Goal: Task Accomplishment & Management: Manage account settings

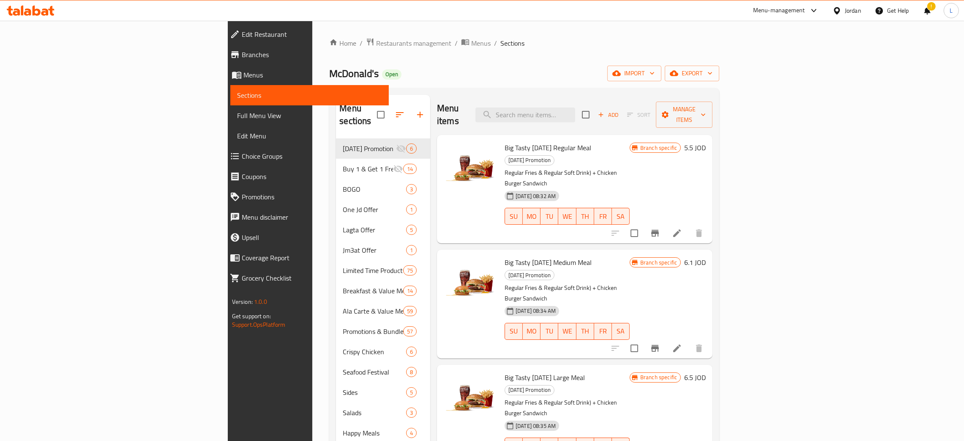
click at [14, 7] on icon at bounding box center [31, 10] width 48 height 10
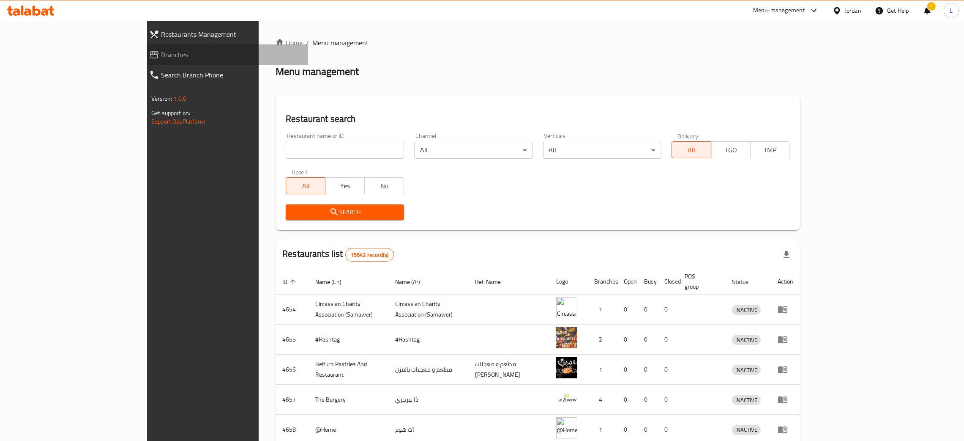
click at [161, 53] on span "Branches" at bounding box center [231, 54] width 140 height 10
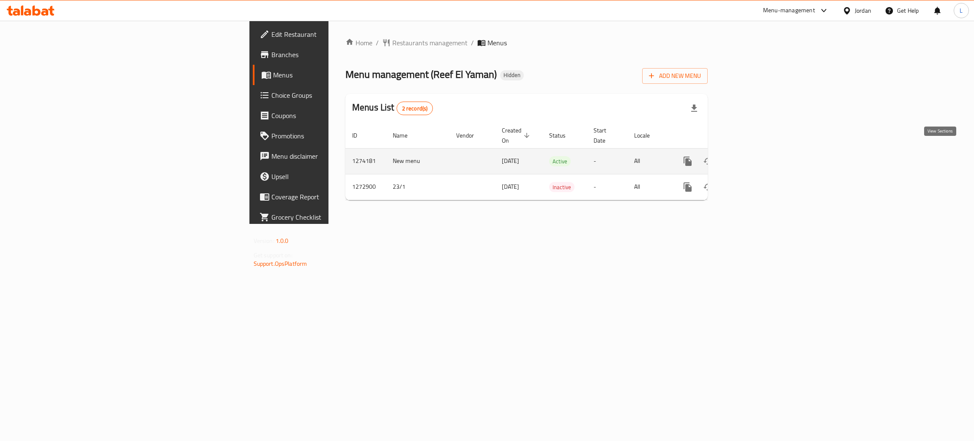
click at [759, 151] on link "enhanced table" at bounding box center [749, 161] width 20 height 20
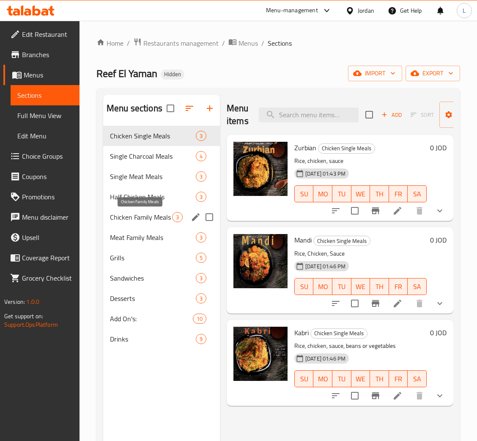
click at [151, 218] on span "Chicken Family Meals" at bounding box center [141, 217] width 62 height 10
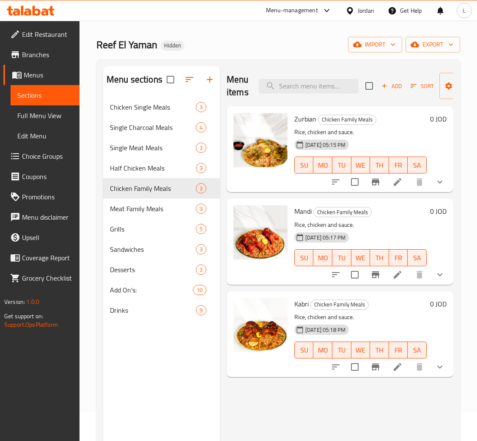
scroll to position [63, 0]
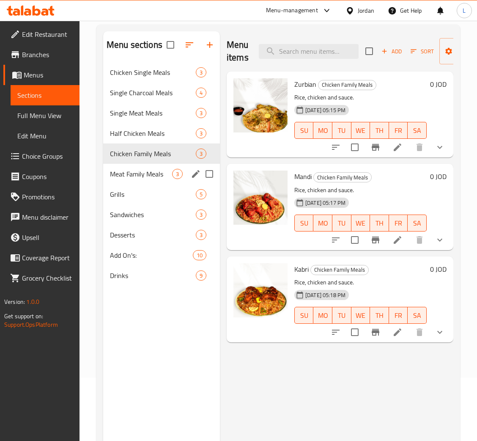
click at [133, 168] on div "Meat Family Meals 3" at bounding box center [161, 174] width 117 height 20
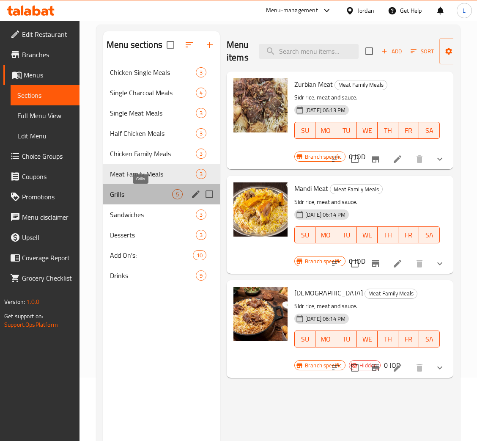
click at [153, 199] on span "Grills" at bounding box center [141, 194] width 62 height 10
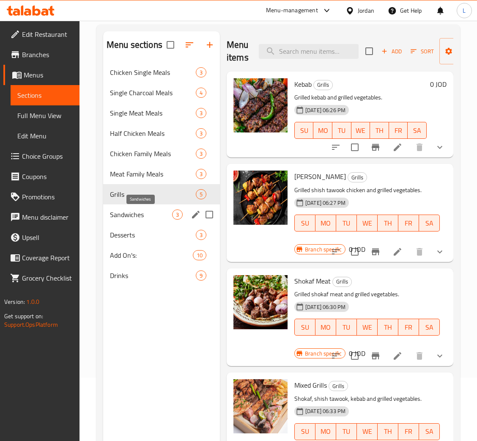
click at [157, 209] on span "Sandwiches" at bounding box center [141, 214] width 62 height 10
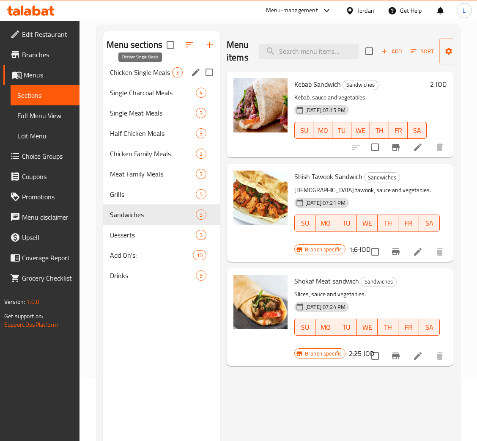
click at [147, 75] on span "Chicken Single Meals" at bounding box center [141, 72] width 62 height 10
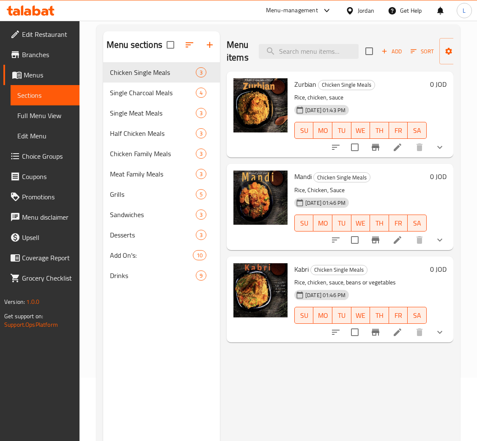
click at [433, 152] on button "show more" at bounding box center [440, 147] width 20 height 20
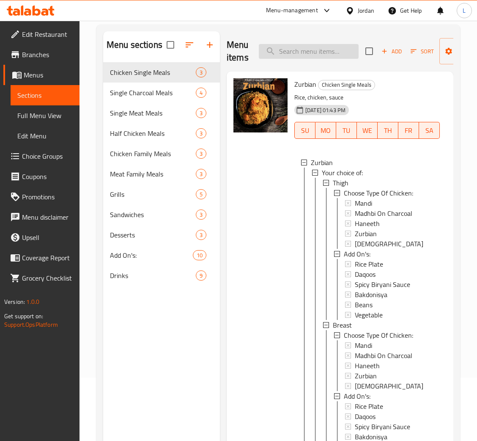
click at [300, 50] on input "search" at bounding box center [309, 51] width 100 height 15
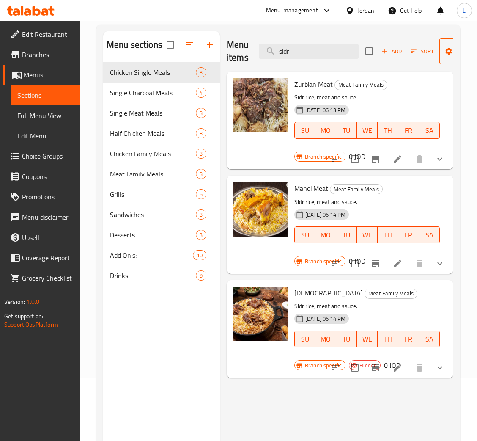
type input "sidr"
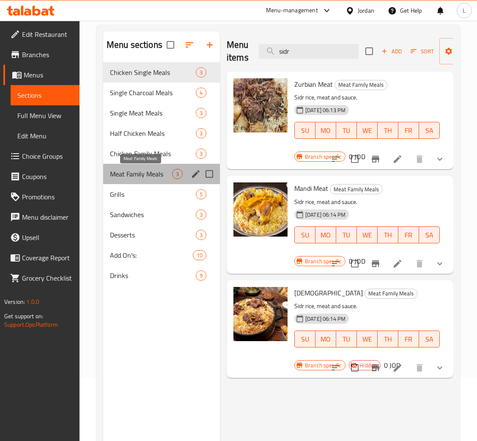
click at [151, 178] on span "Meat Family Meals" at bounding box center [141, 174] width 62 height 10
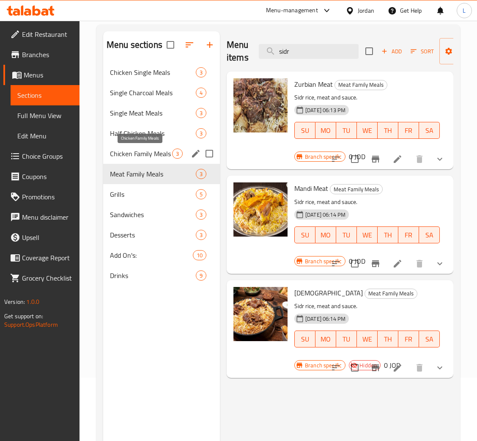
click at [148, 156] on span "Chicken Family Meals" at bounding box center [141, 153] width 62 height 10
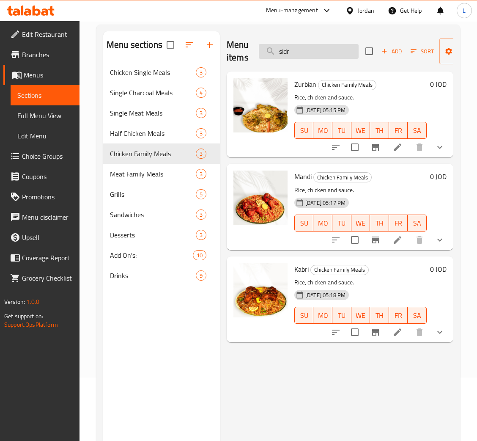
click at [322, 53] on input "sidr" at bounding box center [309, 51] width 100 height 15
click at [403, 149] on li at bounding box center [398, 147] width 24 height 15
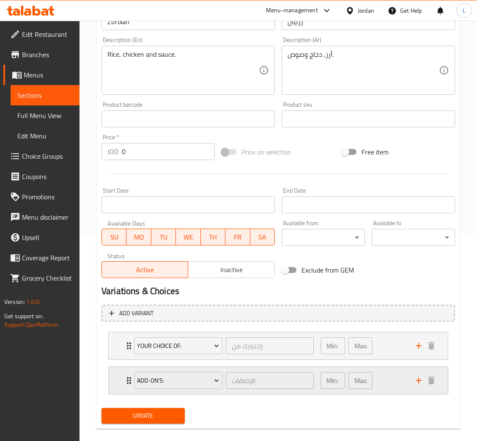
scroll to position [217, 0]
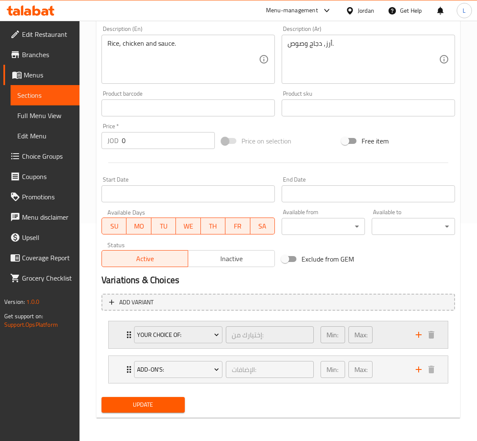
click at [125, 330] on icon "Expand" at bounding box center [129, 334] width 10 height 10
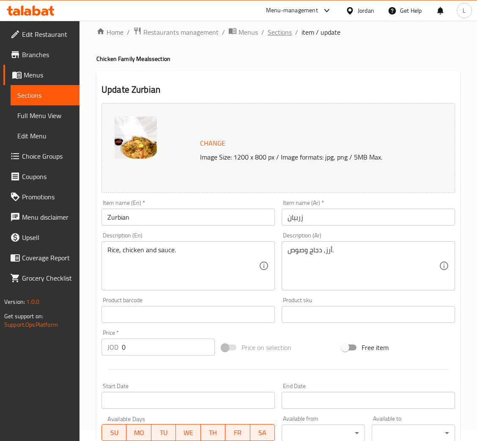
scroll to position [0, 0]
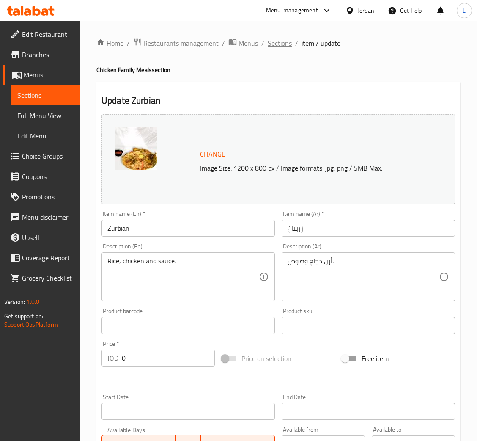
click at [271, 41] on span "Sections" at bounding box center [280, 43] width 24 height 10
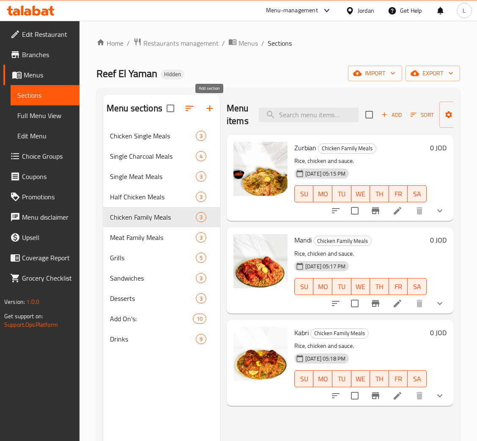
click at [205, 107] on icon "button" at bounding box center [210, 108] width 10 height 10
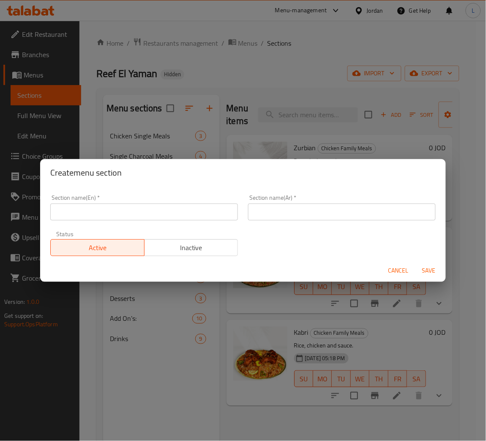
click at [139, 216] on input "text" at bounding box center [144, 211] width 188 height 17
type input "Salads"
click at [296, 212] on input "text" at bounding box center [342, 211] width 188 height 17
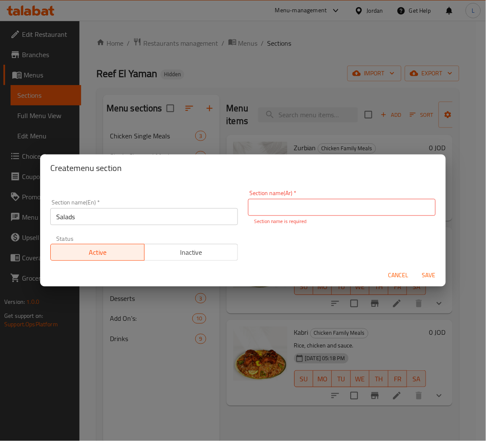
click at [143, 221] on div "Section name(En)   * Salads Section name(En) *" at bounding box center [144, 212] width 198 height 36
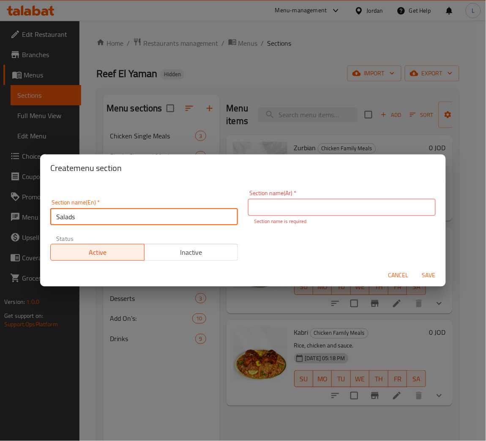
click at [143, 221] on input "Salads" at bounding box center [144, 216] width 188 height 17
drag, startPoint x: 320, startPoint y: 211, endPoint x: 329, endPoint y: 214, distance: 9.3
click at [320, 211] on input "text" at bounding box center [342, 207] width 188 height 17
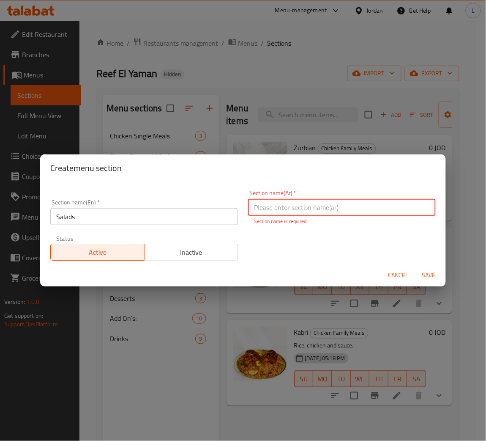
paste input "السلطات"
type input "السلطات"
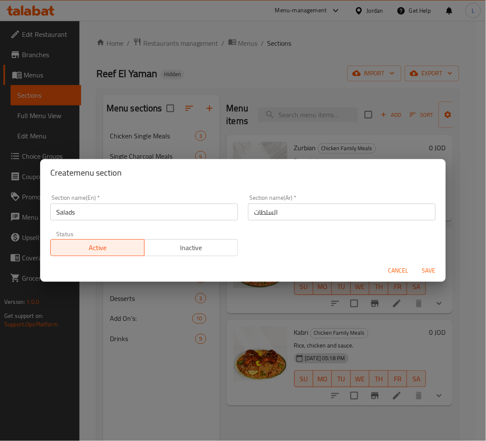
click at [433, 278] on div "Cancel Save" at bounding box center [243, 270] width 406 height 22
click at [425, 266] on span "Save" at bounding box center [429, 270] width 20 height 11
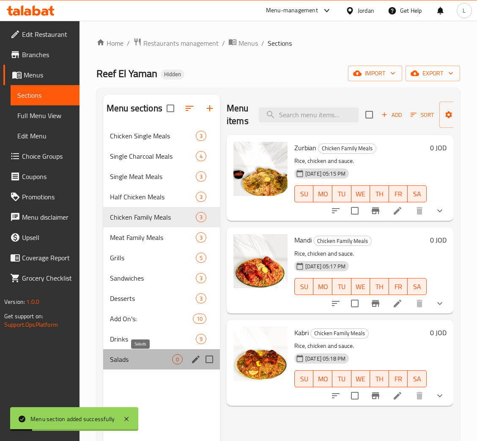
click at [135, 354] on span "Salads" at bounding box center [141, 359] width 62 height 10
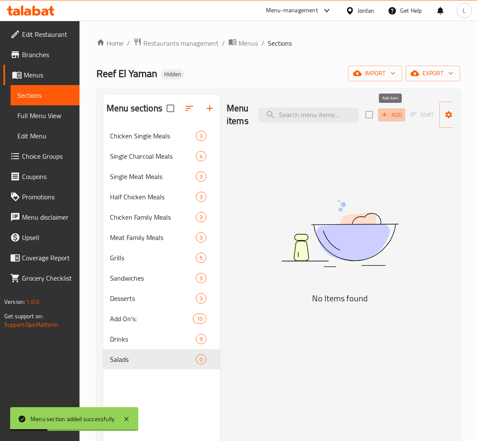
click at [387, 117] on icon "button" at bounding box center [385, 115] width 8 height 8
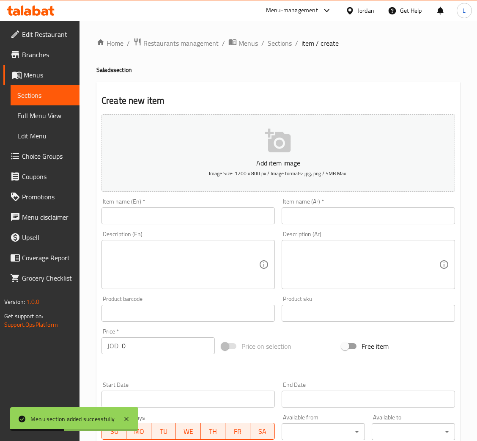
click at [298, 216] on input "text" at bounding box center [368, 215] width 173 height 17
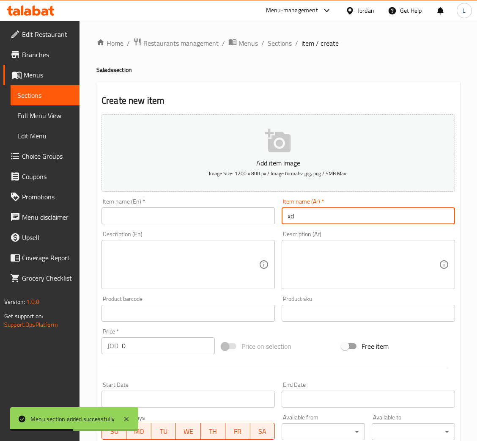
type input "x"
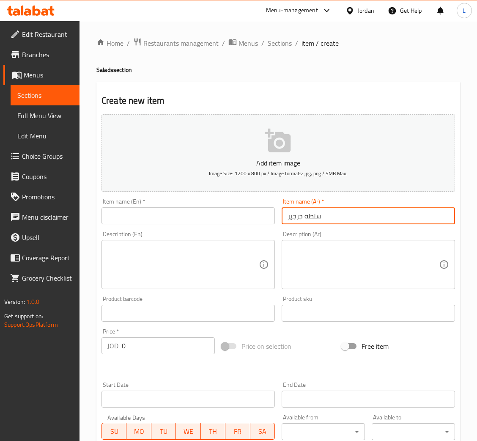
click at [317, 216] on input "سلطة جرجير" at bounding box center [368, 215] width 173 height 17
click at [318, 216] on input "سلطة جرجير" at bounding box center [368, 215] width 173 height 17
type input "سلطة جرجير"
click at [215, 217] on input "text" at bounding box center [187, 215] width 173 height 17
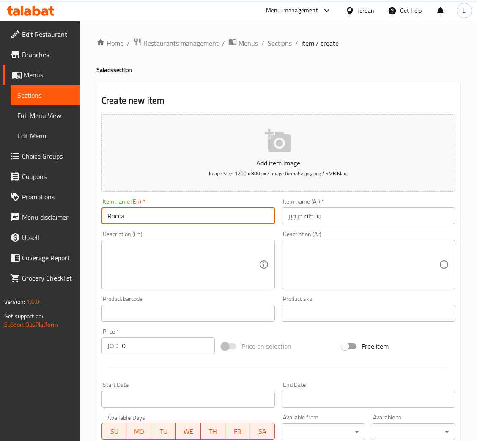
type input "Rocca salad"
click at [169, 342] on input "0" at bounding box center [168, 345] width 93 height 17
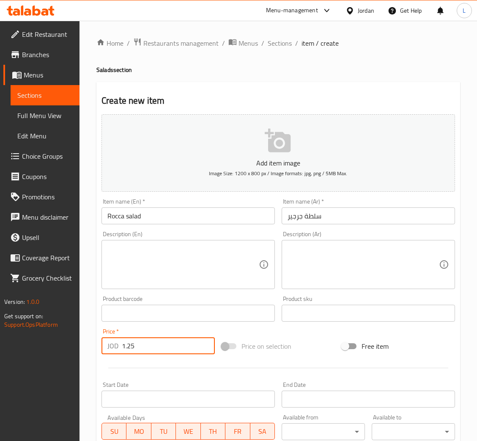
type input "1.25"
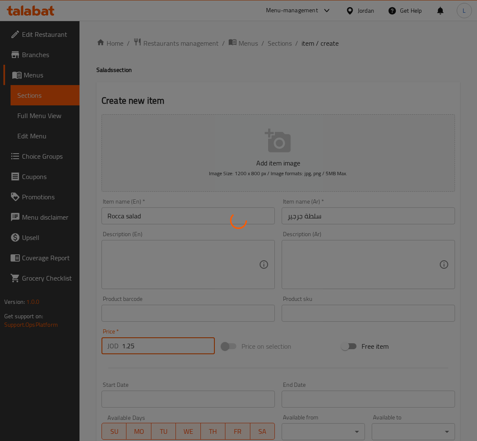
type input "0"
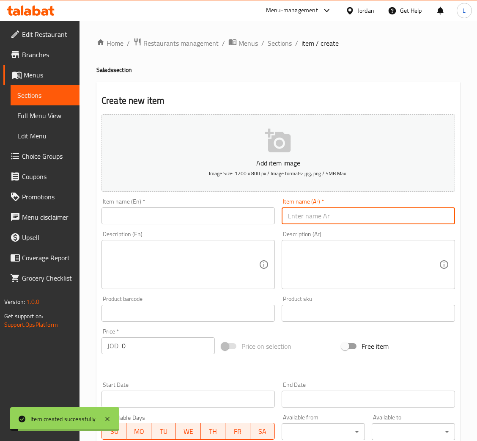
click at [319, 214] on input "text" at bounding box center [368, 215] width 173 height 17
type input "s"
click at [311, 218] on input "سلطة تبوله" at bounding box center [368, 215] width 173 height 17
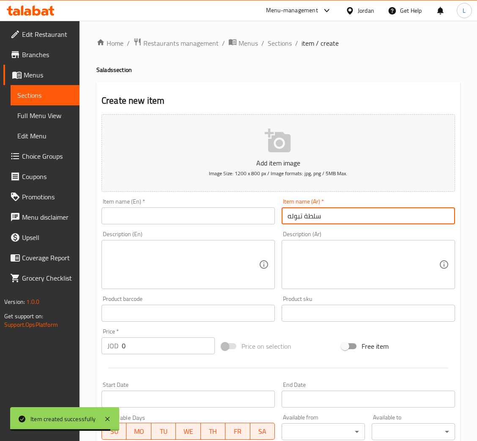
type input "سلطة تبوله"
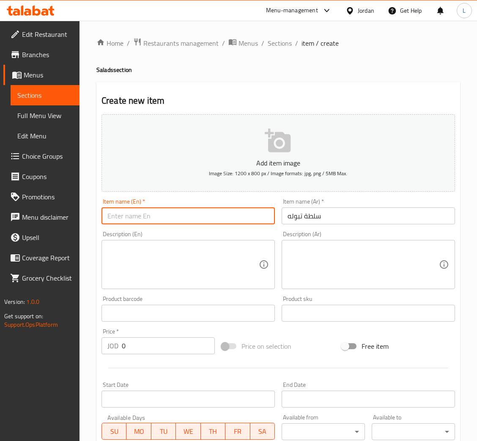
click at [150, 221] on input "text" at bounding box center [187, 215] width 173 height 17
paste input "Tabbouleh salad"
type input "Tabbouleh salad"
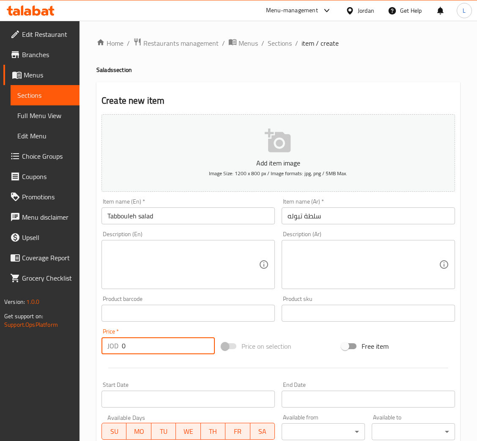
click at [142, 344] on input "0" at bounding box center [168, 345] width 93 height 17
type input "1.5"
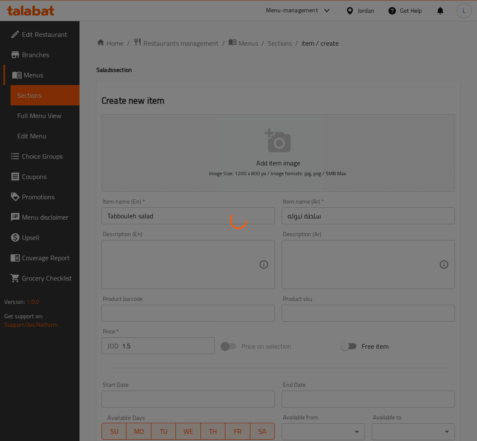
click at [347, 214] on div at bounding box center [238, 220] width 477 height 441
click at [346, 215] on div at bounding box center [238, 220] width 477 height 441
type input "0"
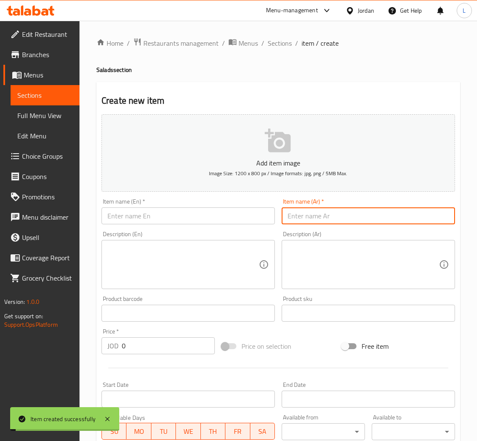
click at [345, 214] on input "text" at bounding box center [368, 215] width 173 height 17
click at [320, 210] on input "سلطة فتوش" at bounding box center [368, 215] width 173 height 17
type input "سلطة فتوش"
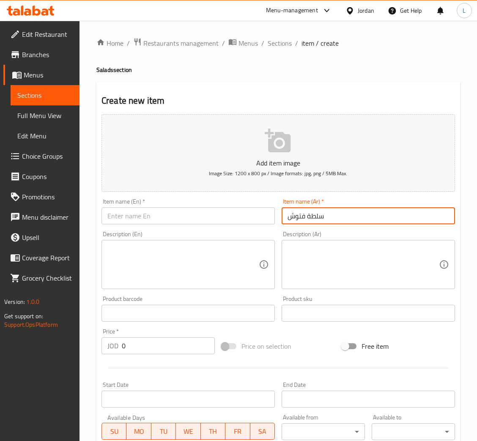
click at [233, 213] on input "text" at bounding box center [187, 215] width 173 height 17
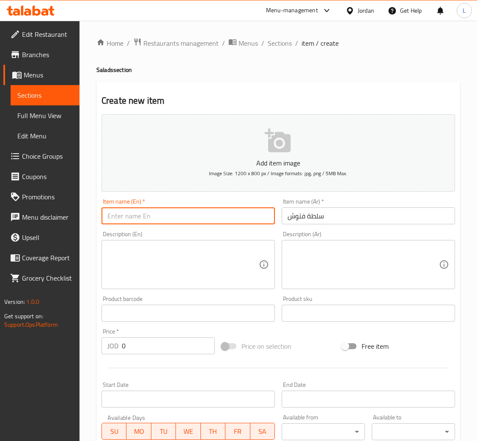
paste input "Fattoush salad"
type input "Fattoush salad"
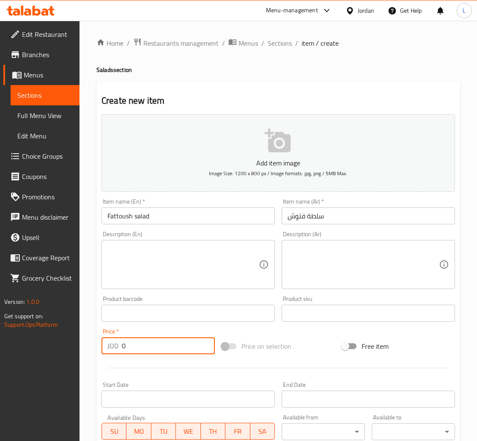
click at [136, 345] on input "0" at bounding box center [168, 345] width 93 height 17
type input "1"
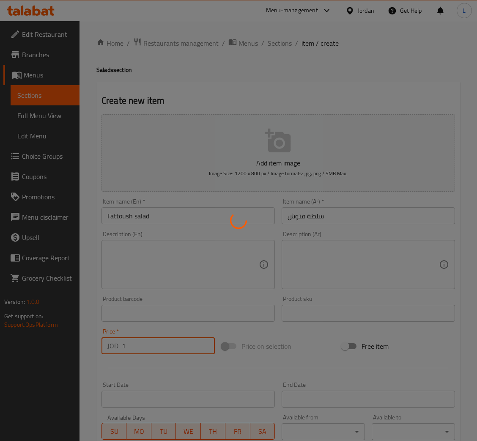
type input "0"
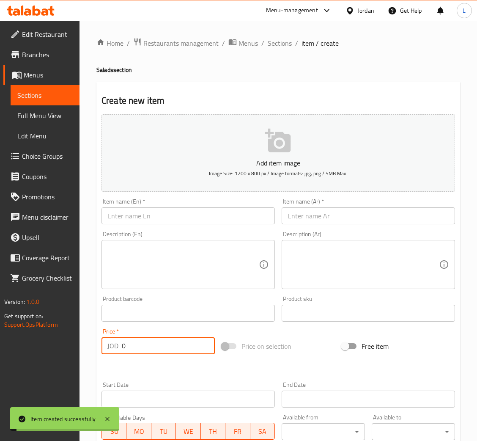
click at [328, 216] on input "text" at bounding box center [368, 215] width 173 height 17
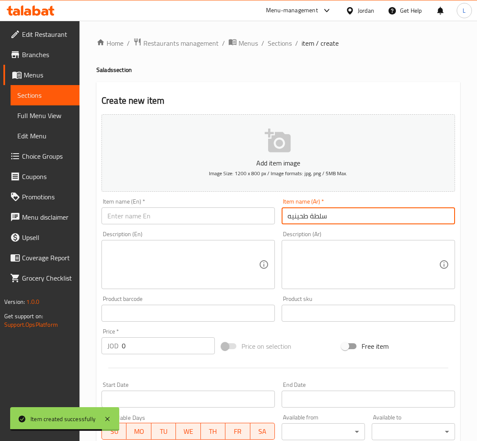
click at [328, 216] on input "سلطة طحينيه" at bounding box center [368, 215] width 173 height 17
type input "سلطة طحينيه"
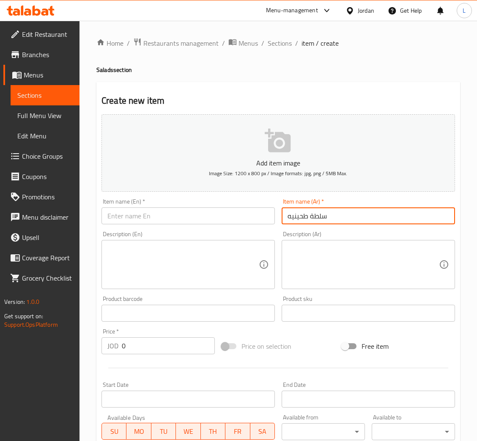
click at [146, 220] on input "text" at bounding box center [187, 215] width 173 height 17
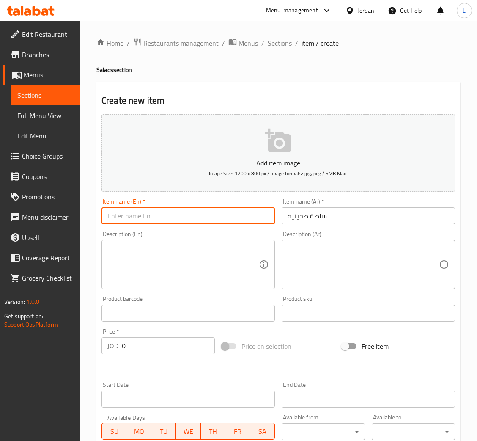
paste input "Tahini salad"
type input "Tahini salad"
click at [146, 342] on input "0" at bounding box center [168, 345] width 93 height 17
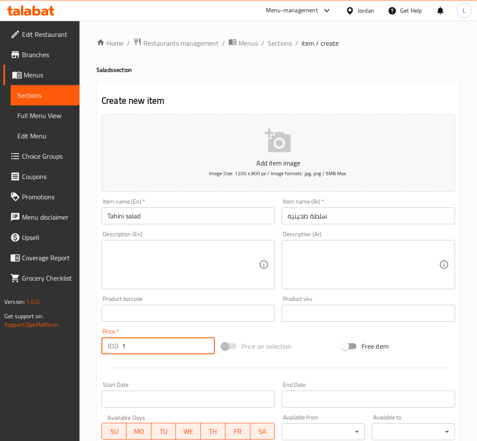
type input "1"
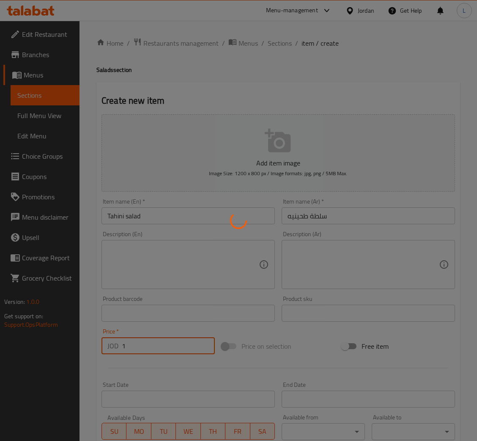
type input "0"
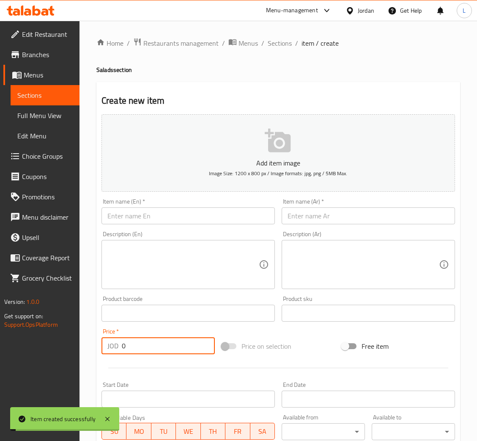
click at [324, 213] on input "text" at bounding box center [368, 215] width 173 height 17
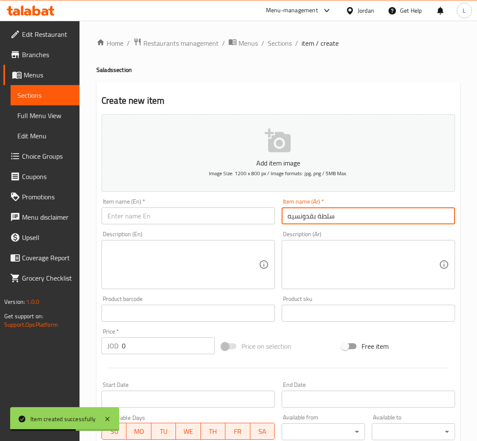
click at [330, 212] on input "سلطة بقدونسيه" at bounding box center [368, 215] width 173 height 17
click at [331, 212] on input "سلطة بقدونسيه" at bounding box center [368, 215] width 173 height 17
type input "سلطة بقدونسيه"
click at [191, 220] on input "text" at bounding box center [187, 215] width 173 height 17
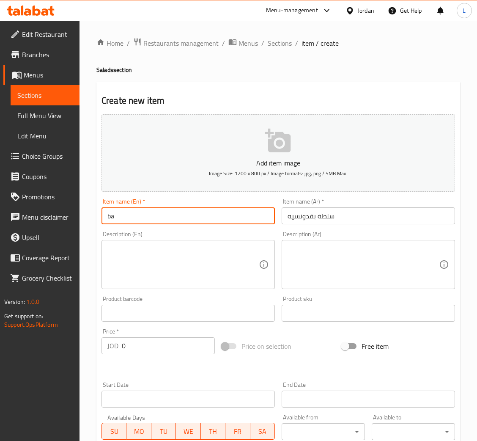
type input "b"
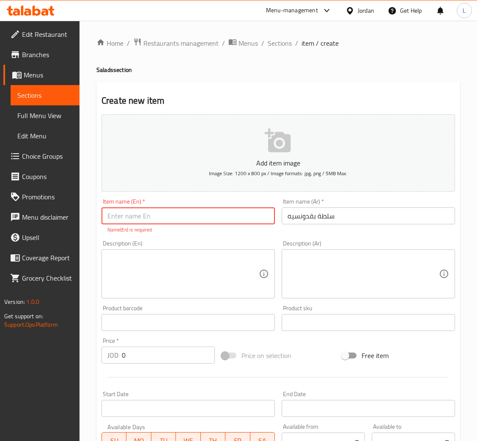
paste input "parsley salad"
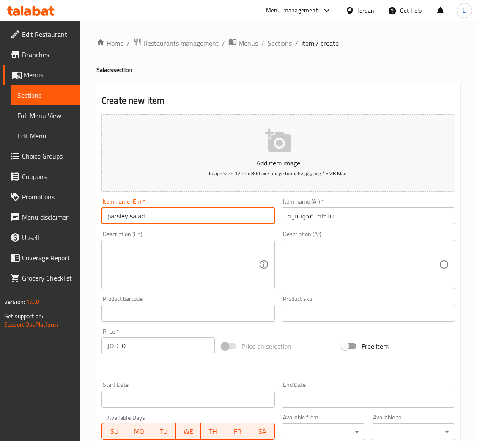
click at [111, 217] on input "parsley salad" at bounding box center [187, 215] width 173 height 17
type input "Parsley salad"
click at [146, 349] on input "0" at bounding box center [168, 345] width 93 height 17
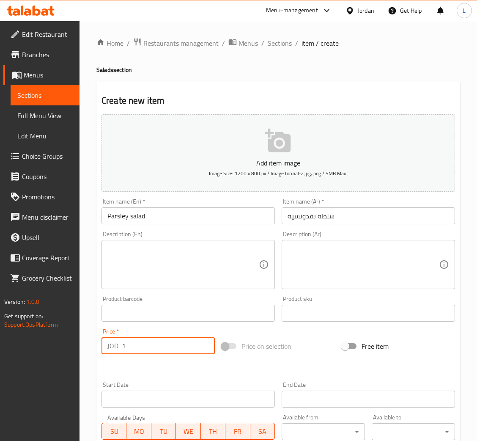
type input "1"
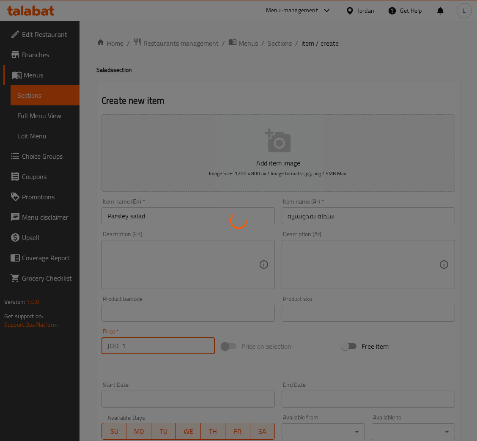
type input "0"
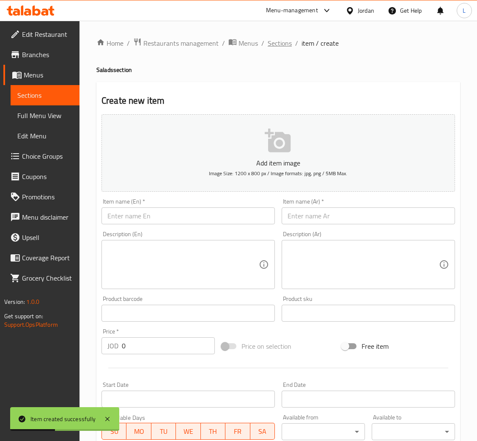
click at [281, 43] on span "Sections" at bounding box center [280, 43] width 24 height 10
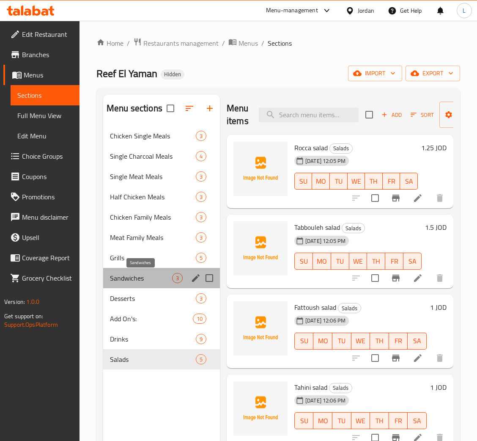
click at [131, 276] on span "Sandwiches" at bounding box center [141, 278] width 62 height 10
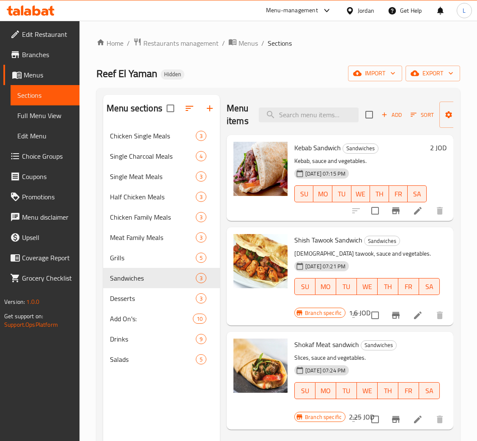
click at [388, 112] on span "Add" at bounding box center [391, 115] width 23 height 10
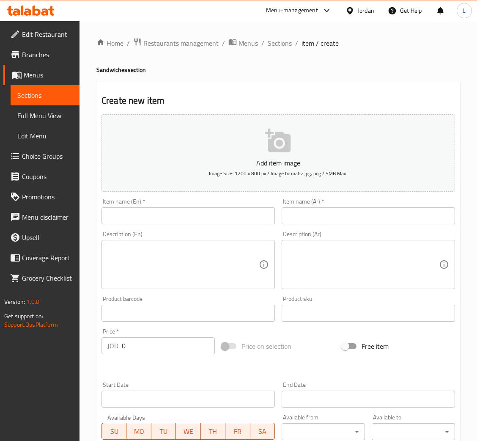
click at [371, 217] on input "text" at bounding box center [368, 215] width 173 height 17
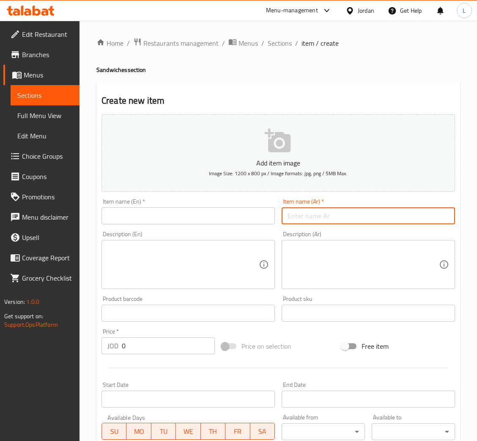
type input "a"
click at [313, 218] on input "ساندويش برغر" at bounding box center [368, 215] width 173 height 17
type input "ساندويش برغر"
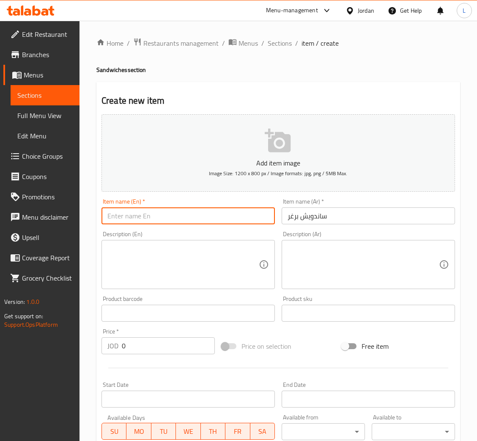
click at [134, 215] on input "text" at bounding box center [187, 215] width 173 height 17
paste input "burger sandwich"
click at [110, 216] on input "burger sandwich" at bounding box center [187, 215] width 173 height 17
type input "Burger sandwich"
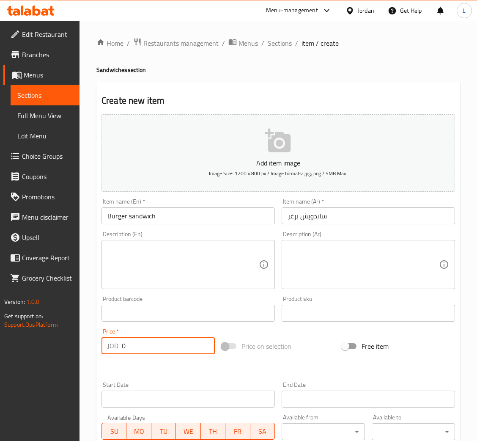
click at [137, 346] on input "0" at bounding box center [168, 345] width 93 height 17
type input "1.75"
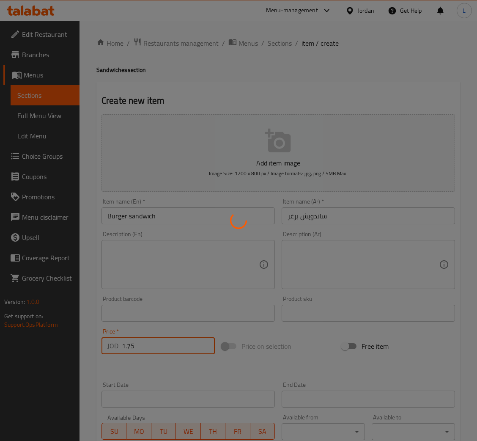
type input "0"
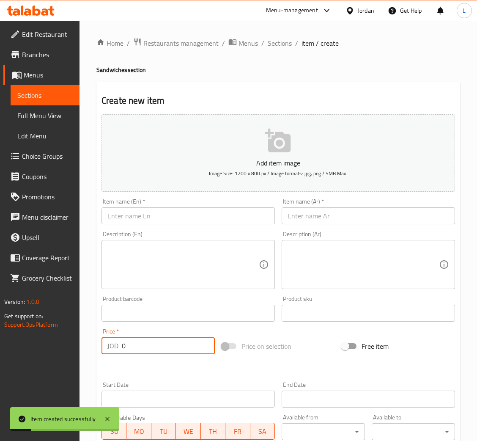
click at [328, 217] on input "text" at bounding box center [368, 215] width 173 height 17
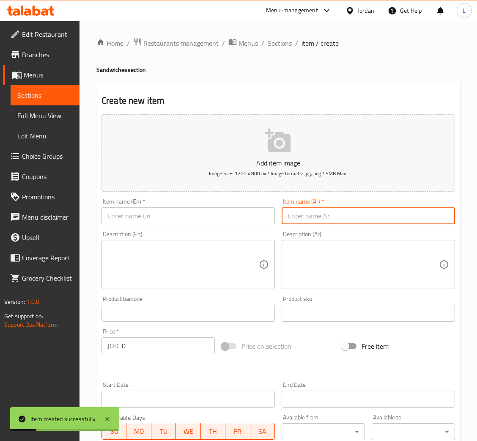
type input "s"
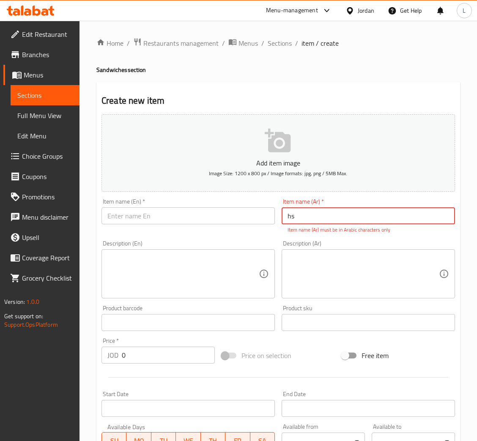
type input "h"
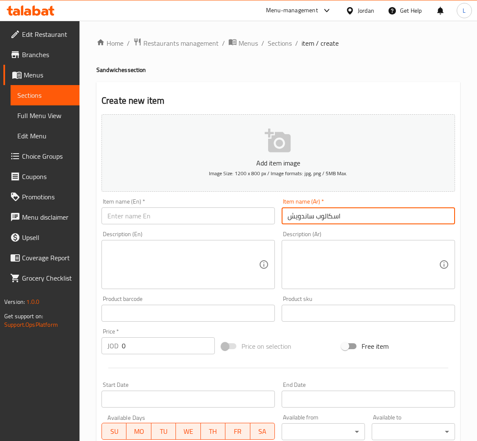
click at [328, 217] on input "اسكالوب ساندويش" at bounding box center [368, 215] width 173 height 17
click at [329, 217] on input "اسكالوب ساندويش" at bounding box center [368, 215] width 173 height 17
click at [329, 218] on input "اسكالوب ساندويش" at bounding box center [368, 215] width 173 height 17
click at [329, 219] on input "اسكالوب ساندويش" at bounding box center [368, 215] width 173 height 17
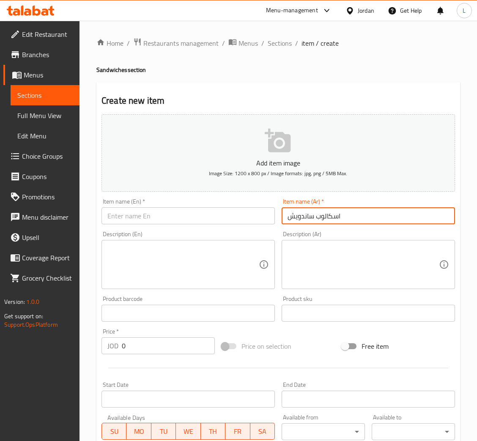
click at [329, 219] on input "اسكالوب ساندويش" at bounding box center [368, 215] width 173 height 17
type input "اسكالوب ساندويش"
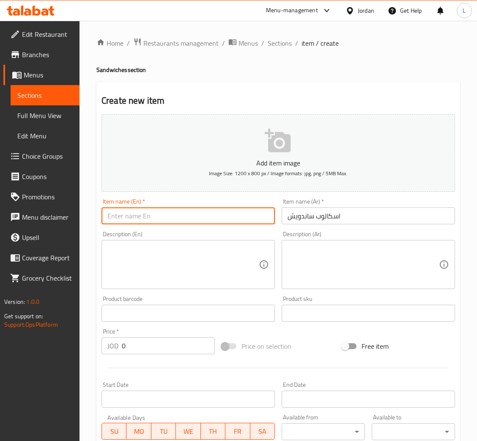
click at [235, 223] on input "text" at bounding box center [187, 215] width 173 height 17
paste input "Scallop Sandwich"
type input "Scallop Sandwich"
drag, startPoint x: 139, startPoint y: 348, endPoint x: 154, endPoint y: 358, distance: 17.9
click at [139, 349] on input "0" at bounding box center [168, 345] width 93 height 17
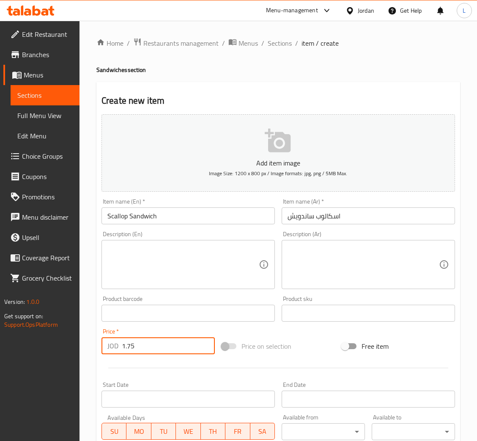
type input "1.75"
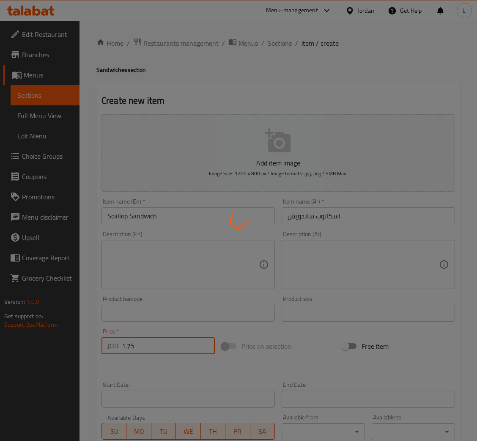
type input "0"
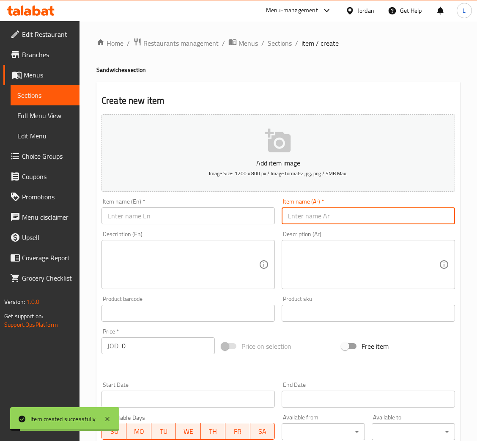
click at [346, 213] on input "text" at bounding box center [368, 215] width 173 height 17
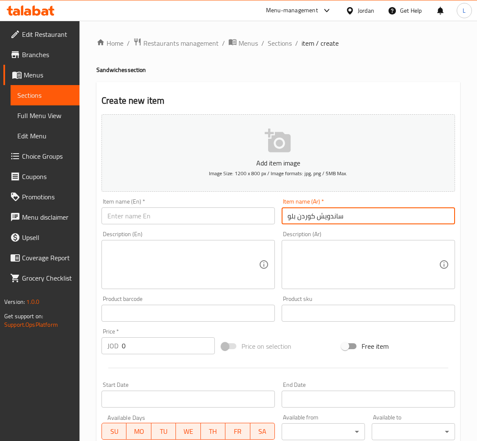
click at [312, 214] on input "ساندويش كوردن بلو" at bounding box center [368, 215] width 173 height 17
type input "ساندويش كوردن بلو"
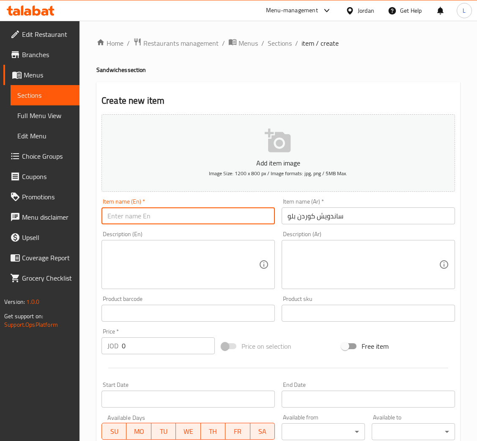
click at [138, 213] on input "text" at bounding box center [187, 215] width 173 height 17
paste input "Cordon bleu sandwich"
type input "Cordon bleu sandwich"
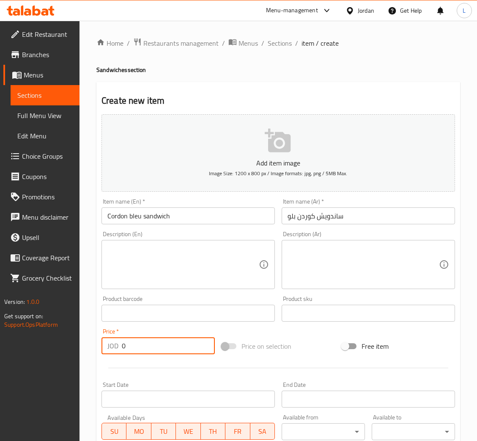
click at [136, 349] on input "0" at bounding box center [168, 345] width 93 height 17
type input "1.99"
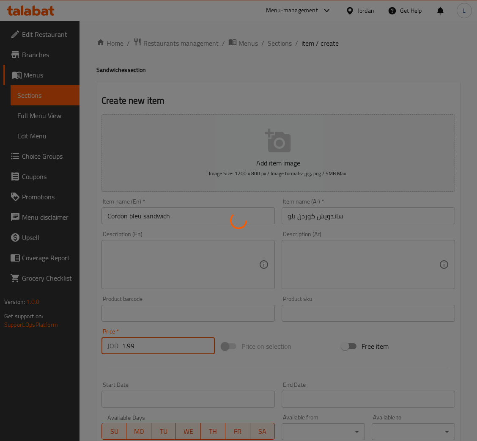
type input "0"
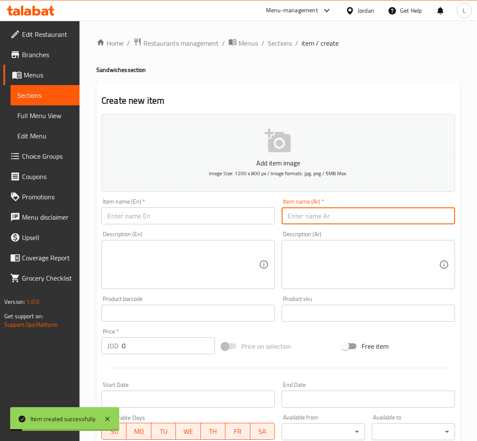
click at [319, 217] on input "text" at bounding box center [368, 215] width 173 height 17
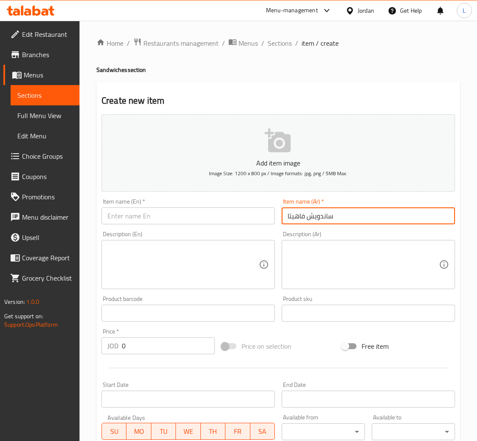
click at [301, 214] on input "ساندويش فاهيتا" at bounding box center [368, 215] width 173 height 17
type input "ساندويش فاهيتا"
click at [156, 212] on input "text" at bounding box center [187, 215] width 173 height 17
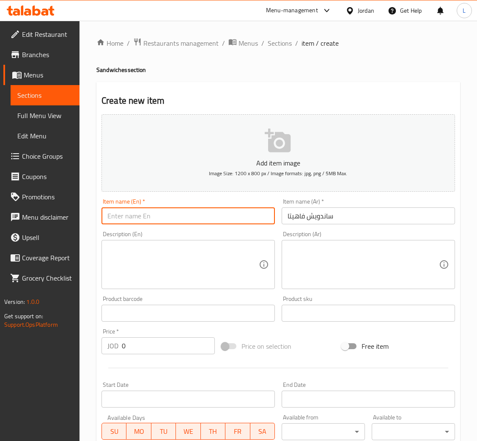
paste input "Fajita sandwich"
type input "Fajita sandwich"
click at [151, 342] on input "0" at bounding box center [168, 345] width 93 height 17
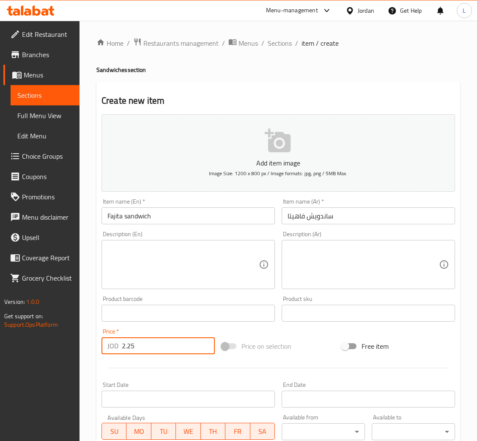
type input "2.25"
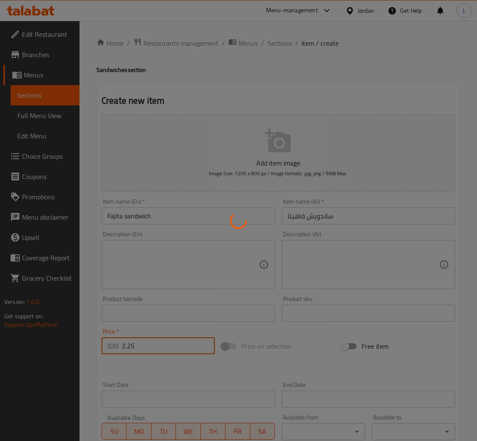
type input "0"
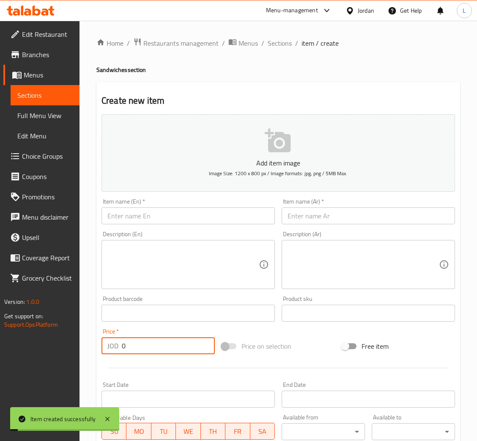
drag, startPoint x: 383, startPoint y: 219, endPoint x: 379, endPoint y: 222, distance: 4.4
click at [381, 219] on input "text" at bounding box center [368, 215] width 173 height 17
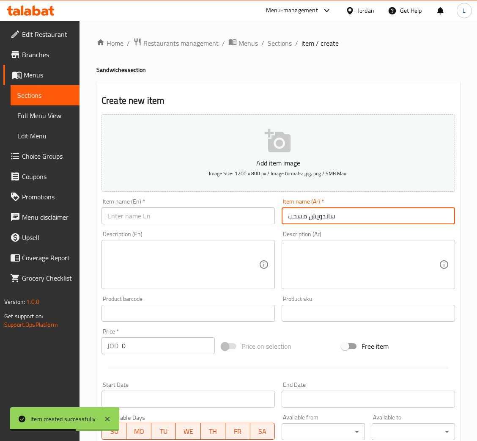
click at [328, 208] on input "ساندويش مسحب" at bounding box center [368, 215] width 173 height 17
type input "ساندويش مسحب"
click at [173, 220] on input "text" at bounding box center [187, 215] width 173 height 17
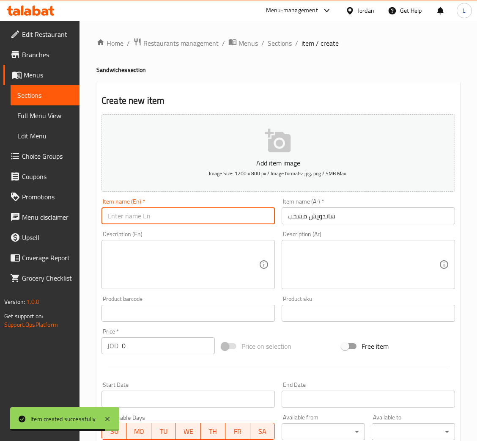
paste input "Pulled sandwich"
type input "Pulled sandwich"
click at [166, 345] on input "0" at bounding box center [168, 345] width 93 height 17
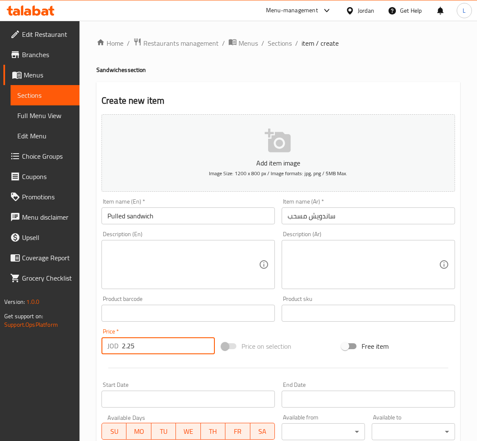
type input "2.25"
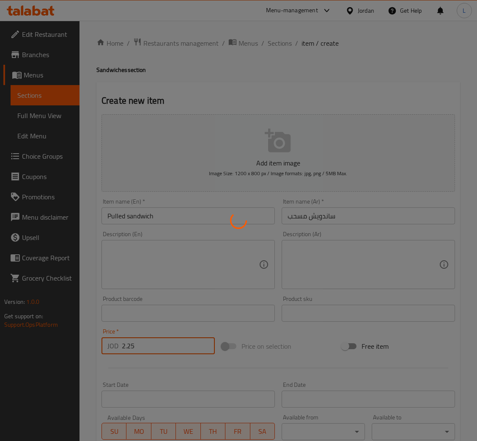
type input "0"
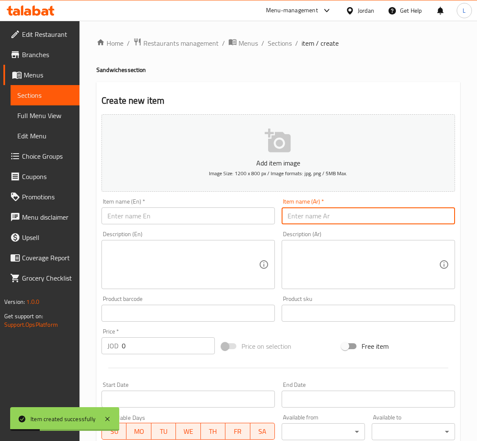
click at [328, 208] on input "text" at bounding box center [368, 215] width 173 height 17
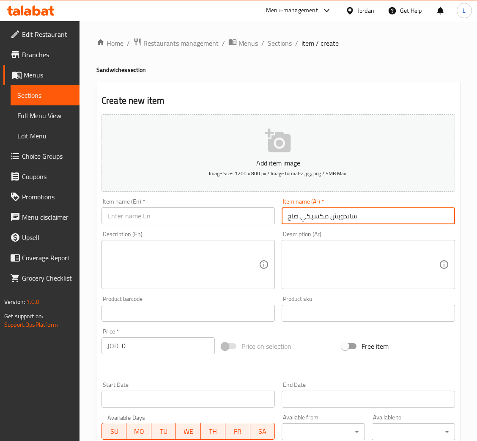
click at [329, 210] on input "ساندويش مكسيكي صاج" at bounding box center [368, 215] width 173 height 17
type input "ساندويش مكسيكي صاج"
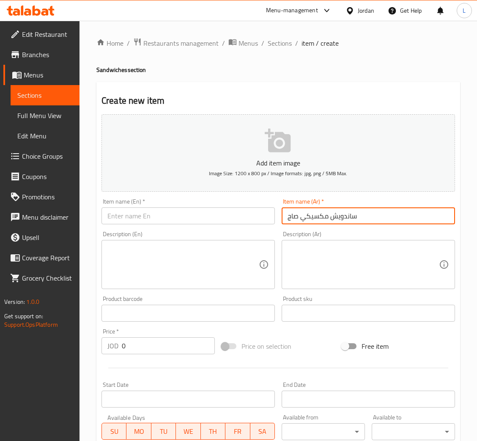
click at [208, 225] on div "Item name (En)   * Item name (En) *" at bounding box center [188, 211] width 180 height 33
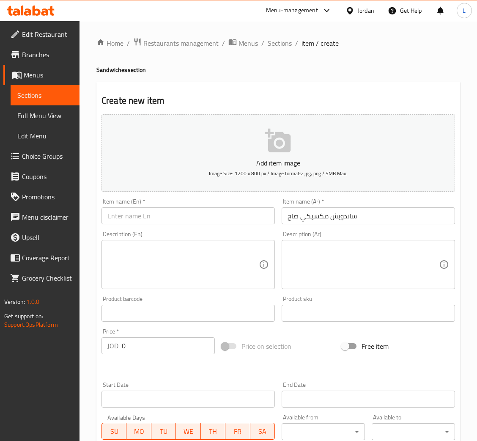
click at [208, 215] on input "text" at bounding box center [187, 215] width 173 height 17
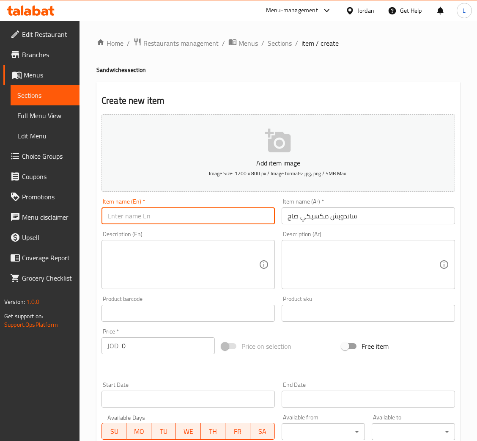
paste input "Mexican Saj ​​Sandwich"
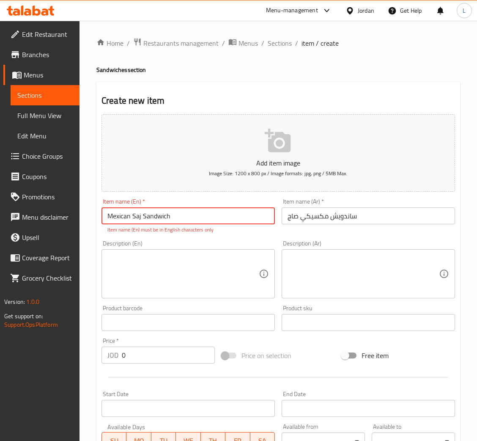
type input "Mexican Saj ​​Sandwich"
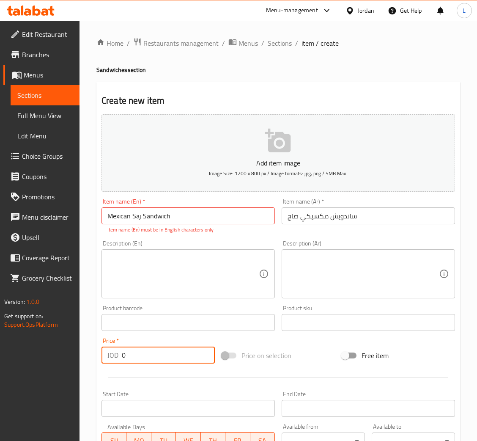
click at [152, 353] on input "0" at bounding box center [168, 354] width 93 height 17
type input "2.25"
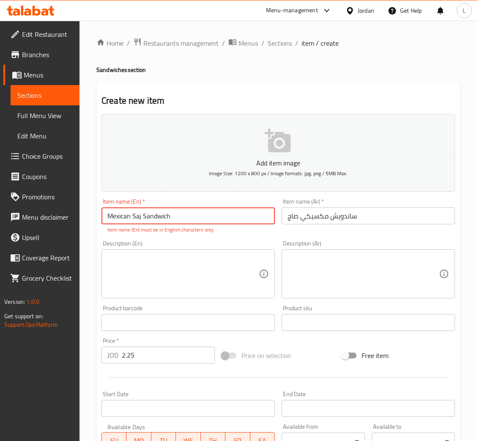
click at [142, 217] on input "Mexican Saj ​​Sandwich" at bounding box center [187, 215] width 173 height 17
click at [139, 219] on input "Mexican Saj ​​Sandwich" at bounding box center [187, 215] width 173 height 17
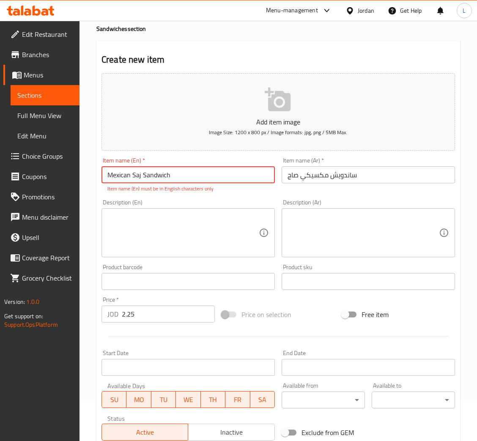
scroll to position [164, 0]
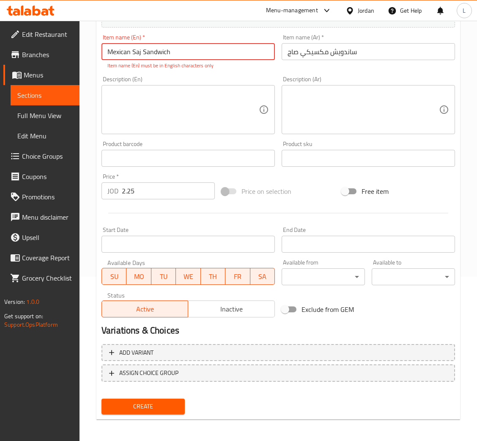
click at [164, 403] on span "Create" at bounding box center [143, 406] width 70 height 11
click at [148, 403] on span "Create" at bounding box center [143, 406] width 70 height 11
drag, startPoint x: 129, startPoint y: 53, endPoint x: 45, endPoint y: 58, distance: 83.9
click at [45, 58] on div "Edit Restaurant Branches Menus Sections Full Menu View Edit Menu Choice Groups …" at bounding box center [238, 150] width 477 height 586
click at [147, 408] on span "Create" at bounding box center [143, 406] width 70 height 11
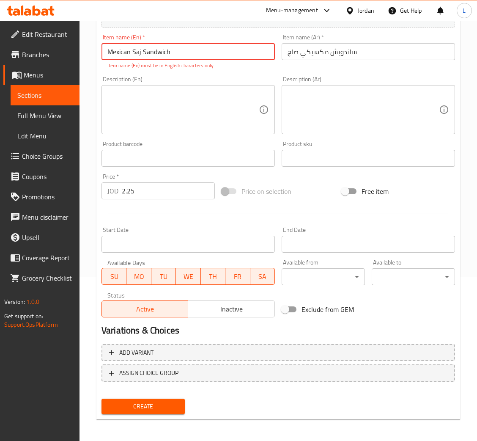
click at [192, 55] on input "Mexican Saj ​​Sandwich" at bounding box center [187, 51] width 173 height 17
drag, startPoint x: 189, startPoint y: 50, endPoint x: 90, endPoint y: 57, distance: 99.1
click at [92, 55] on div "Home / Restaurants management / Menus / Sections / item / create Sandwiches sec…" at bounding box center [277, 150] width 397 height 586
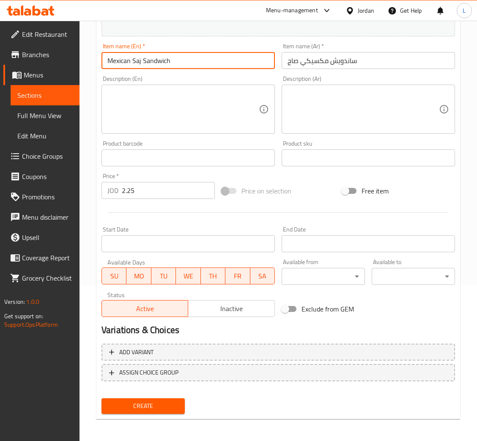
type input "Mexican Saj Sandwich"
click at [153, 400] on span "Create" at bounding box center [143, 405] width 70 height 11
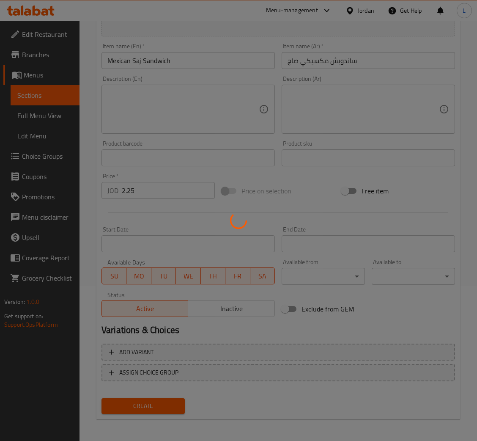
type input "0"
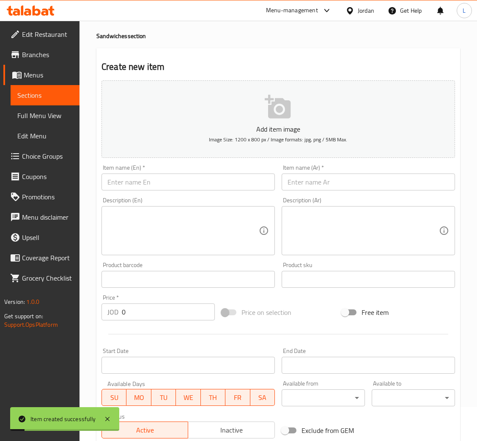
scroll to position [28, 0]
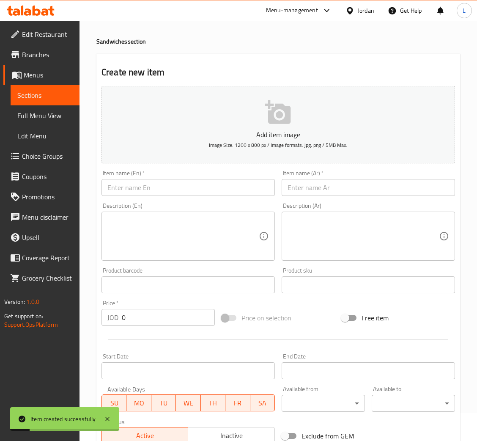
click at [359, 189] on input "text" at bounding box center [368, 187] width 173 height 17
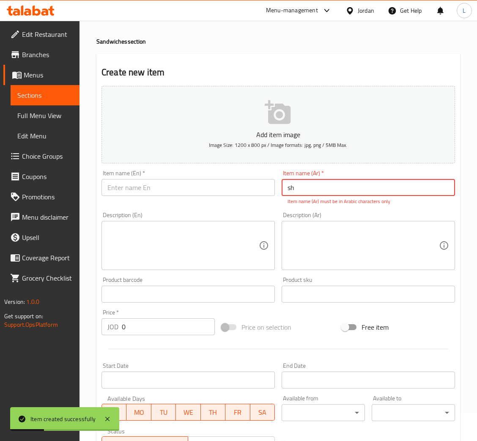
type input "s"
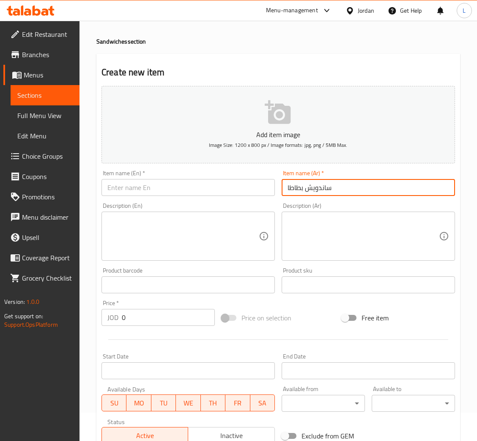
click at [321, 182] on input "ساندويش بطاطا" at bounding box center [368, 187] width 173 height 17
click at [321, 184] on input "ساندويش بطاطا" at bounding box center [368, 187] width 173 height 17
type input "ساندويش بطاطا"
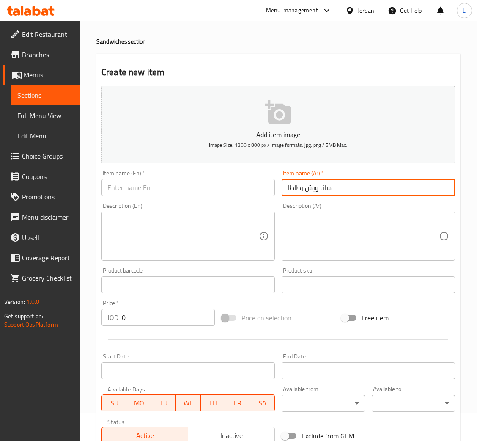
click at [129, 195] on input "text" at bounding box center [187, 187] width 173 height 17
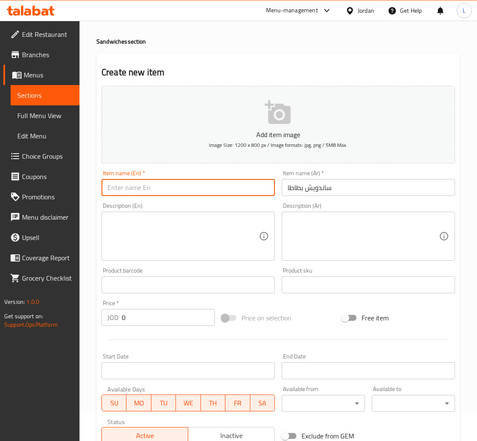
paste input "potato sandwich"
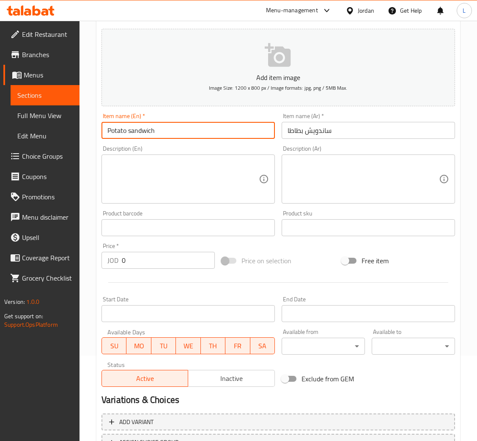
scroll to position [155, 0]
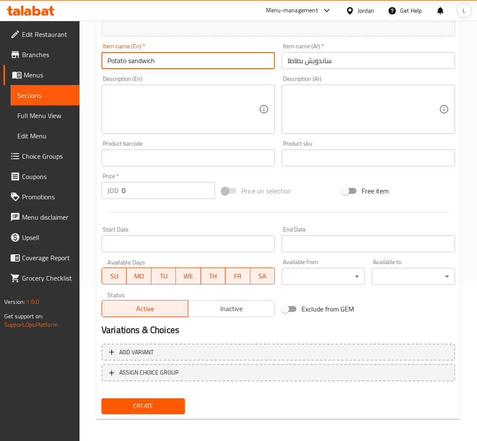
type input "Potato sandwich"
click at [172, 401] on span "Create" at bounding box center [143, 405] width 70 height 11
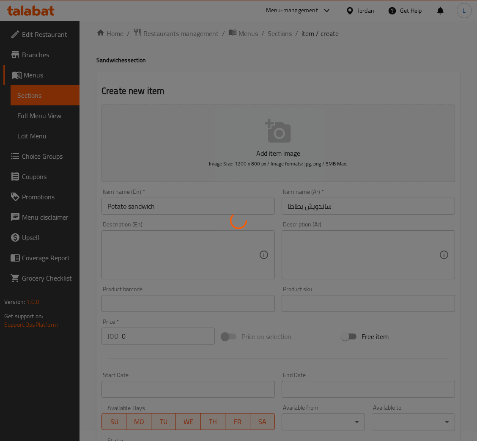
scroll to position [0, 0]
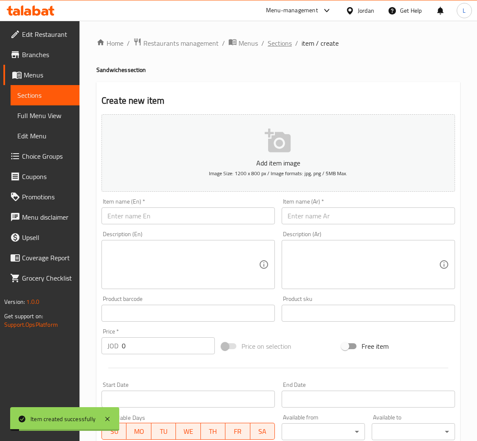
click at [287, 45] on span "Sections" at bounding box center [280, 43] width 24 height 10
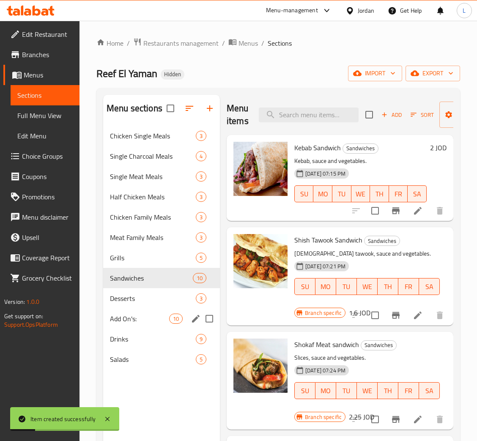
click at [141, 321] on span "Add On's:" at bounding box center [139, 318] width 59 height 10
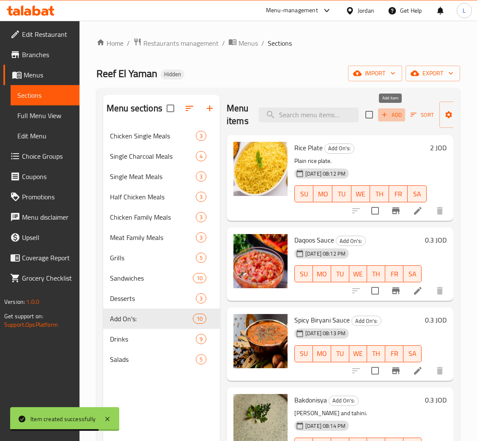
click at [397, 113] on span "Add" at bounding box center [391, 115] width 23 height 10
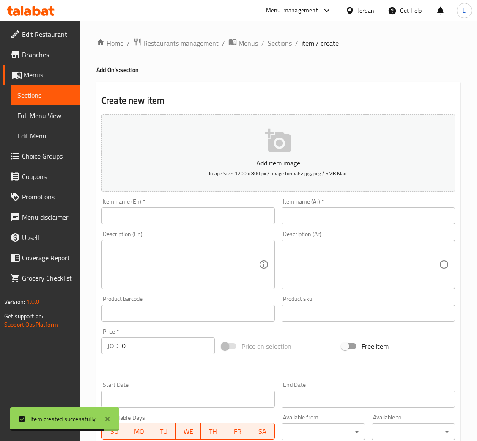
click at [367, 220] on input "text" at bounding box center [368, 215] width 173 height 17
type input "ي"
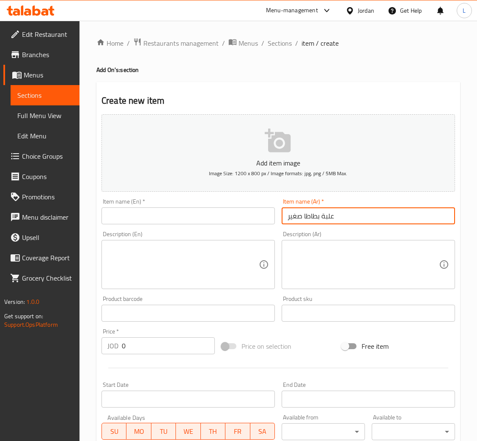
click at [304, 209] on input "علبة بطاطا صغير" at bounding box center [368, 215] width 173 height 17
type input "علبة بطاطا صغير"
click at [201, 208] on input "text" at bounding box center [187, 215] width 173 height 17
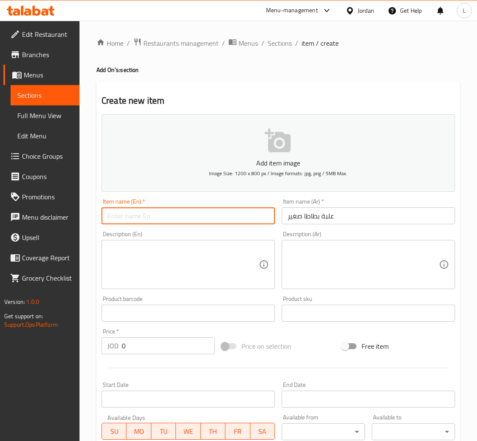
paste input "Small potato box"
type input "Small potato box"
click at [161, 347] on input "0" at bounding box center [168, 345] width 93 height 17
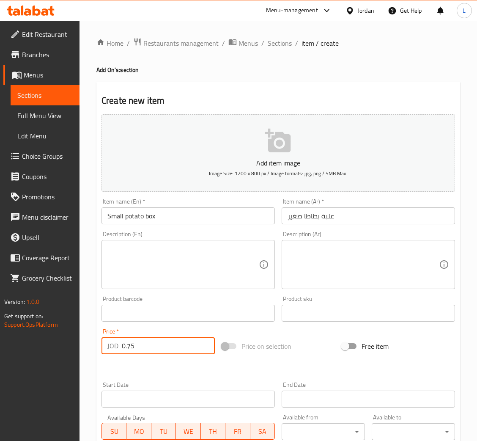
type input "0.75"
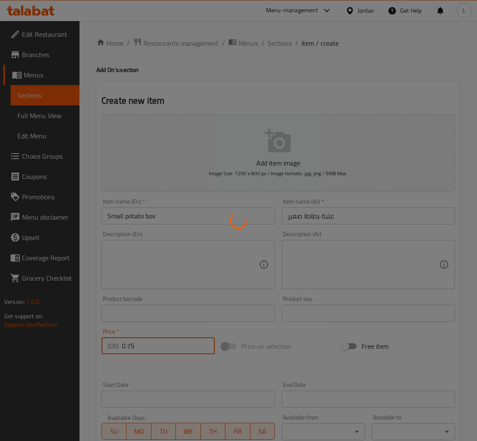
type input "0"
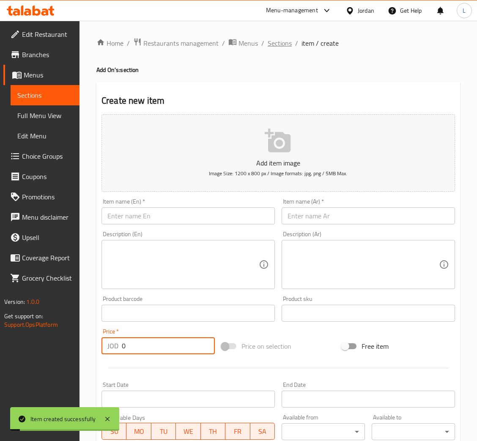
click at [274, 40] on span "Sections" at bounding box center [280, 43] width 24 height 10
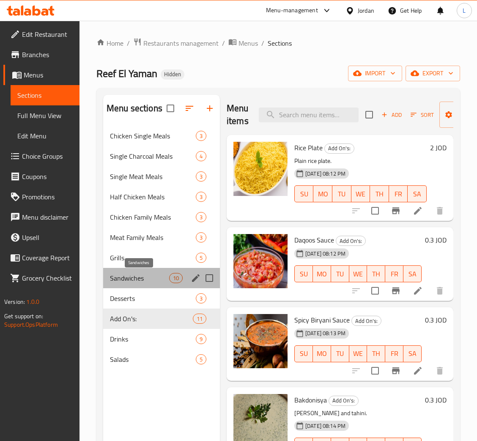
click at [146, 280] on span "Sandwiches" at bounding box center [139, 278] width 59 height 10
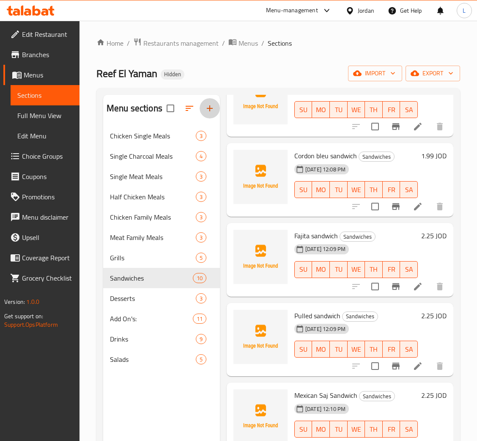
click at [210, 108] on icon "button" at bounding box center [210, 108] width 10 height 10
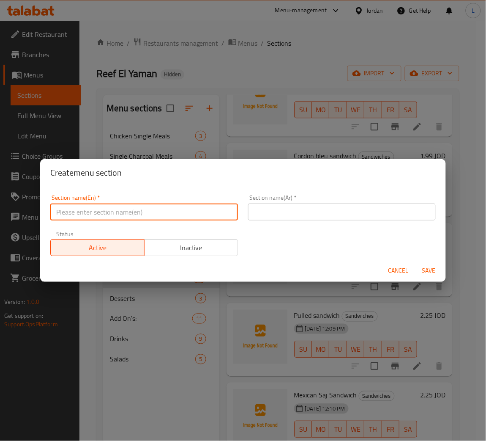
click at [170, 210] on input "text" at bounding box center [144, 211] width 188 height 17
type input "س"
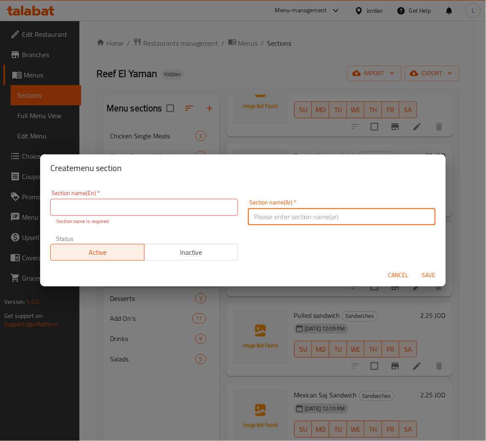
click at [267, 212] on input "text" at bounding box center [342, 216] width 188 height 17
type input "وجبات"
click at [222, 210] on input "text" at bounding box center [144, 207] width 188 height 17
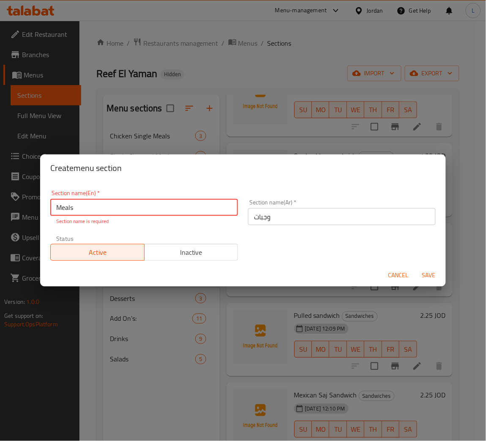
type input "Meals"
click at [433, 278] on div "Cancel Save" at bounding box center [243, 275] width 406 height 22
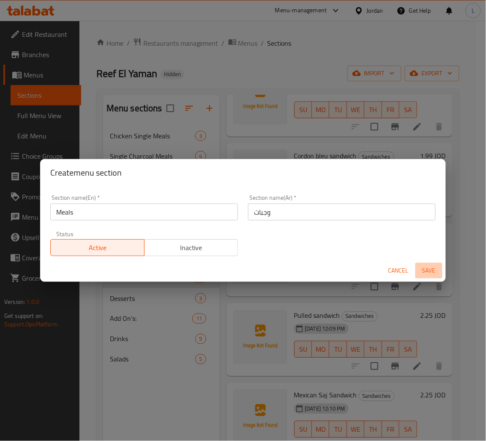
click at [425, 268] on span "Save" at bounding box center [429, 270] width 20 height 11
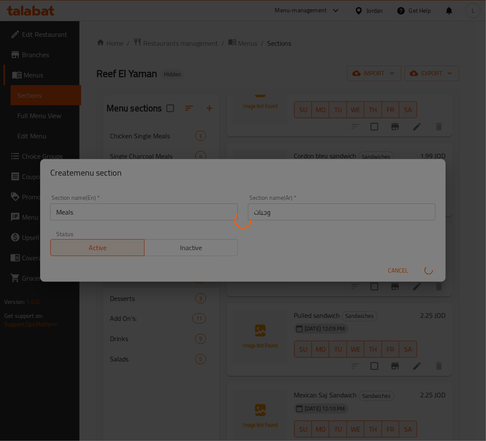
click at [333, 263] on div at bounding box center [243, 220] width 486 height 441
click at [317, 61] on div at bounding box center [243, 220] width 486 height 441
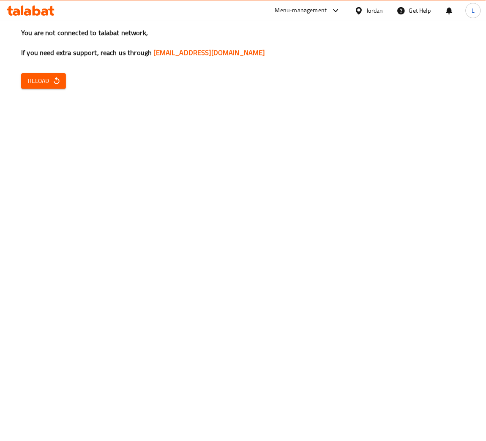
click at [54, 85] on span "Reload" at bounding box center [43, 81] width 31 height 11
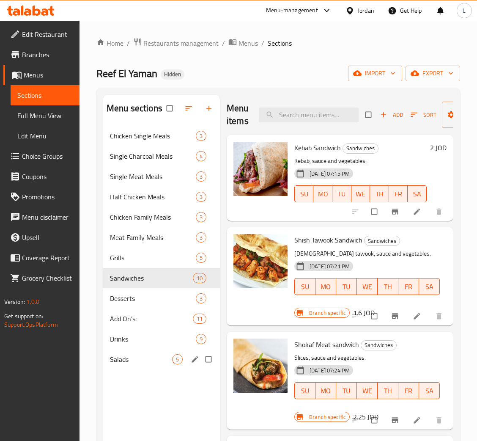
drag, startPoint x: 152, startPoint y: 353, endPoint x: 202, endPoint y: 354, distance: 49.9
click at [152, 353] on div "Salads 5" at bounding box center [161, 359] width 117 height 20
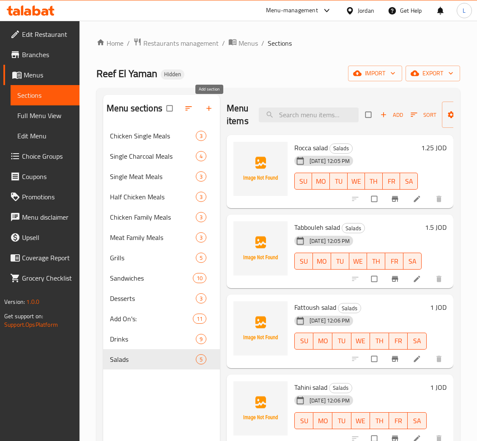
click at [210, 111] on icon "button" at bounding box center [209, 108] width 8 height 8
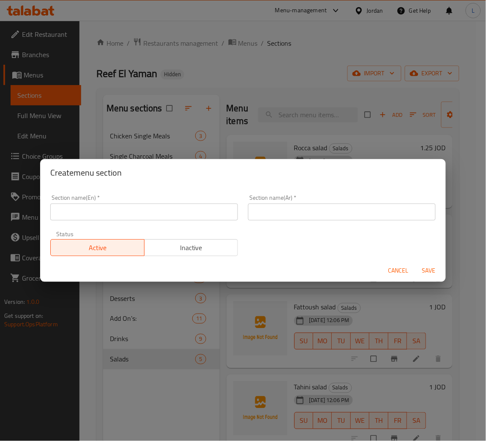
click at [184, 220] on div "Section name(En)   * Section name(En) *" at bounding box center [144, 207] width 198 height 36
type input "a"
type input "Meals"
click at [376, 204] on input "text" at bounding box center [342, 211] width 188 height 17
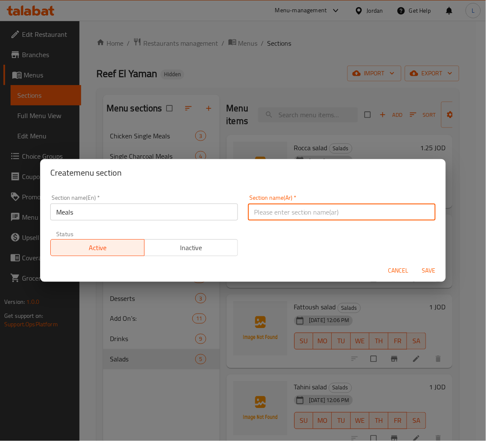
click at [85, 209] on input "Meals" at bounding box center [144, 211] width 188 height 17
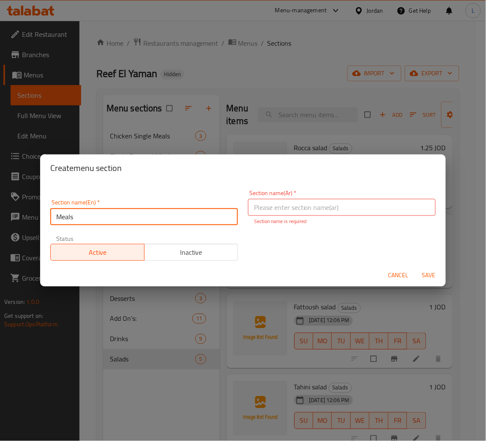
click at [85, 209] on input "Meals" at bounding box center [144, 216] width 188 height 17
click at [373, 207] on input "text" at bounding box center [342, 207] width 188 height 17
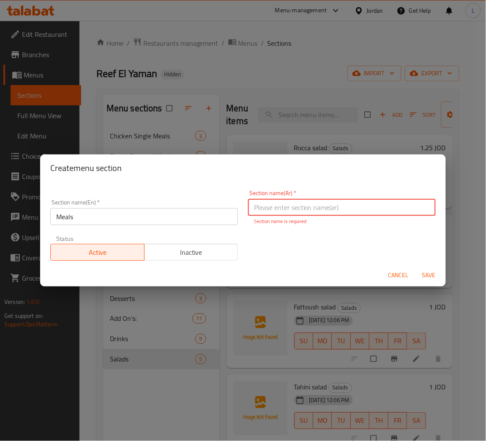
paste input "وجبات"
type input "وجبات"
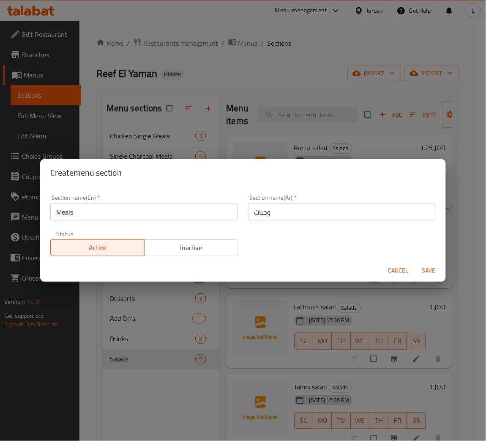
click at [362, 177] on div "Create menu section" at bounding box center [243, 172] width 406 height 27
click at [425, 271] on span "Save" at bounding box center [429, 270] width 20 height 11
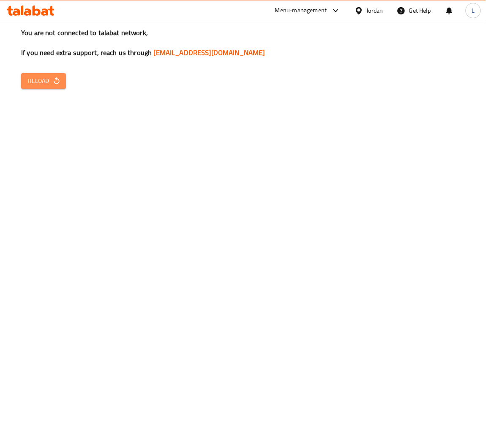
click at [52, 83] on icon "button" at bounding box center [56, 81] width 8 height 8
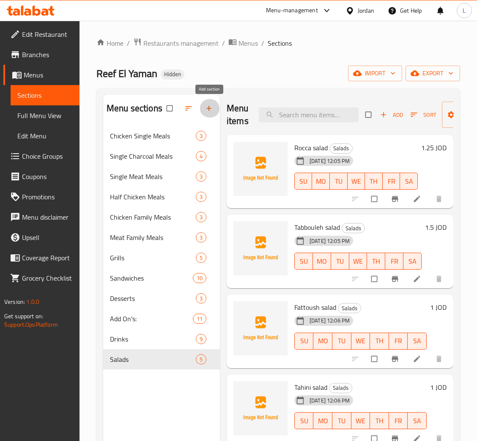
click at [207, 109] on icon "button" at bounding box center [209, 108] width 8 height 8
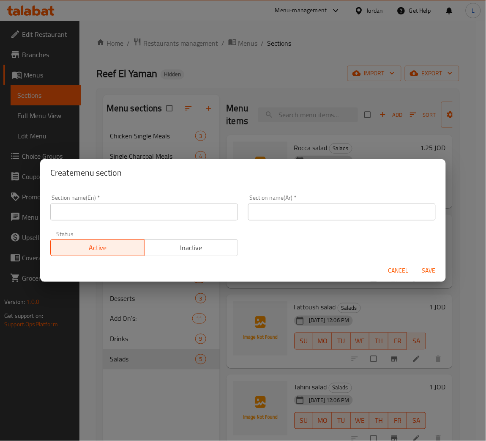
click at [209, 217] on input "text" at bounding box center [144, 211] width 188 height 17
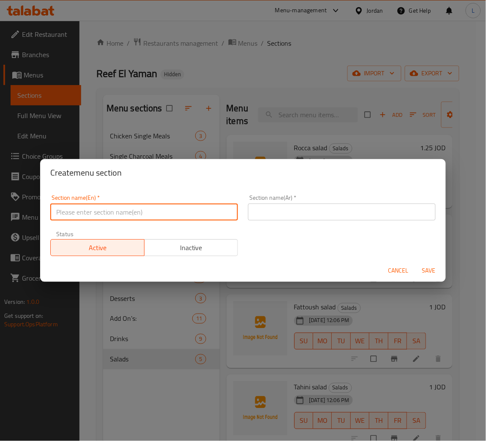
paste input "Meals"
type input "Meals"
click at [301, 215] on input "text" at bounding box center [342, 211] width 188 height 17
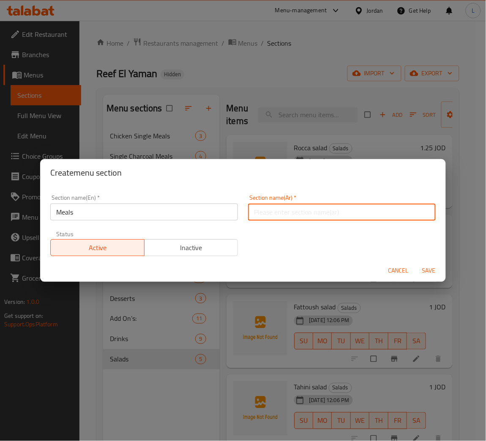
paste input "وجبات"
type input "وجبات"
click at [283, 245] on div "Section name(En)   * Meals Section name(En) * Section name(Ar)   * وجبات Sectio…" at bounding box center [243, 224] width 396 height 71
click at [433, 275] on span "Save" at bounding box center [429, 270] width 20 height 11
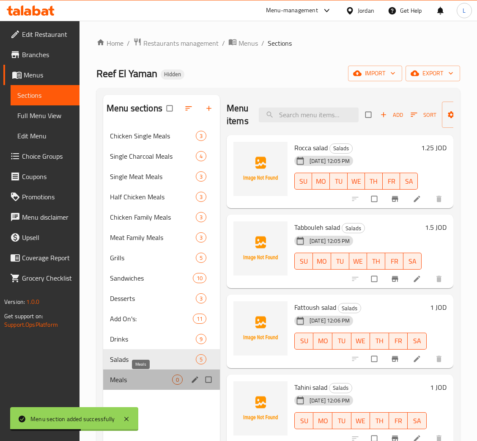
click at [132, 375] on span "Meals" at bounding box center [141, 379] width 62 height 10
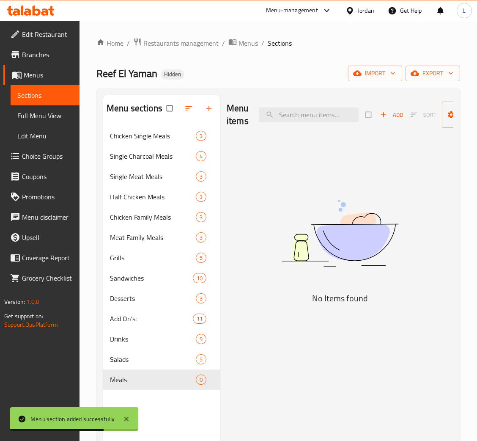
click at [398, 115] on span "Add" at bounding box center [391, 115] width 23 height 10
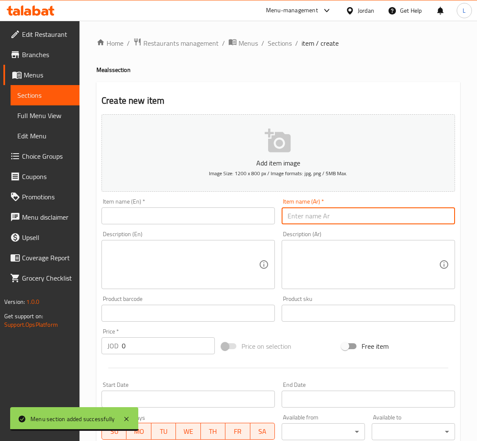
click at [346, 217] on input "text" at bounding box center [368, 215] width 173 height 17
type input "e"
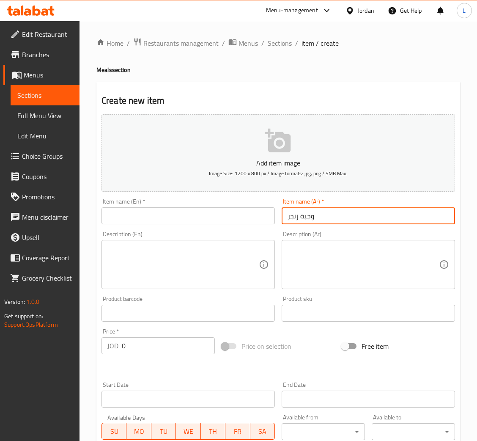
type input "وجبة زنجر"
click at [321, 252] on textarea at bounding box center [363, 264] width 151 height 40
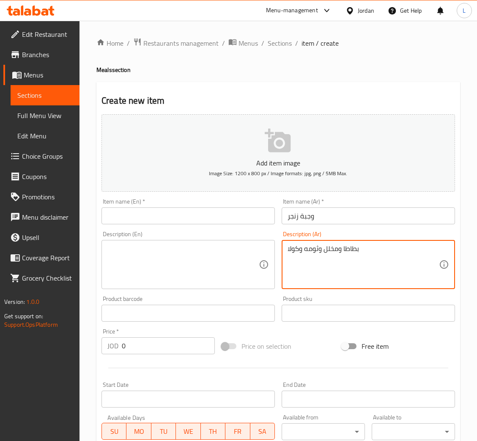
type textarea "بطاطا ومخلل وثومه وكولا"
click at [305, 216] on input "وجبة زنجر" at bounding box center [368, 215] width 173 height 17
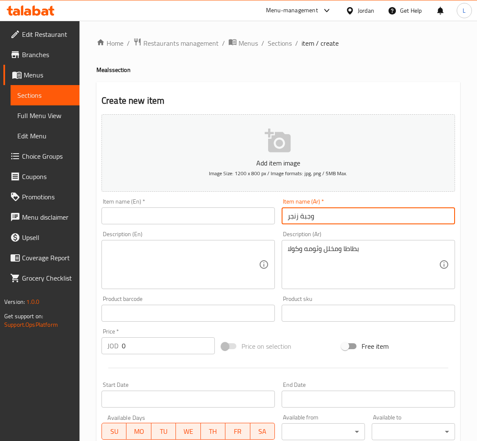
click at [305, 216] on input "وجبة زنجر" at bounding box center [368, 215] width 173 height 17
click at [290, 212] on input "وجبة زنجر" at bounding box center [368, 215] width 173 height 17
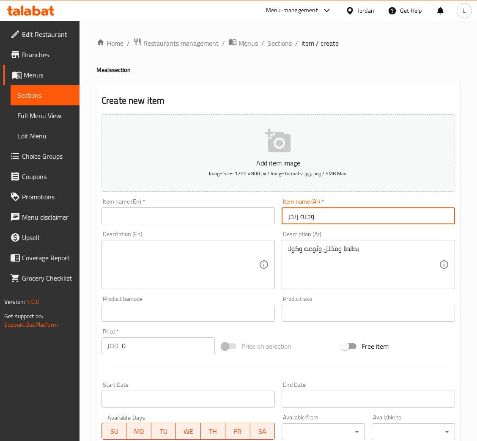
click at [290, 212] on input "وجبة زنجر" at bounding box center [368, 215] width 173 height 17
drag, startPoint x: 139, startPoint y: 208, endPoint x: 138, endPoint y: 214, distance: 6.4
click at [139, 208] on input "text" at bounding box center [187, 215] width 173 height 17
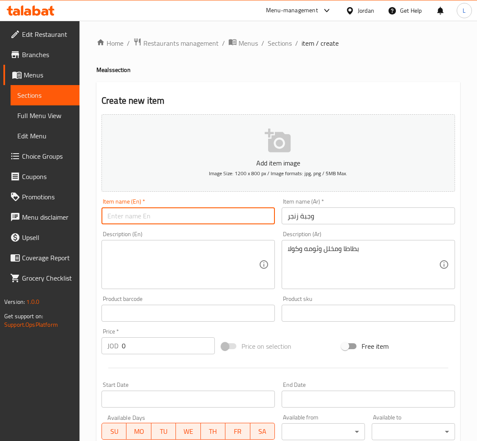
paste input "وجبة زنجر"
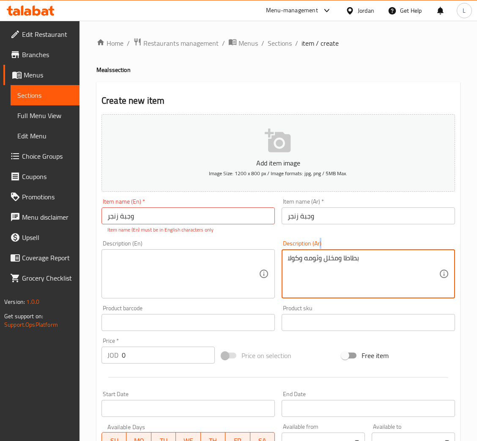
click at [346, 252] on div "بطاطا ومخلل وثومه وكولا Description (Ar)" at bounding box center [368, 273] width 173 height 49
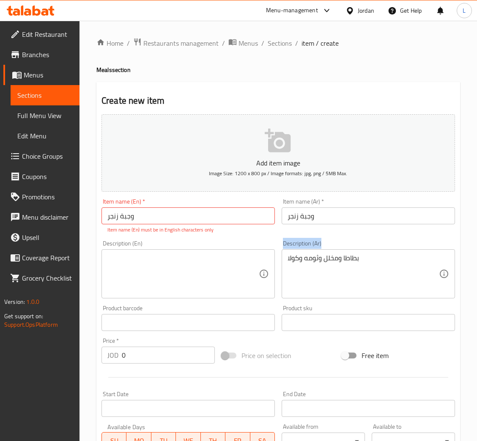
click at [346, 252] on div "بطاطا ومخلل وثومه وكولا Description (Ar)" at bounding box center [368, 273] width 173 height 49
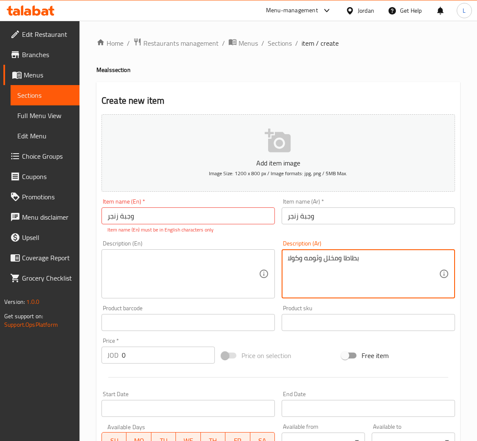
click at [340, 258] on textarea "بطاطا ومخلل وثومه وكولا" at bounding box center [363, 274] width 151 height 40
click at [341, 257] on textarea "بطاطا ومخلل وثومه وكولا" at bounding box center [363, 274] width 151 height 40
click at [143, 211] on input "وجبة زنجر" at bounding box center [187, 215] width 173 height 17
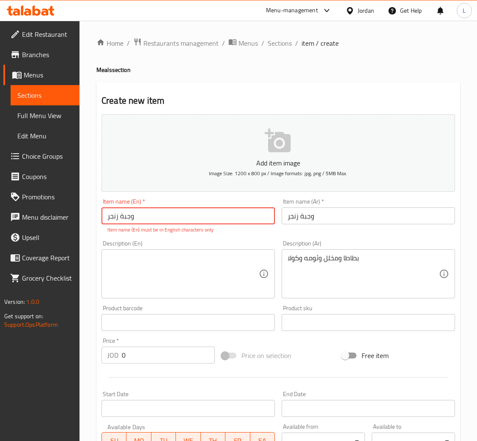
click at [143, 211] on input "وجبة زنجر" at bounding box center [187, 215] width 173 height 17
paste input "Zinger meal"
type input "Zinger meal"
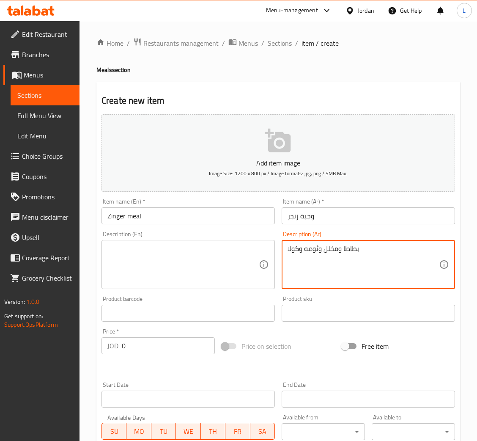
click at [336, 261] on textarea "بطاطا ومخلل وثومه وكولا" at bounding box center [363, 264] width 151 height 40
click at [149, 284] on textarea at bounding box center [182, 264] width 151 height 40
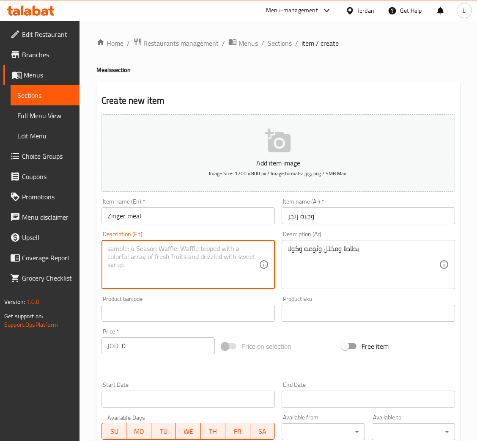
paste textarea "Potatoes, pickles, garlic and cola"
type textarea "Potatoes, pickles, garlic and cola"
click at [156, 349] on input "0" at bounding box center [168, 345] width 93 height 17
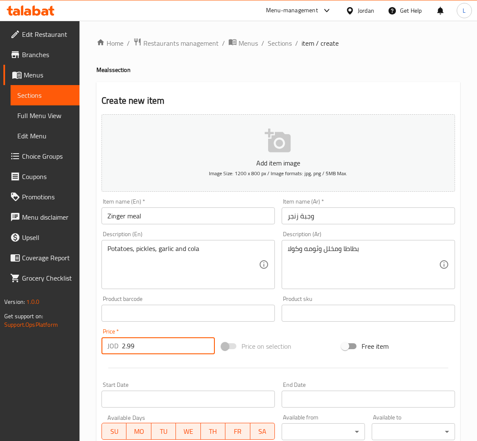
type input "2.99"
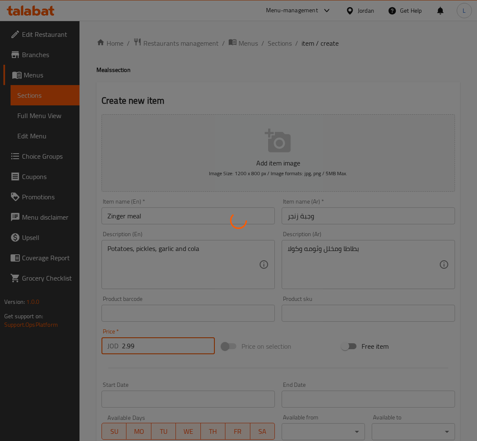
type input "0"
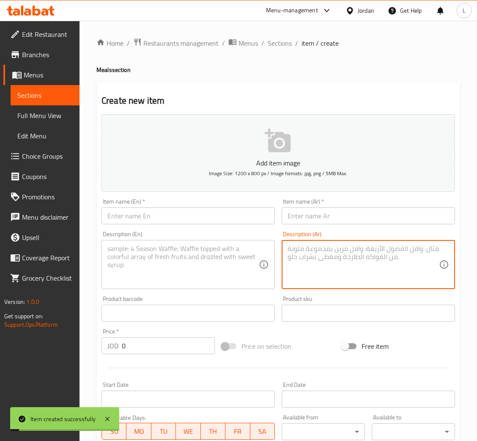
click at [331, 246] on textarea at bounding box center [363, 264] width 151 height 40
paste textarea "بطاطا ومخلل وثومه وكولا"
type textarea "بطاطا ومخلل وثومه وكولا"
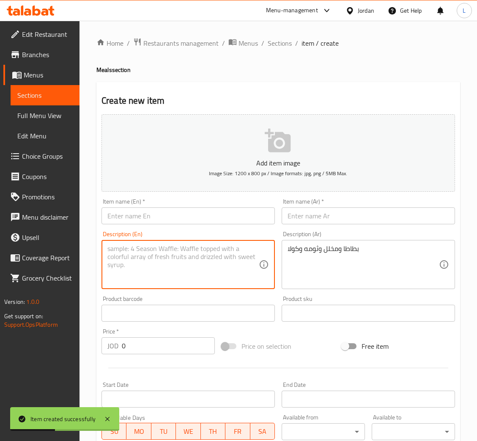
click at [191, 249] on textarea at bounding box center [182, 264] width 151 height 40
paste textarea "Potatoes, pickles, garlic and cola"
type textarea "Potatoes, pickles, garlic and cola"
click at [361, 207] on input "text" at bounding box center [368, 215] width 173 height 17
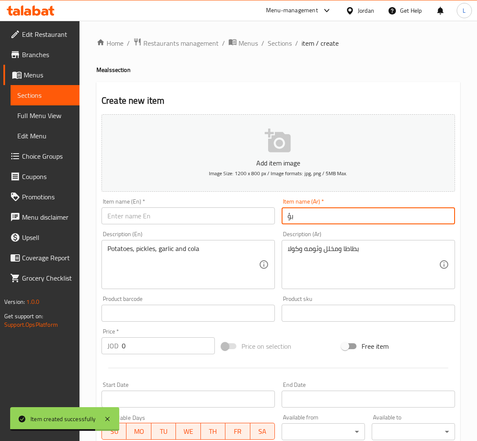
type input "ب"
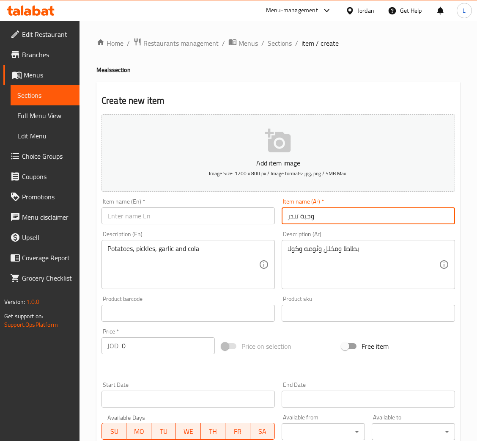
click at [305, 218] on input "وجبة تندر" at bounding box center [368, 215] width 173 height 17
type input "وجبة تندر"
click at [225, 205] on div "Item name (En)   * Item name (En) *" at bounding box center [187, 211] width 173 height 26
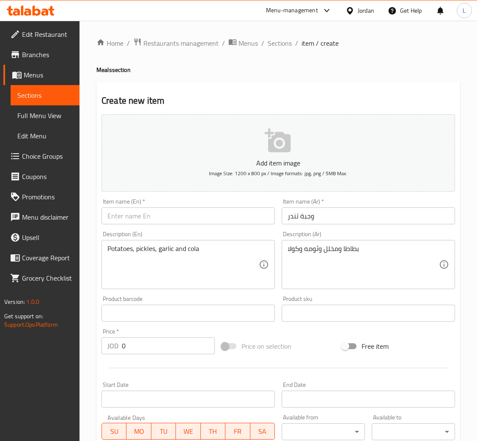
drag, startPoint x: 225, startPoint y: 212, endPoint x: 219, endPoint y: 223, distance: 12.3
click at [225, 213] on input "text" at bounding box center [187, 215] width 173 height 17
paste input "Tender meal"
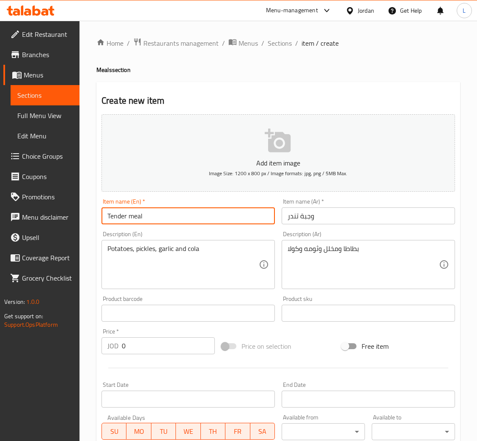
type input "Tender meal"
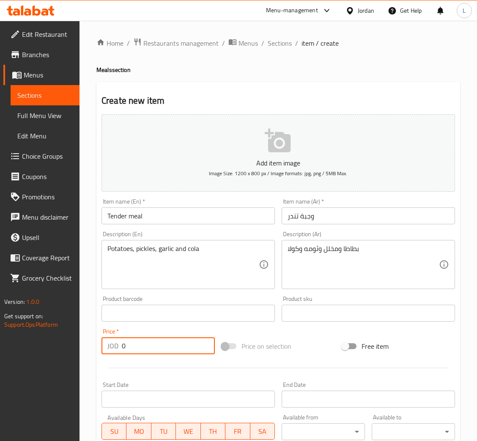
click at [165, 353] on input "0" at bounding box center [168, 345] width 93 height 17
type input "2.99"
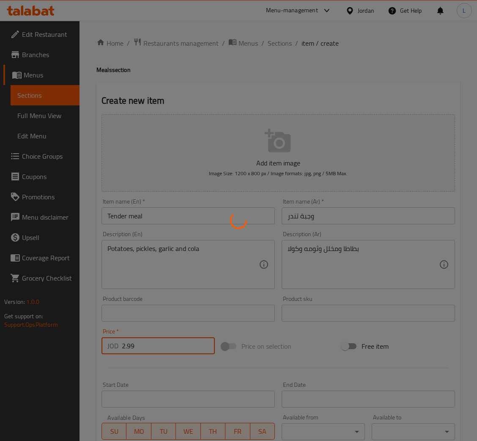
type input "0"
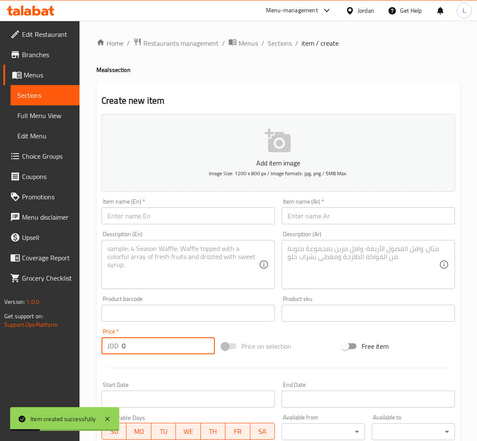
click at [331, 214] on input "text" at bounding box center [368, 215] width 173 height 17
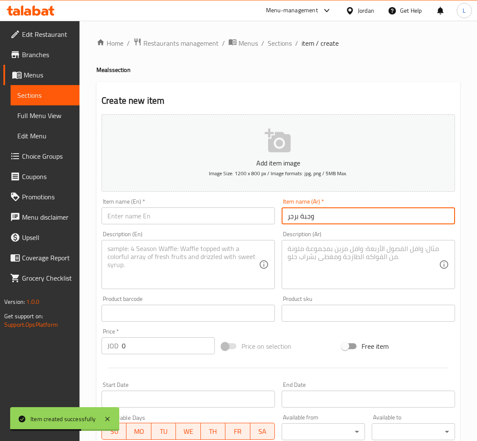
type input "وجبة برجر"
click at [327, 238] on div "Description (Ar) Description (Ar)" at bounding box center [368, 260] width 173 height 58
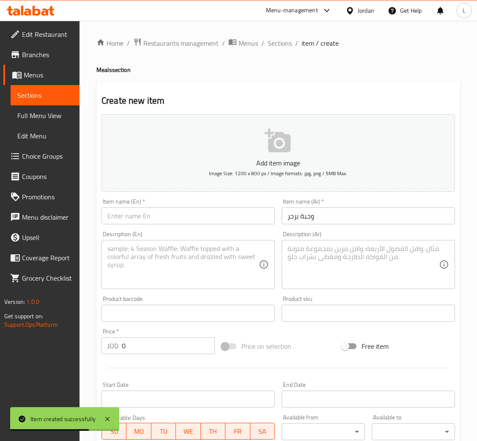
click at [320, 281] on textarea at bounding box center [363, 264] width 151 height 40
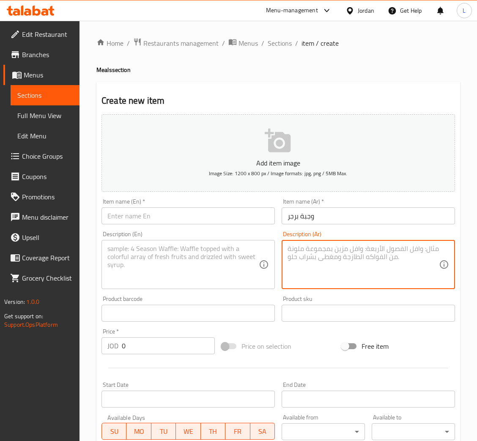
paste textarea "بطاطا ومخلل وثومه وكولا"
type textarea "بطاطا ومخلل وثومه وكولا"
click at [200, 268] on textarea at bounding box center [182, 264] width 151 height 40
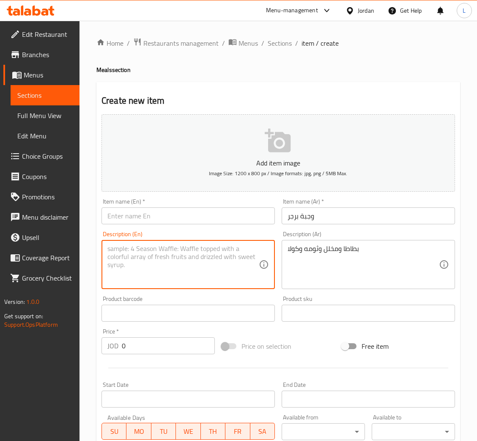
paste textarea "Potatoes, pickles, garlic and cola"
type textarea "Potatoes, pickles, garlic and cola"
click at [318, 218] on input "وجبة برجر" at bounding box center [368, 215] width 173 height 17
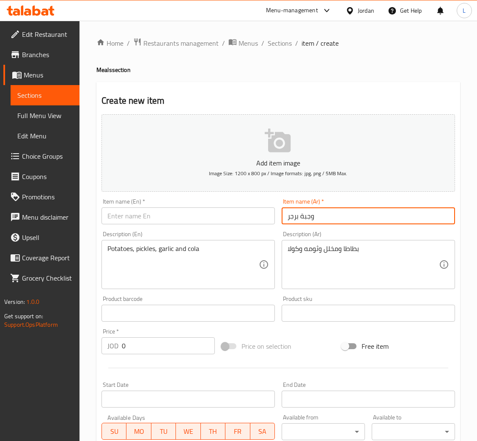
click at [318, 218] on input "وجبة برجر" at bounding box center [368, 215] width 173 height 17
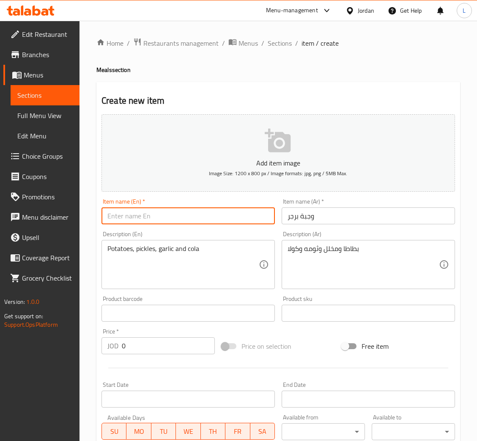
click at [166, 217] on input "text" at bounding box center [187, 215] width 173 height 17
paste input "Burger meal"
type input "Burger meal"
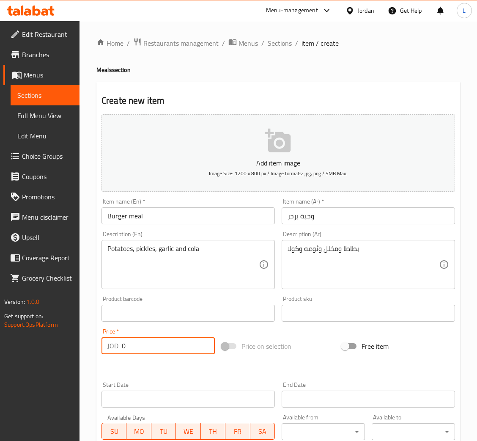
click at [149, 350] on input "0" at bounding box center [168, 345] width 93 height 17
type input "2.75"
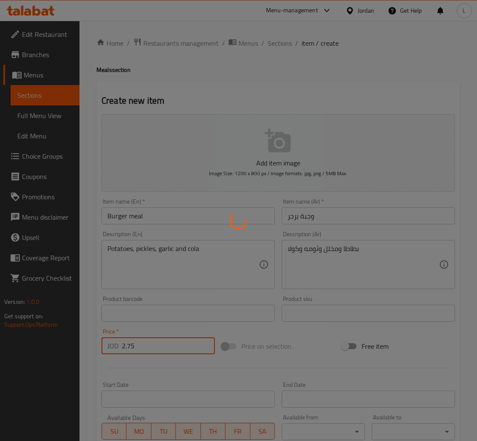
type input "0"
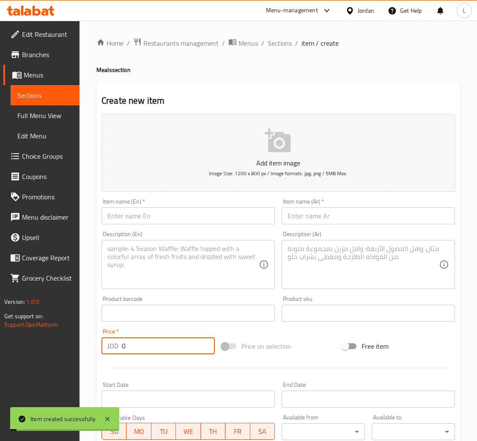
click at [339, 212] on input "text" at bounding box center [368, 215] width 173 height 17
type input "ي"
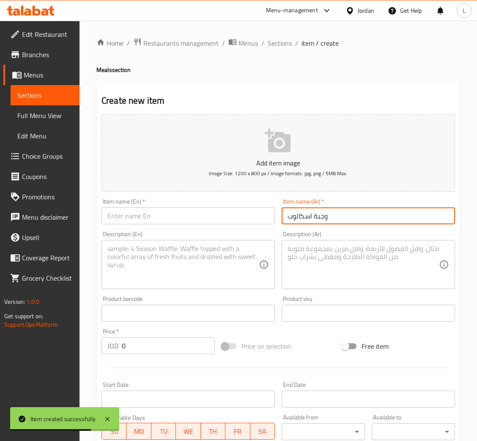
click at [322, 215] on input "وجبة اسكالوب" at bounding box center [368, 215] width 173 height 17
type input "وجبة اسكالوب"
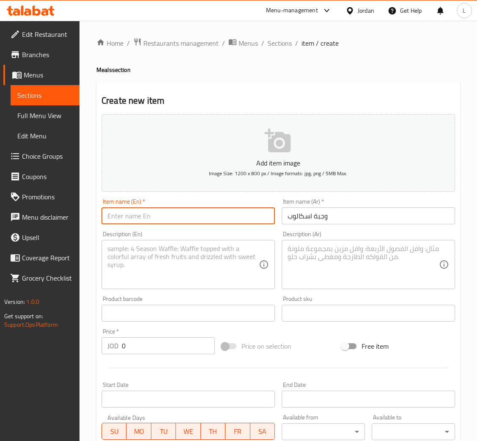
drag, startPoint x: 187, startPoint y: 213, endPoint x: 203, endPoint y: 222, distance: 17.8
click at [187, 213] on input "text" at bounding box center [187, 215] width 173 height 17
paste input "Escalope meal"
type input "Escalope meal"
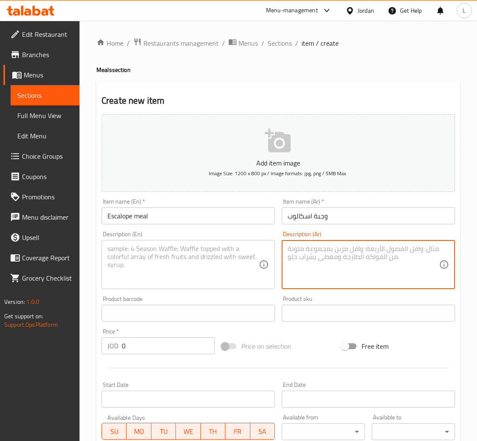
click at [348, 249] on textarea at bounding box center [363, 264] width 151 height 40
paste textarea "بطاطا ومخلل وثومه وكولا"
type textarea "بطاطا ومخلل وثومه وكولا"
click at [171, 271] on textarea at bounding box center [182, 264] width 151 height 40
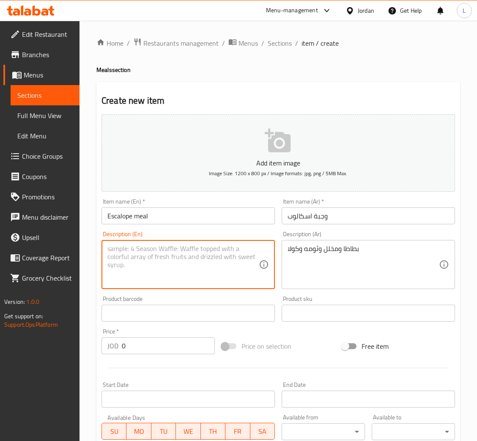
paste textarea "Potatoes, pickles, garlic and cola"
type textarea "Potatoes, pickles, garlic and cola"
click at [176, 345] on input "0" at bounding box center [168, 345] width 93 height 17
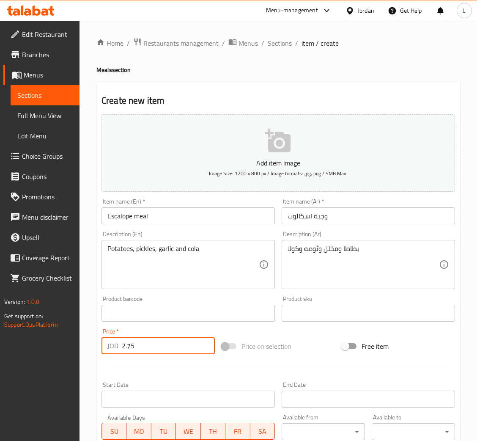
type input "2.75"
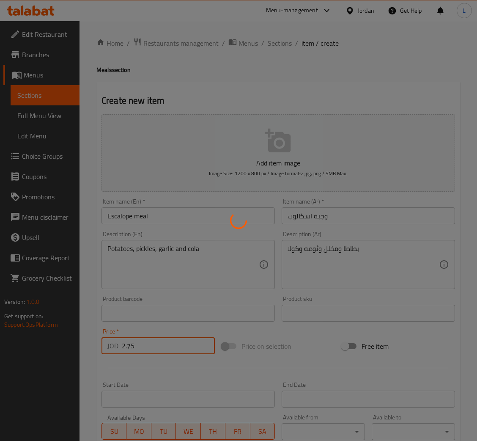
type input "0"
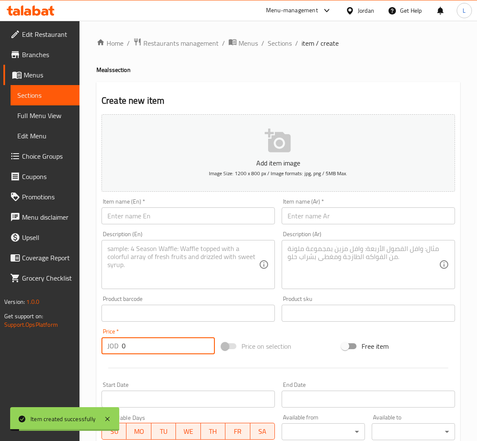
click at [308, 218] on input "text" at bounding box center [368, 215] width 173 height 17
type input "ي"
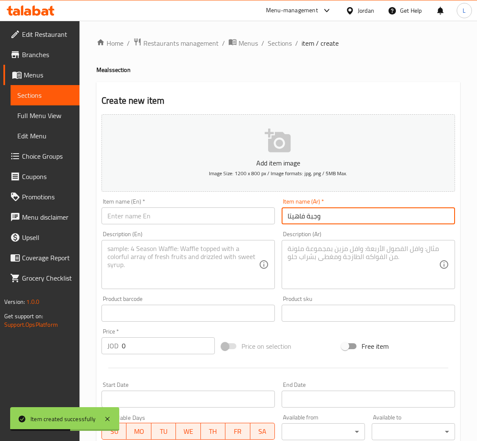
click at [306, 219] on input "وجبة فاهيتا" at bounding box center [368, 215] width 173 height 17
type input "وجبة فاهيتا"
click at [167, 215] on input "text" at bounding box center [187, 215] width 173 height 17
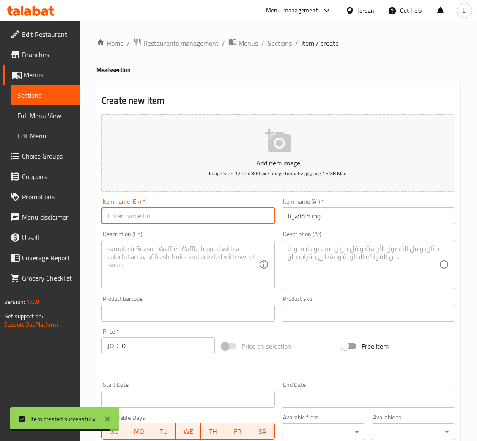
paste input "Fajita meal"
type input "Fajita meal"
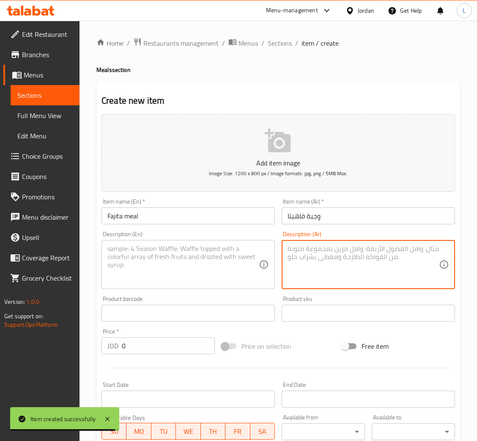
click at [330, 257] on textarea at bounding box center [363, 264] width 151 height 40
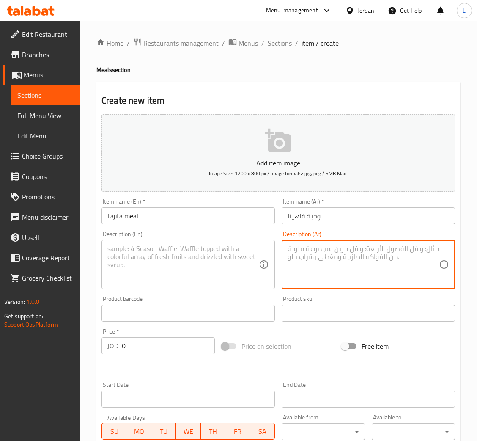
paste textarea "بطاطا ومخلل وثومه وكولا"
type textarea "بطاطا ومخلل وثومه وكولا"
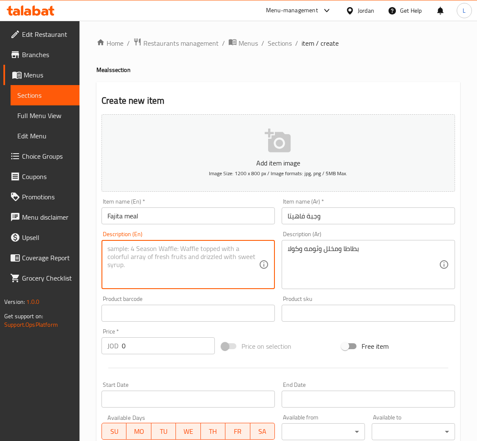
click at [175, 277] on textarea at bounding box center [182, 264] width 151 height 40
paste textarea "Potatoes, pickles, garlic and cola"
type textarea "Potatoes, pickles, garlic and cola"
click at [178, 347] on input "0" at bounding box center [168, 345] width 93 height 17
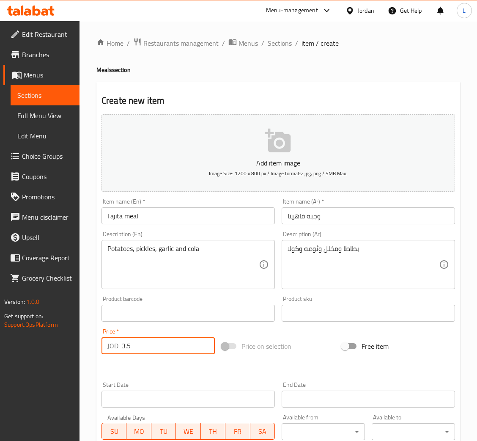
type input "3.5"
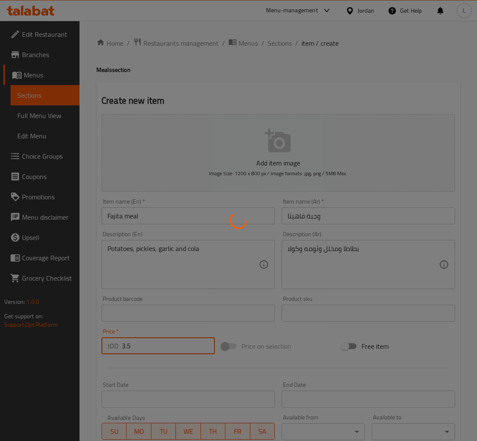
type input "0"
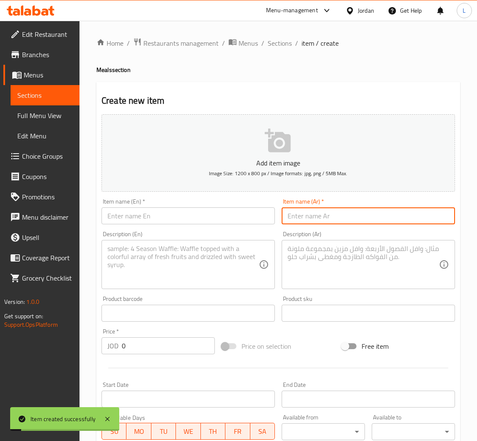
click at [346, 219] on input "text" at bounding box center [368, 215] width 173 height 17
type input "ي"
click at [346, 219] on input "وجبة مكسيكي" at bounding box center [368, 215] width 173 height 17
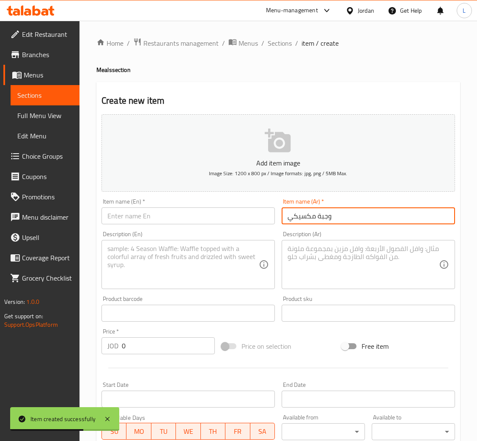
type input "وجبة مكسيكي"
drag, startPoint x: 156, startPoint y: 219, endPoint x: 170, endPoint y: 222, distance: 15.2
click at [156, 219] on input "text" at bounding box center [187, 215] width 173 height 17
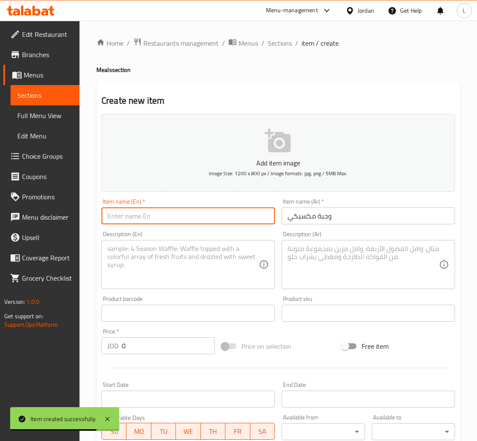
paste input "Mexican meal"
type input "Mexican meal"
click at [342, 257] on textarea at bounding box center [363, 264] width 151 height 40
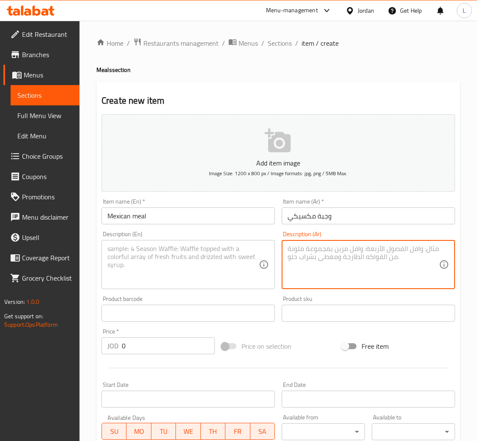
paste textarea "بطاطا ومخلل وثومه وكولا"
type textarea "بطاطا ومخلل وثومه وكولا"
click at [196, 259] on textarea at bounding box center [182, 264] width 151 height 40
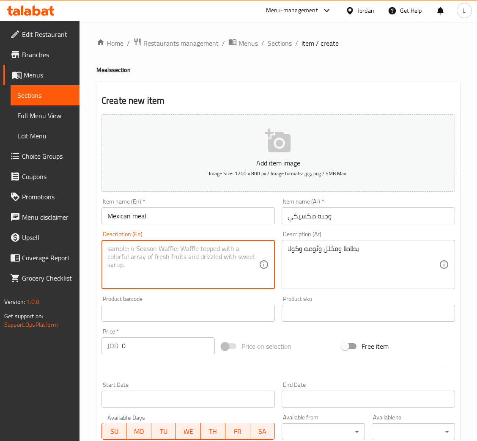
paste textarea "Potatoes, pickles, garlic and cola"
type textarea "Potatoes, pickles, garlic and cola"
click at [159, 342] on input "0" at bounding box center [168, 345] width 93 height 17
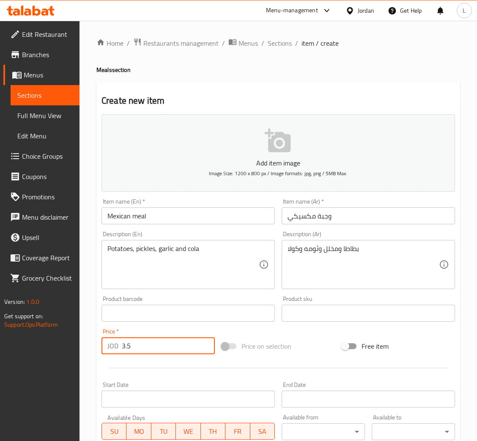
type input "3.5"
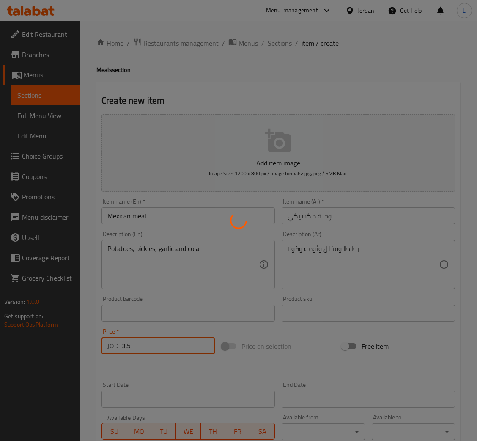
type input "0"
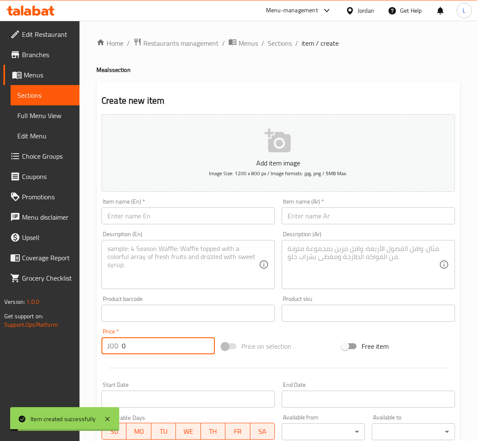
click at [345, 221] on input "text" at bounding box center [368, 215] width 173 height 17
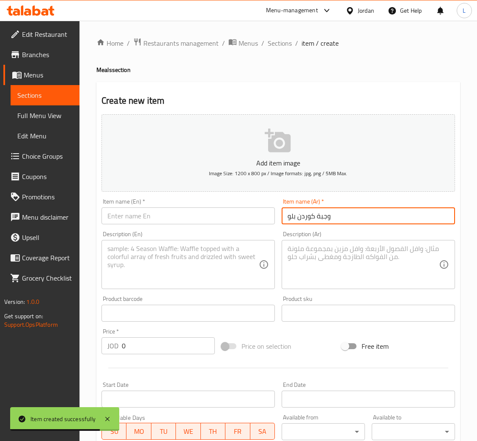
click at [339, 207] on input "وجبة كوردن بلو" at bounding box center [368, 215] width 173 height 17
type input "وجبة كوردن بلو"
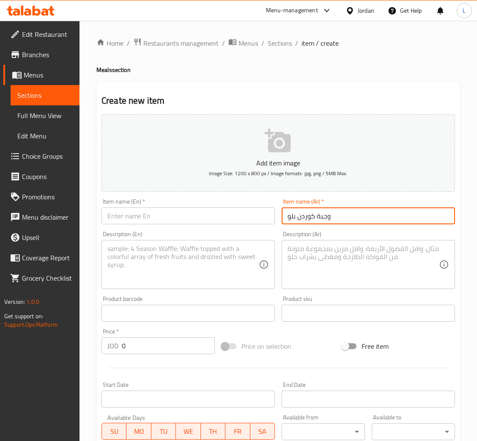
click at [179, 213] on input "text" at bounding box center [187, 215] width 173 height 17
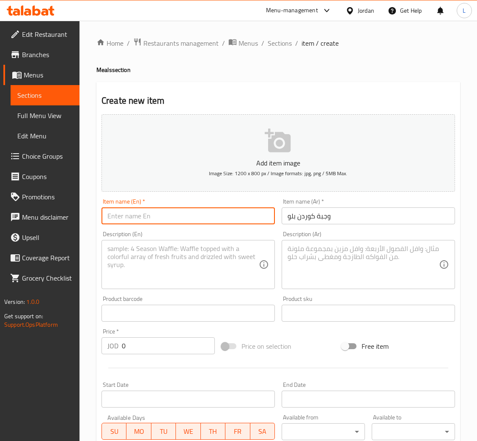
paste input "Cordon bleu meal"
type input "Cordon bleu meal"
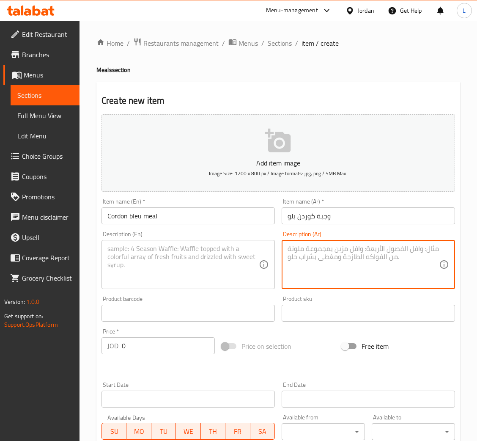
click at [341, 255] on textarea at bounding box center [363, 264] width 151 height 40
paste textarea "بطاطا ومخلل وثومه وكولا"
type textarea "بطاطا ومخلل وثومه وكولا"
click at [181, 258] on textarea at bounding box center [182, 264] width 151 height 40
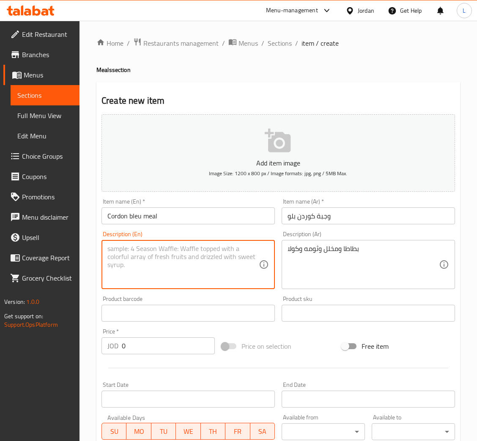
paste textarea "Potatoes, pickles, garlic and cola"
type textarea "Potatoes, pickles, garlic and cola"
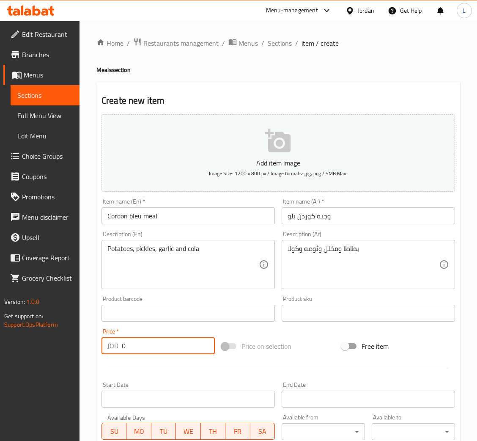
click at [173, 343] on input "0" at bounding box center [168, 345] width 93 height 17
type input "2.95"
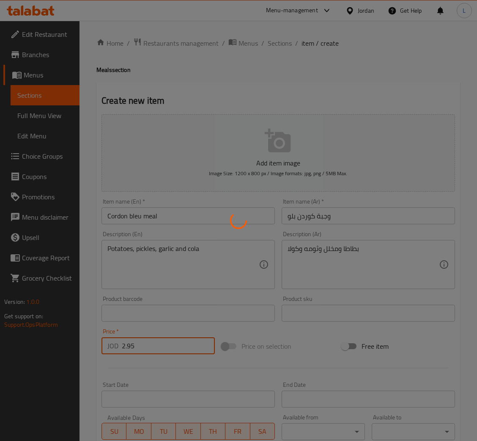
type input "0"
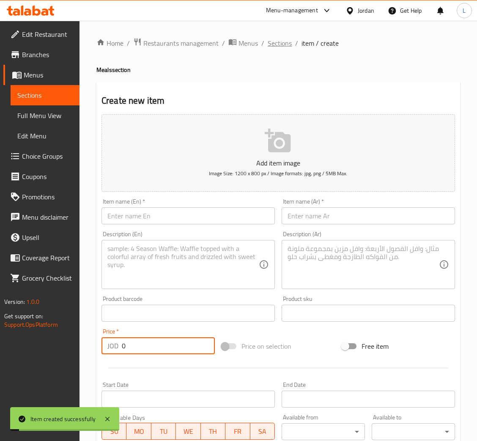
click at [271, 45] on span "Sections" at bounding box center [280, 43] width 24 height 10
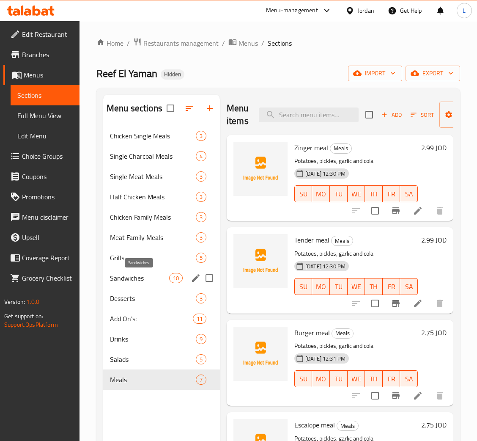
click at [146, 274] on span "Sandwiches" at bounding box center [139, 278] width 59 height 10
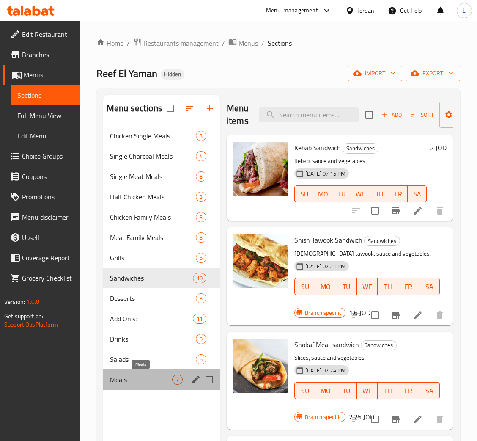
click at [137, 377] on span "Meals" at bounding box center [141, 379] width 62 height 10
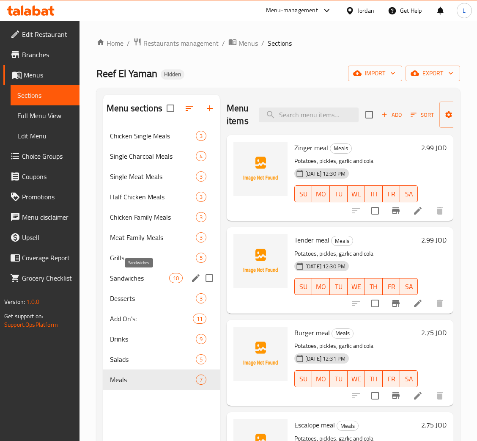
click at [148, 281] on span "Sandwiches" at bounding box center [139, 278] width 59 height 10
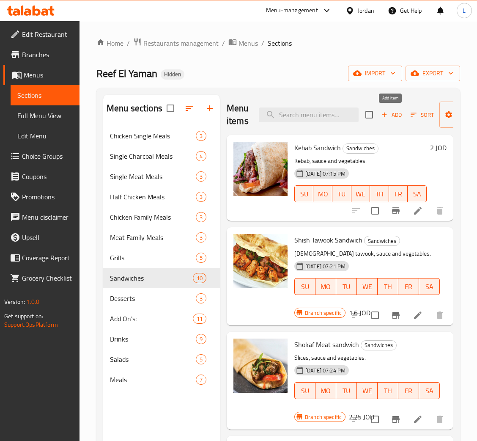
click at [395, 114] on span "Add" at bounding box center [391, 115] width 23 height 10
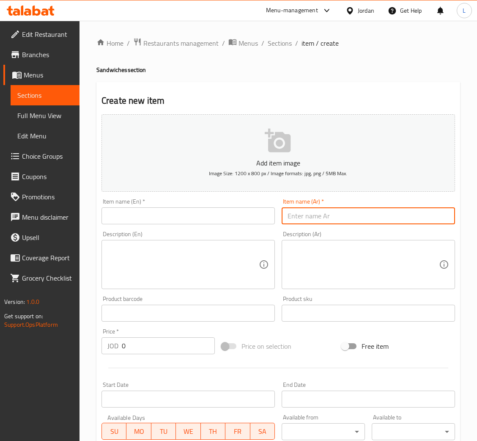
click at [362, 216] on input "text" at bounding box center [368, 215] width 173 height 17
type input "ص"
type input "ساندويش زندر"
click at [359, 208] on input "ساندويش زندر" at bounding box center [368, 215] width 173 height 17
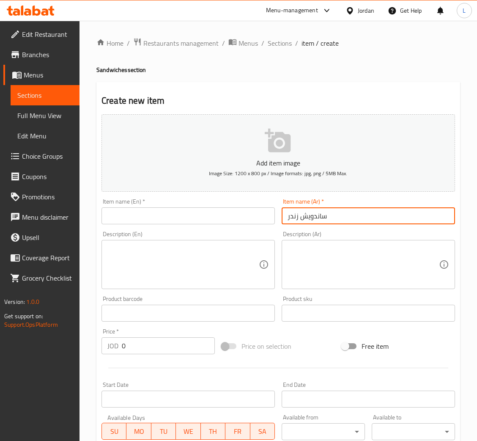
click at [359, 208] on input "ساندويش زندر" at bounding box center [368, 215] width 173 height 17
click at [359, 208] on input "ساندويش زنجر" at bounding box center [368, 215] width 173 height 17
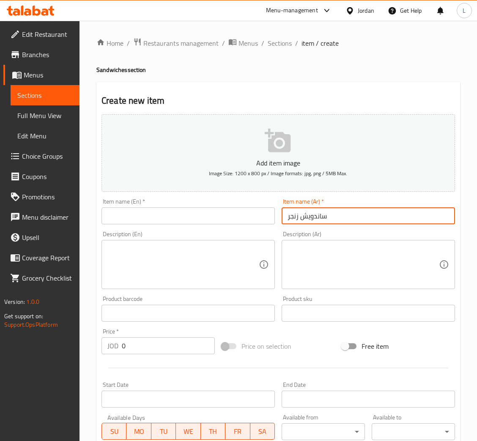
type input "ساندويش زنجر"
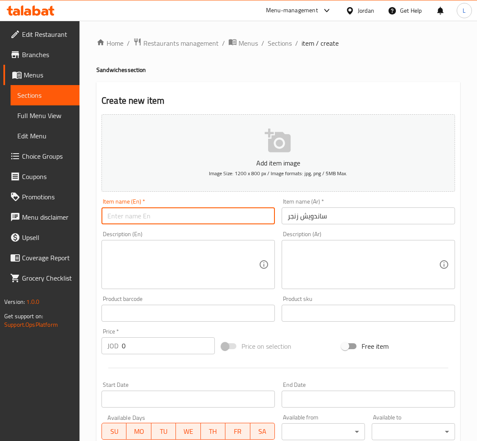
drag, startPoint x: 216, startPoint y: 211, endPoint x: 215, endPoint y: 217, distance: 5.6
click at [216, 211] on input "text" at bounding box center [187, 215] width 173 height 17
paste input "Zinger sandwich"
type input "Zinger sandwich"
click at [156, 340] on input "0" at bounding box center [168, 345] width 93 height 17
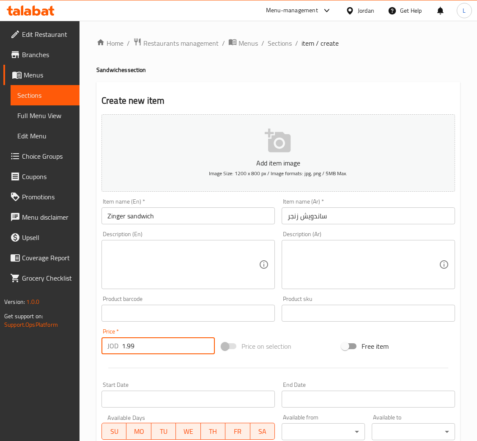
type input "1.99"
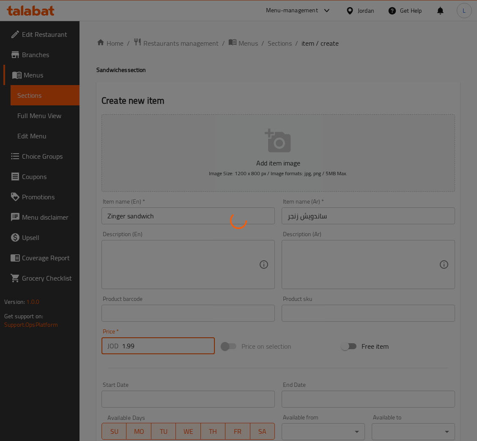
type input "0"
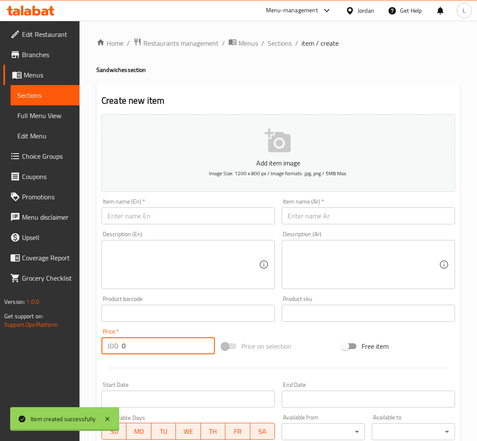
click at [371, 220] on input "text" at bounding box center [368, 215] width 173 height 17
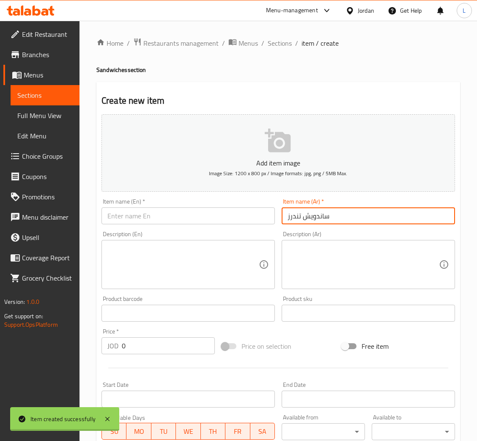
click at [362, 224] on input "ساندويش تندرز" at bounding box center [368, 215] width 173 height 17
type input "ساندويش تندرز"
drag, startPoint x: 196, startPoint y: 218, endPoint x: 194, endPoint y: 222, distance: 4.6
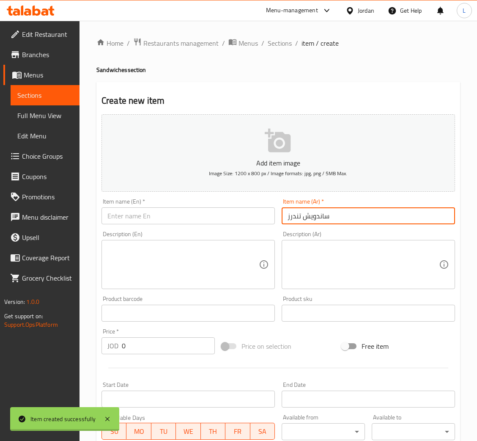
click at [196, 219] on input "text" at bounding box center [187, 215] width 173 height 17
paste input "Tenders sandwich"
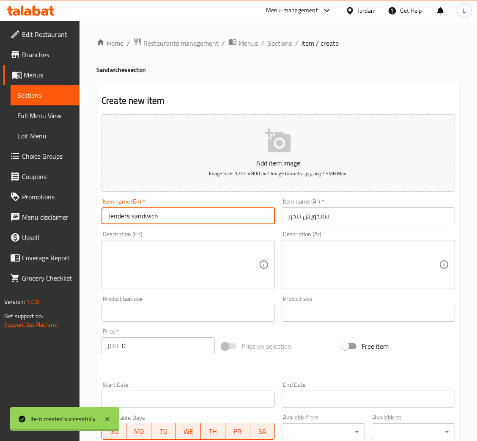
type input "Tenders sandwich"
click at [392, 275] on textarea at bounding box center [363, 264] width 151 height 40
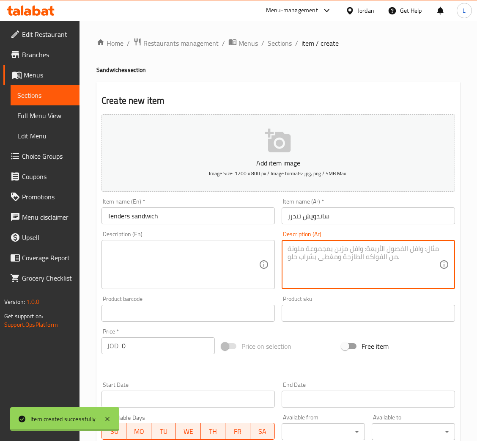
click at [176, 341] on input "0" at bounding box center [168, 345] width 93 height 17
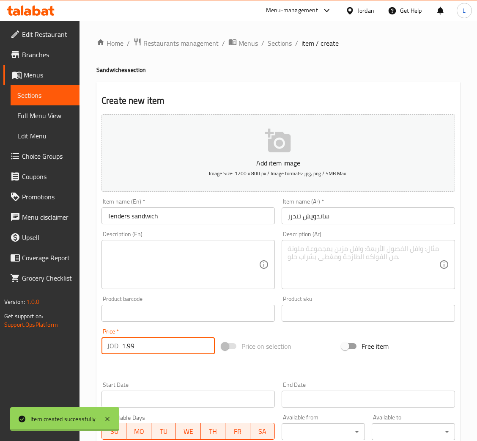
type input "1.99"
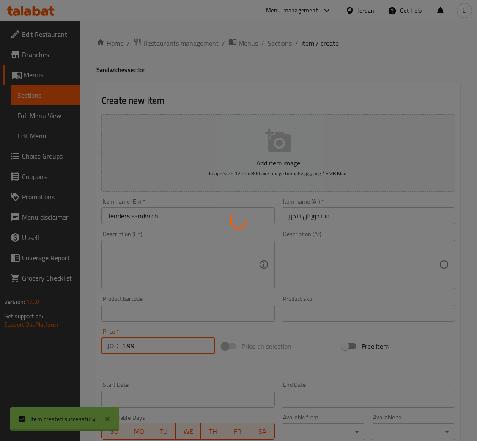
type input "0"
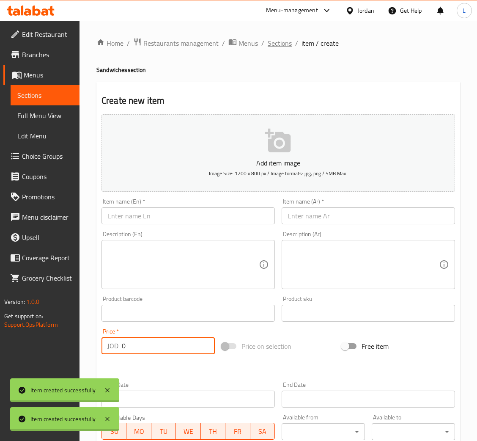
click at [283, 42] on span "Sections" at bounding box center [280, 43] width 24 height 10
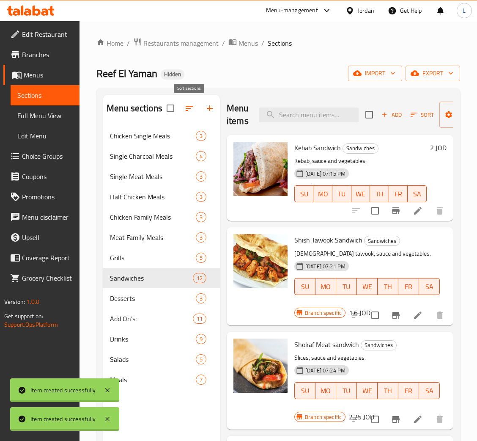
click at [193, 116] on button "button" at bounding box center [189, 108] width 20 height 20
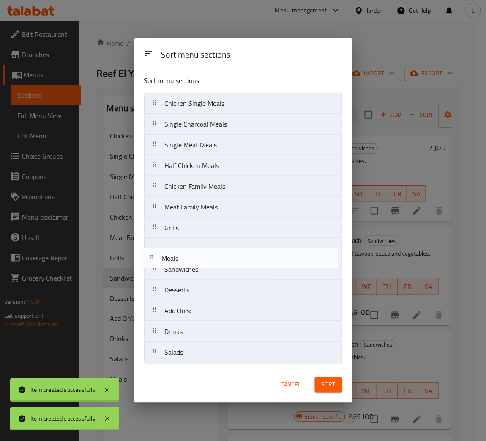
drag, startPoint x: 234, startPoint y: 356, endPoint x: 233, endPoint y: 259, distance: 97.3
click at [233, 259] on nav "Chicken Single Meals Single Charcoal Meals Single Meat Meals Half Chicken Meals…" at bounding box center [243, 228] width 198 height 270
drag, startPoint x: 233, startPoint y: 252, endPoint x: 232, endPoint y: 270, distance: 17.8
click at [232, 270] on nav "Chicken Single Meals Single Charcoal Meals Single Meat Meals Half Chicken Meals…" at bounding box center [243, 228] width 198 height 270
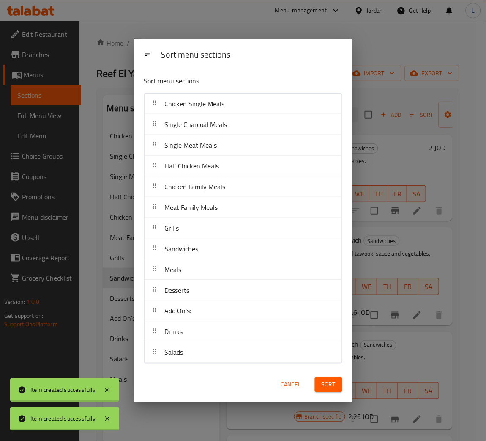
click at [334, 390] on span "Sort" at bounding box center [329, 384] width 14 height 11
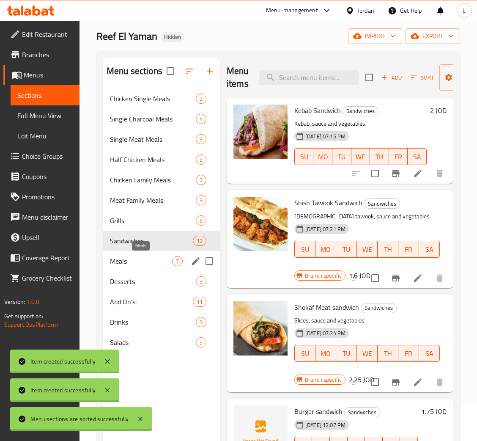
scroll to position [63, 0]
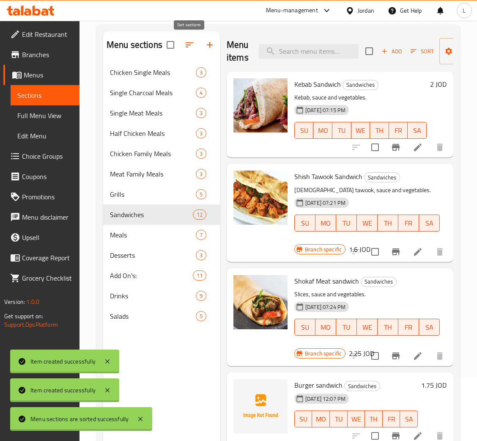
click at [186, 50] on icon "button" at bounding box center [189, 45] width 10 height 10
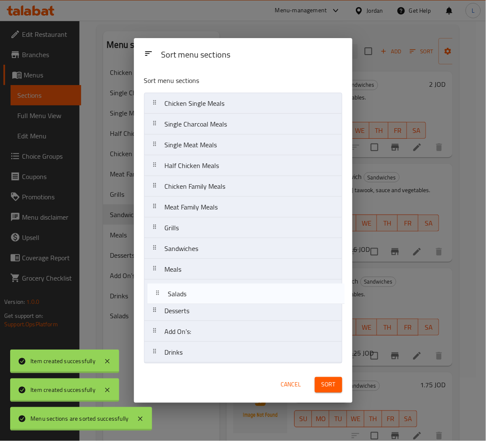
drag, startPoint x: 209, startPoint y: 357, endPoint x: 212, endPoint y: 296, distance: 61.0
click at [212, 296] on nav "Chicken Single Meals Single Charcoal Meals Single Meat Meals Half Chicken Meals…" at bounding box center [243, 228] width 198 height 270
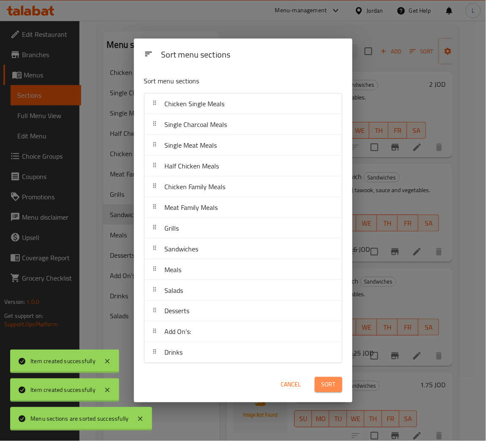
click at [330, 383] on span "Sort" at bounding box center [329, 384] width 14 height 11
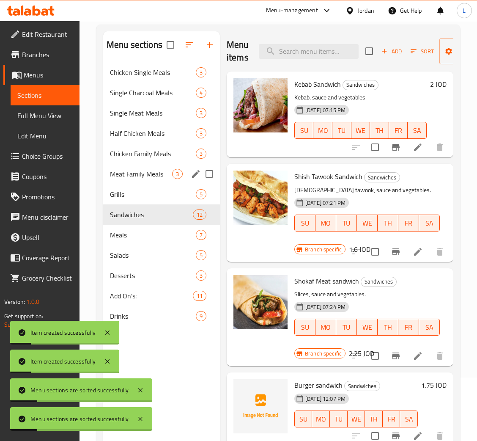
click at [141, 172] on span "Meat Family Meals" at bounding box center [141, 174] width 62 height 10
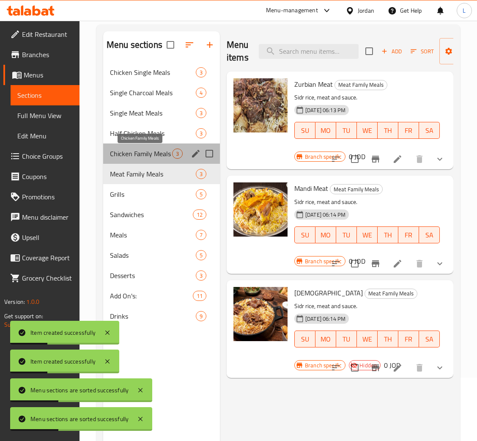
click at [121, 157] on span "Chicken Family Meals" at bounding box center [141, 153] width 62 height 10
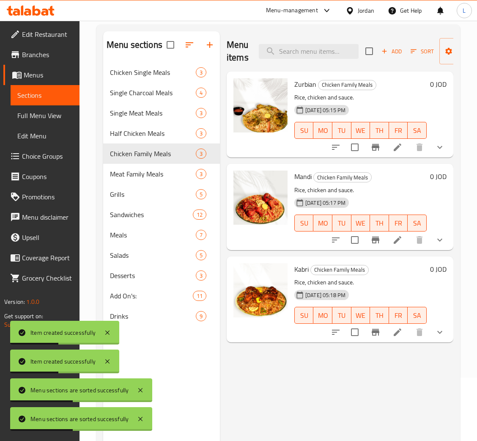
click at [435, 151] on icon "show more" at bounding box center [440, 147] width 10 height 10
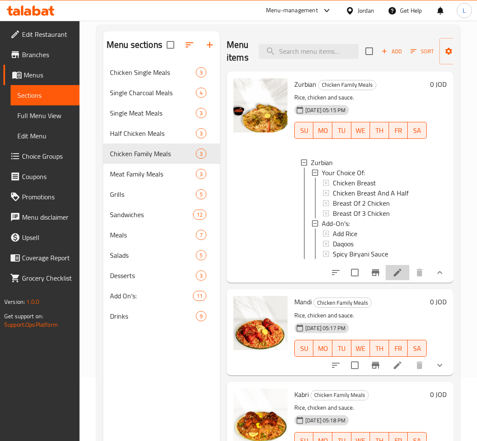
click at [389, 280] on li at bounding box center [398, 272] width 24 height 15
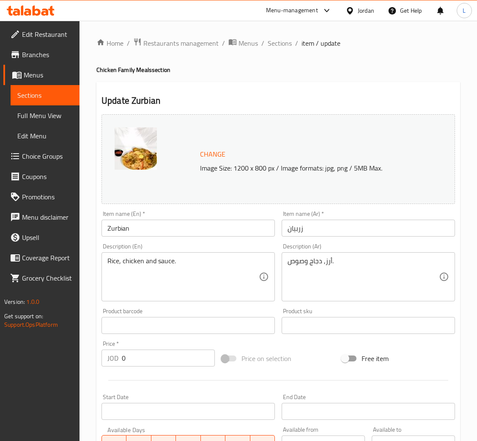
scroll to position [217, 0]
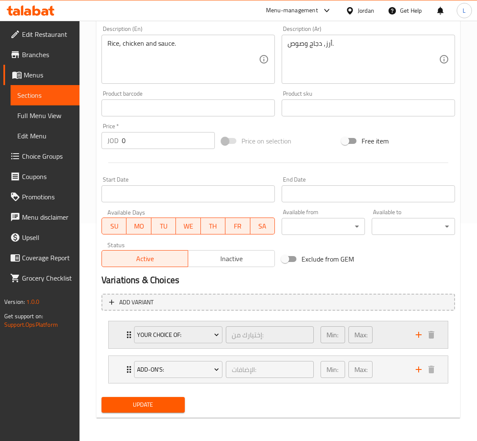
click at [130, 336] on div "Your Choice Of: إختيارك من: ​" at bounding box center [224, 334] width 190 height 27
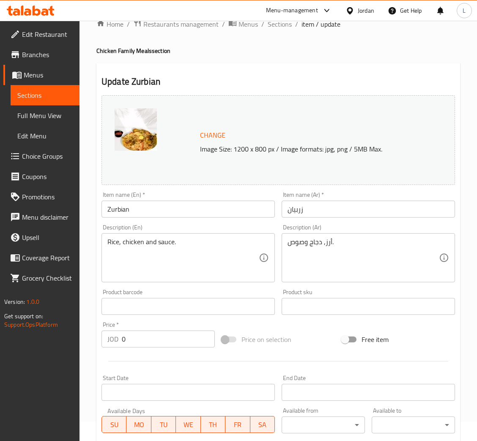
scroll to position [0, 0]
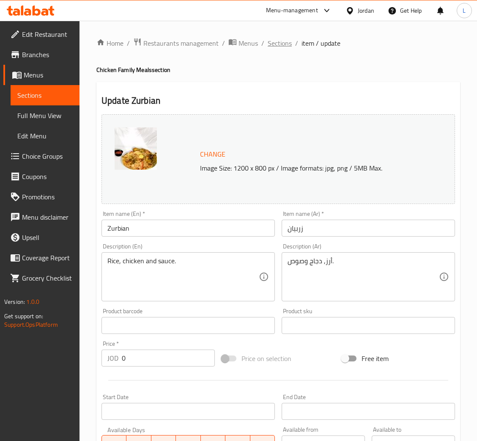
click at [277, 39] on span "Sections" at bounding box center [280, 43] width 24 height 10
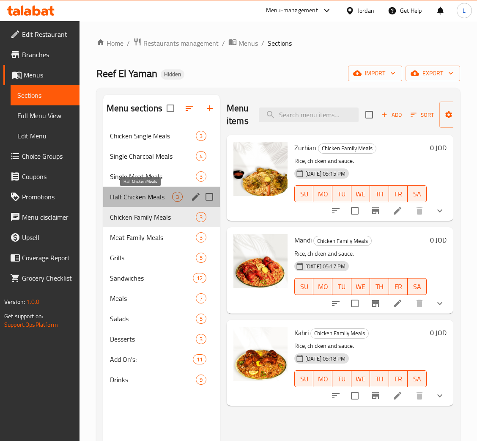
click at [142, 195] on span "Half Chicken Meals" at bounding box center [141, 197] width 62 height 10
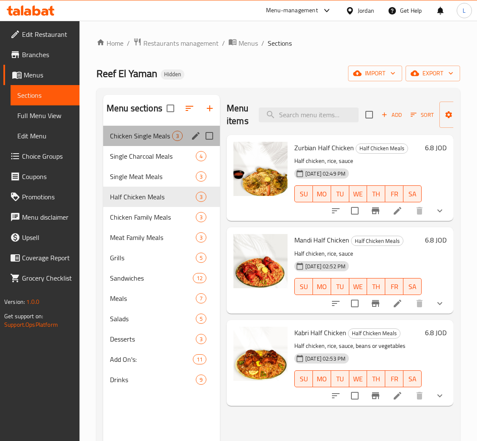
click at [153, 142] on div "Chicken Single Meals 3" at bounding box center [161, 136] width 117 height 20
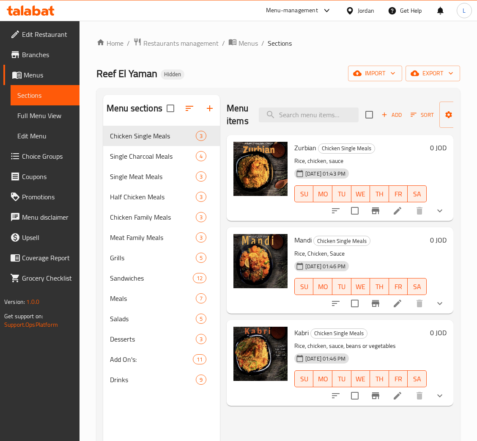
click at [440, 205] on icon "show more" at bounding box center [440, 210] width 10 height 10
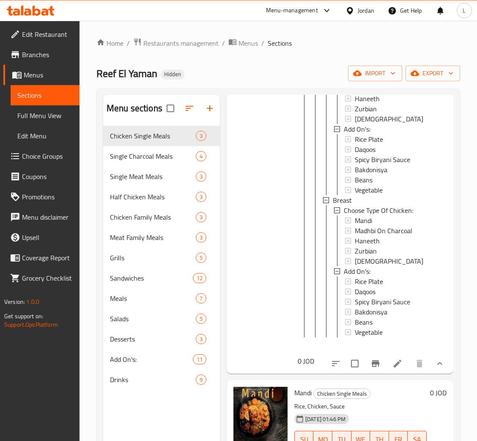
scroll to position [278, 0]
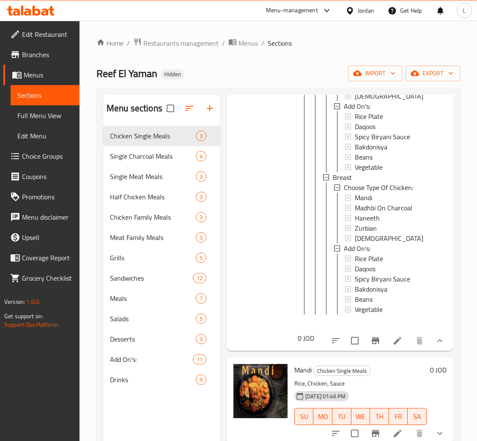
click at [392, 335] on icon at bounding box center [397, 340] width 10 height 10
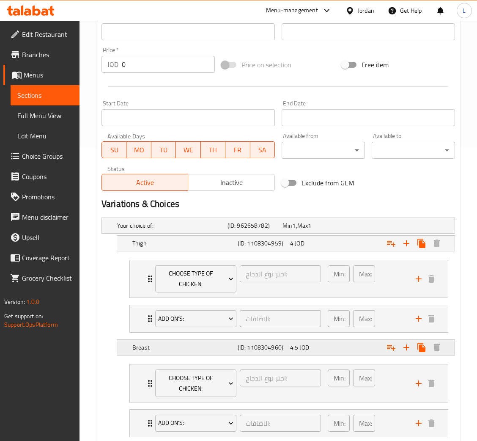
scroll to position [317, 0]
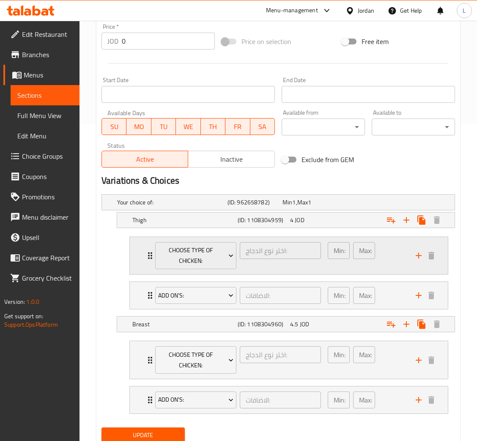
click at [142, 263] on div "Choose Type Of Chicken: اختر نوع الدجاج: ​ Min: 1 ​ Max: 1 ​" at bounding box center [289, 256] width 318 height 38
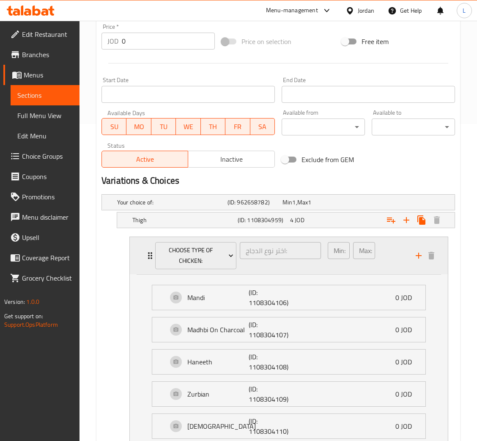
click at [142, 263] on div "Choose Type Of Chicken: اختر نوع الدجاج: ​ Min: 1 ​ Max: 1 ​" at bounding box center [289, 256] width 318 height 38
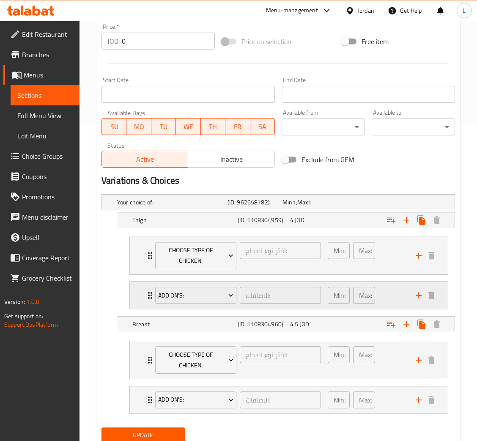
click at [142, 292] on div "Add On's: الاضافات: ​ Min: 0 ​ Max: 6 ​" at bounding box center [289, 295] width 318 height 27
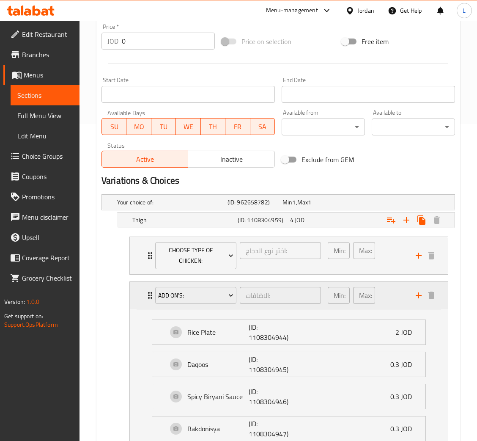
click at [142, 292] on div "Add On's: الاضافات: ​ Min: 0 ​ Max: 6 ​" at bounding box center [289, 295] width 318 height 27
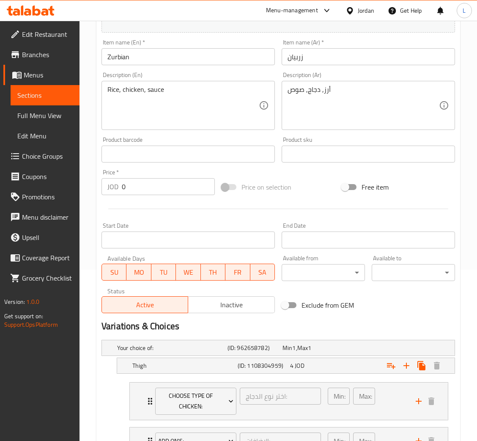
scroll to position [0, 0]
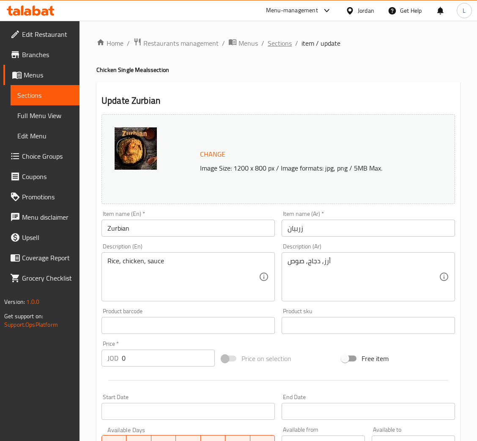
click at [276, 38] on span "Sections" at bounding box center [280, 43] width 24 height 10
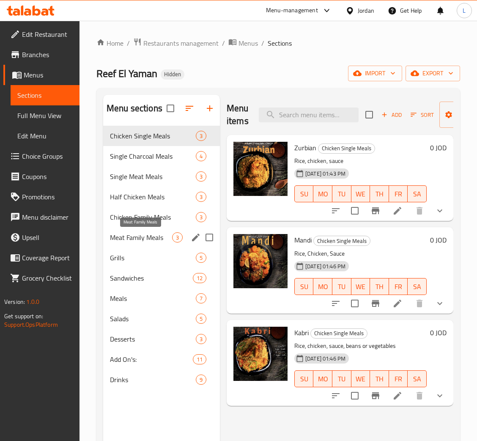
click at [151, 238] on span "Meat Family Meals" at bounding box center [141, 237] width 62 height 10
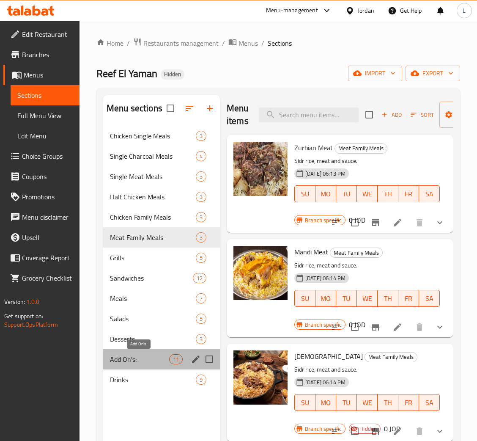
click at [122, 359] on span "Add On's:" at bounding box center [139, 359] width 59 height 10
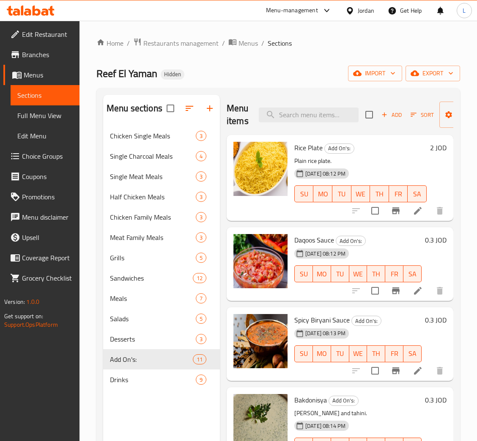
click at [390, 118] on span "Add" at bounding box center [391, 115] width 23 height 10
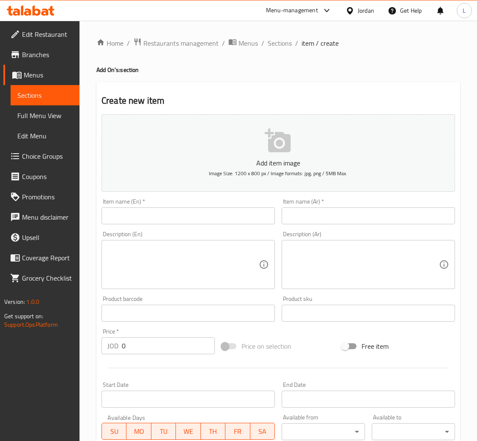
click at [215, 216] on input "text" at bounding box center [187, 215] width 173 height 17
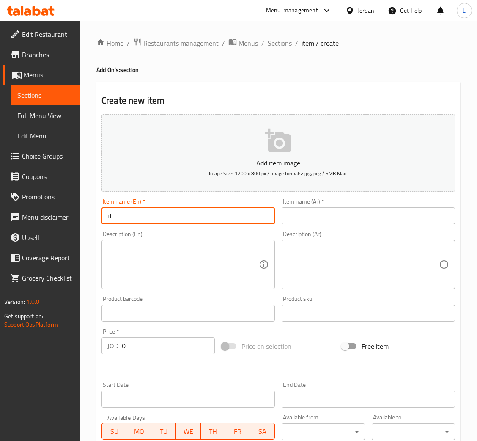
type input "ل"
type input "Biryani Sauce"
click at [351, 213] on input "text" at bounding box center [368, 215] width 173 height 17
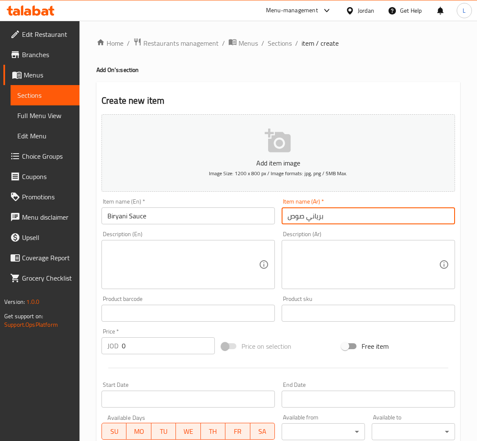
type input "برياني صوص"
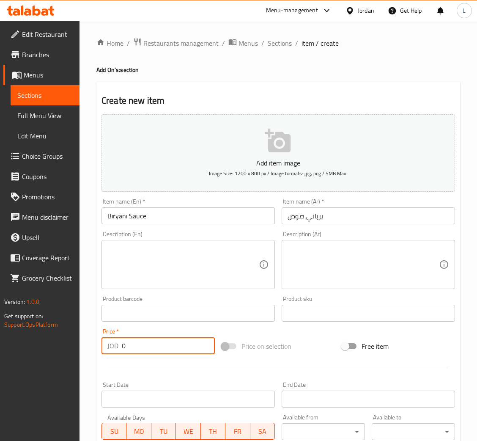
click at [170, 350] on input "0" at bounding box center [168, 345] width 93 height 17
type input "0.6"
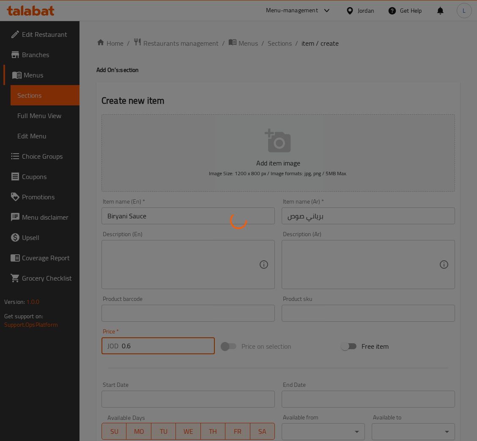
type input "0"
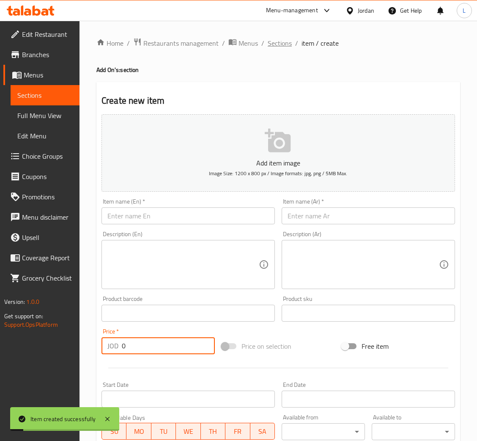
click at [279, 40] on span "Sections" at bounding box center [280, 43] width 24 height 10
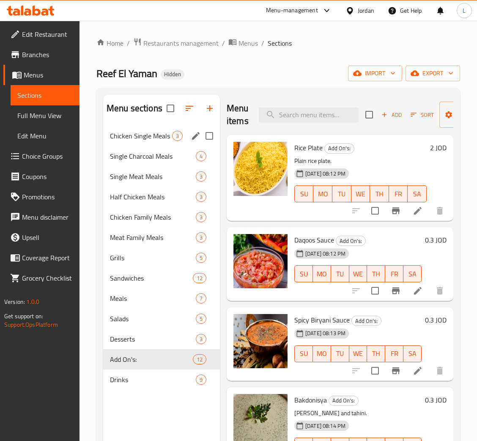
click at [146, 138] on span "Chicken Single Meals" at bounding box center [141, 136] width 62 height 10
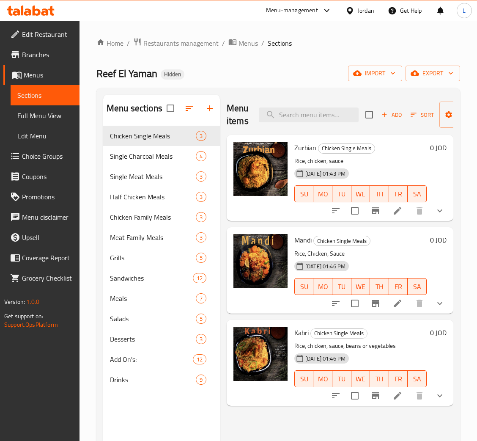
click at [404, 213] on li at bounding box center [398, 210] width 24 height 15
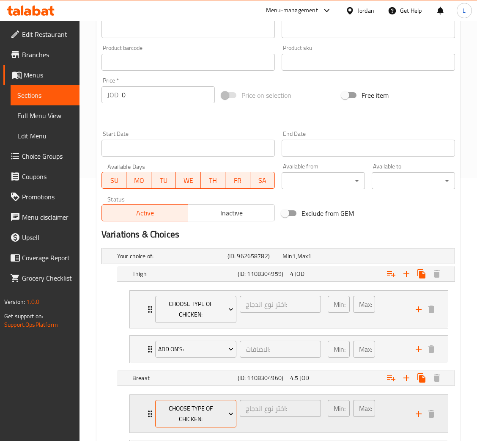
scroll to position [349, 0]
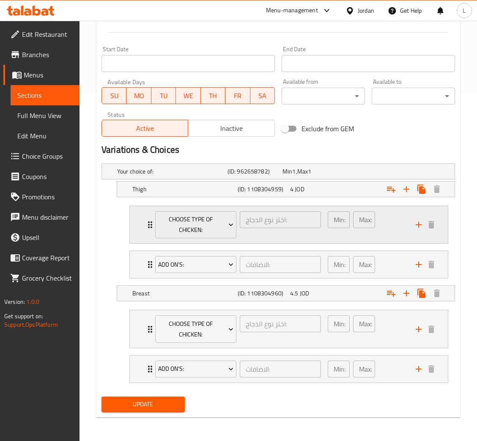
click at [143, 227] on div "Choose Type Of Chicken: اختر نوع الدجاج: ​ Min: 1 ​ Max: 1 ​" at bounding box center [289, 225] width 318 height 38
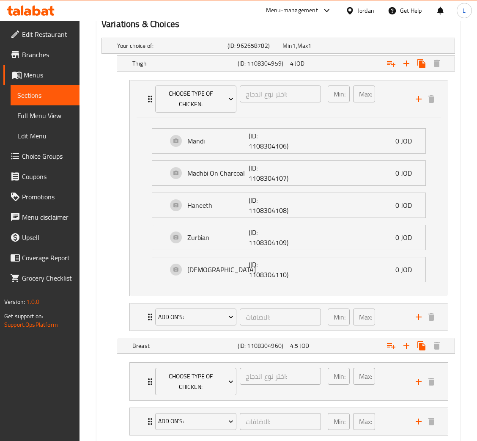
scroll to position [476, 0]
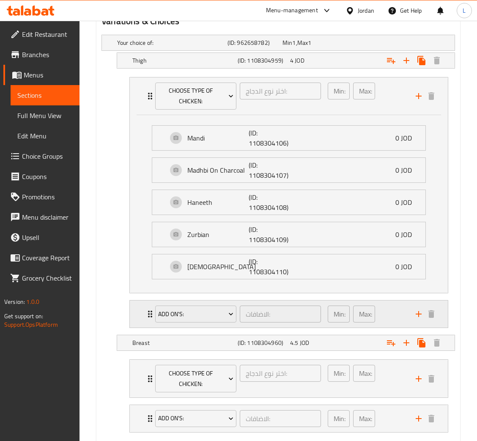
click at [140, 314] on div "Add On's: الاضافات: ​ Min: 0 ​ Max: 6 ​" at bounding box center [289, 313] width 318 height 27
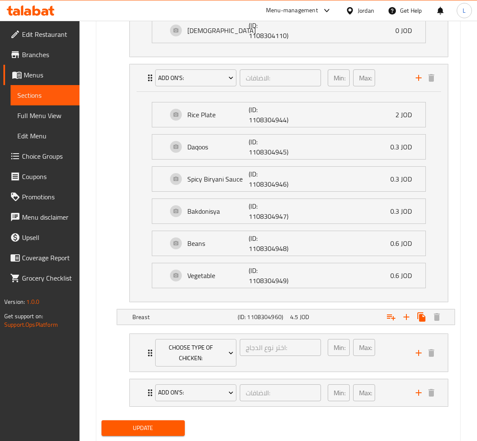
scroll to position [739, 0]
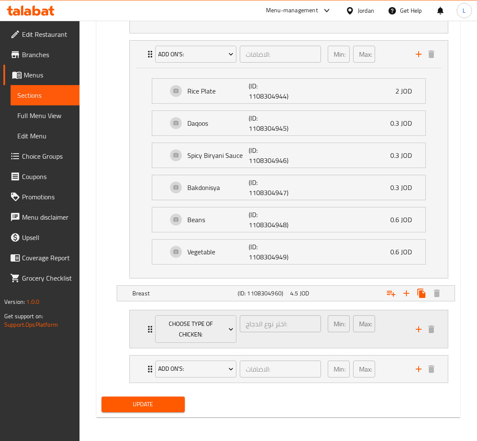
click at [138, 330] on div "Choose Type Of Chicken: اختر نوع الدجاج: ​ Min: 1 ​ Max: 1 ​" at bounding box center [289, 329] width 318 height 38
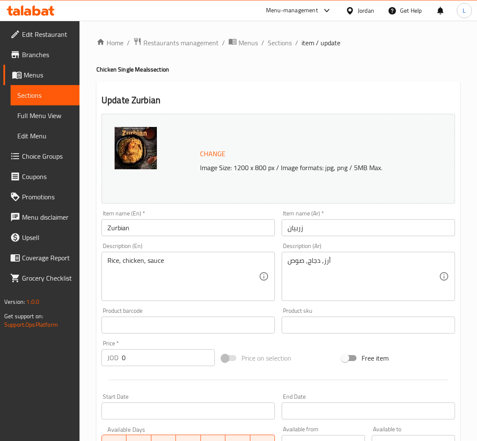
scroll to position [0, 0]
click at [275, 45] on span "Sections" at bounding box center [280, 43] width 24 height 10
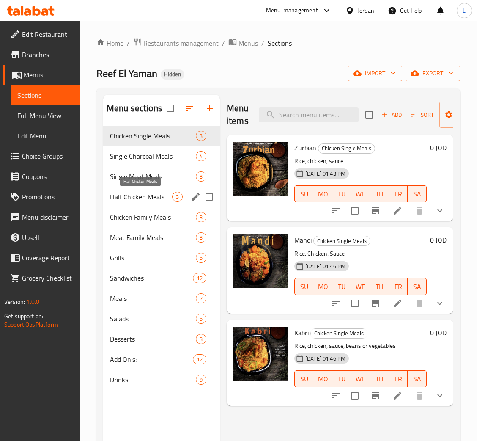
click at [150, 197] on span "Half Chicken Meals" at bounding box center [141, 197] width 62 height 10
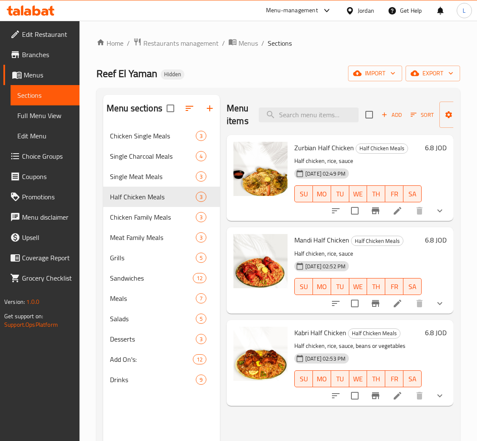
click at [403, 211] on li at bounding box center [398, 210] width 24 height 15
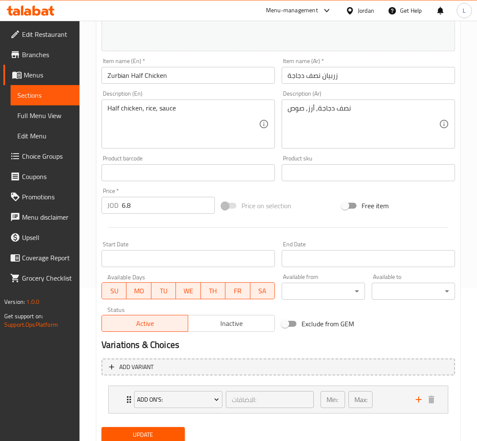
scroll to position [183, 0]
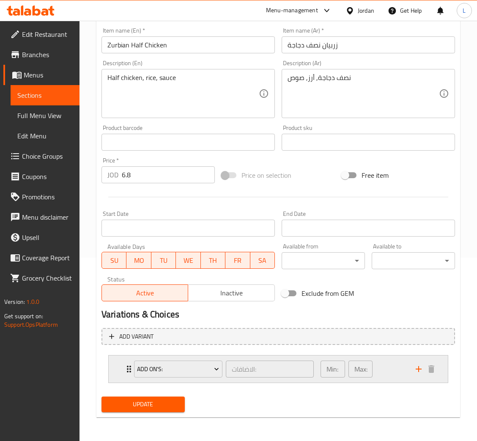
click at [116, 359] on div "Add On's: الاضافات: ​ Min: 0 ​ Max: 6 ​" at bounding box center [278, 368] width 339 height 27
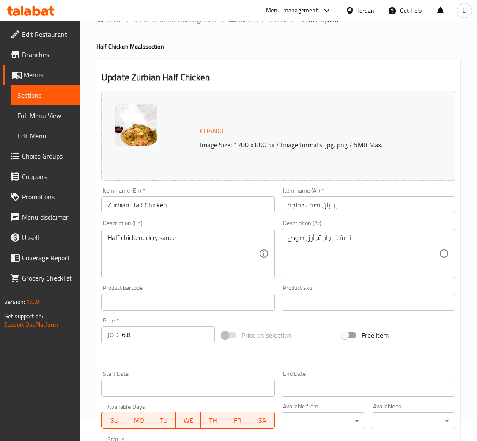
scroll to position [0, 0]
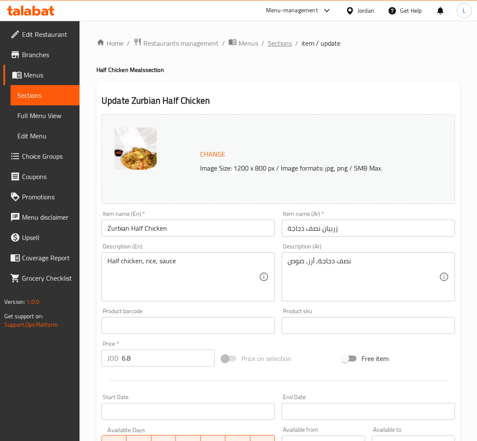
click at [280, 43] on span "Sections" at bounding box center [280, 43] width 24 height 10
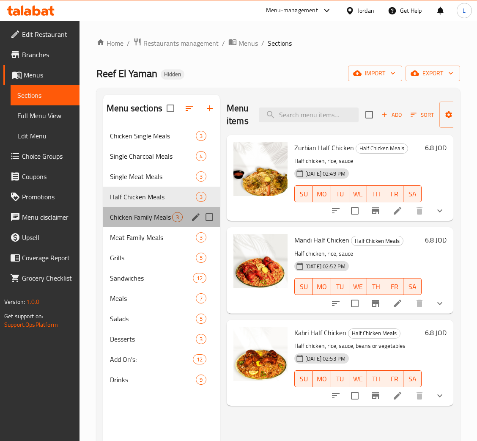
click at [153, 223] on div "Chicken Family Meals 3" at bounding box center [161, 217] width 117 height 20
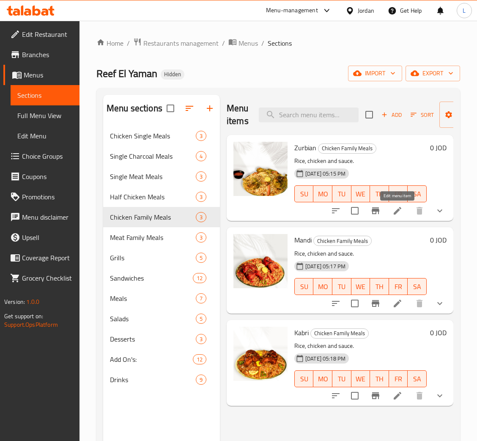
click at [402, 211] on icon at bounding box center [397, 210] width 10 height 10
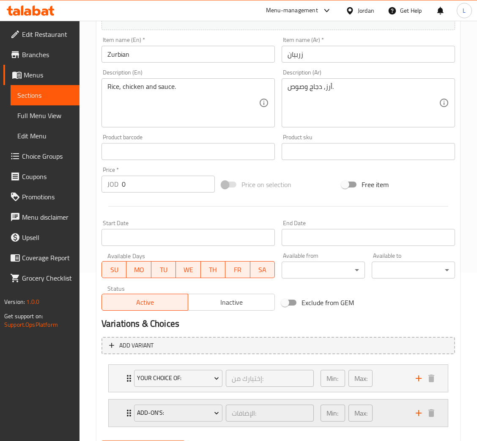
scroll to position [212, 0]
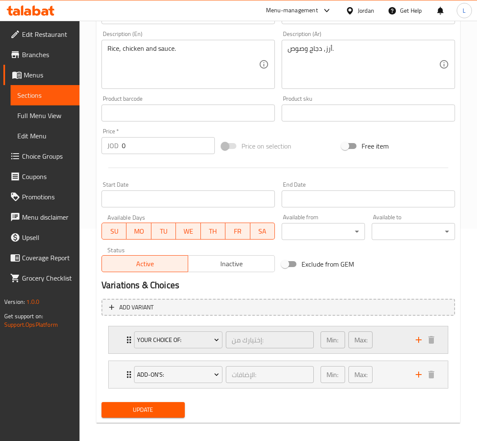
click at [118, 344] on div "Your Choice Of: إختيارك من: ​ Min: 1 ​ Max: 1 ​" at bounding box center [278, 339] width 339 height 27
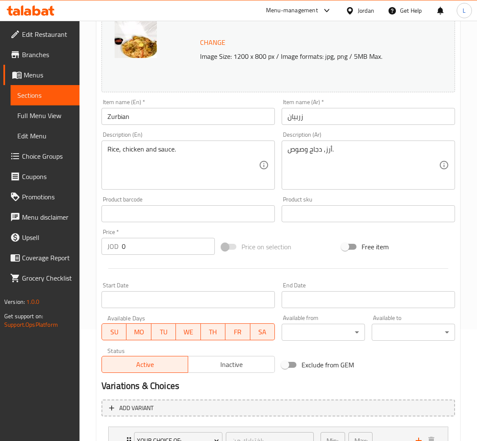
scroll to position [0, 0]
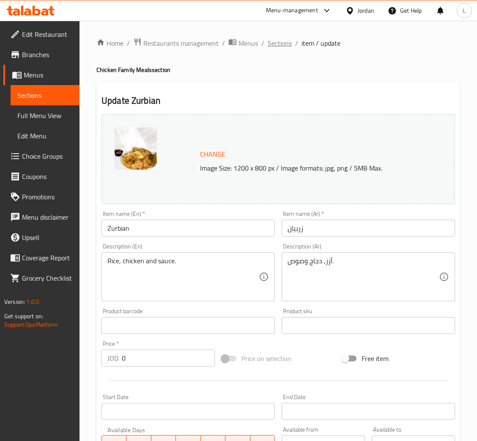
click at [280, 42] on span "Sections" at bounding box center [280, 43] width 24 height 10
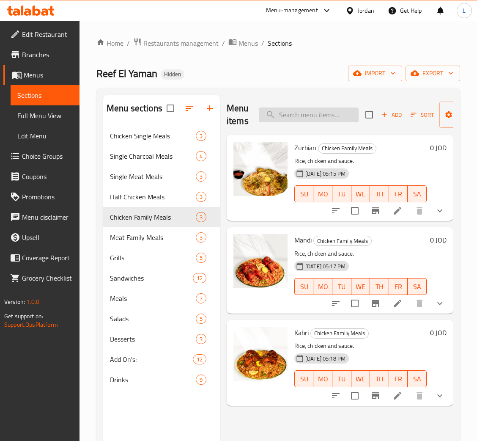
click at [304, 121] on input "search" at bounding box center [309, 114] width 100 height 15
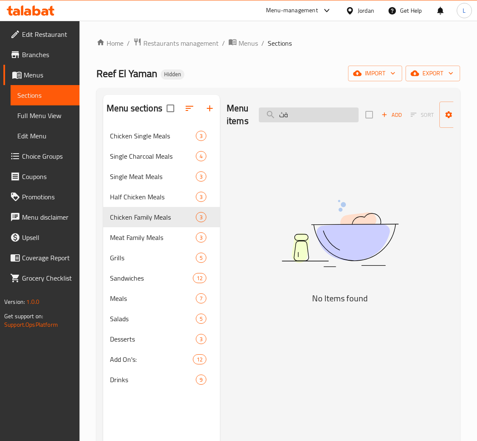
type input "ة"
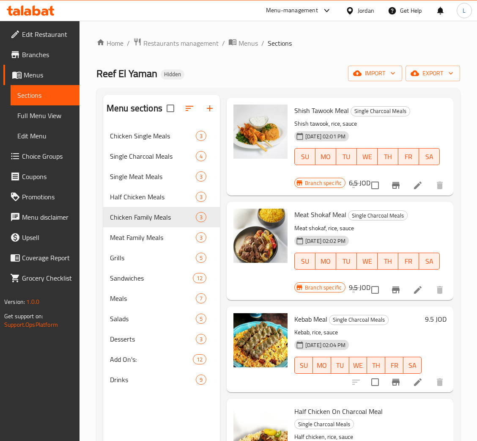
scroll to position [63, 0]
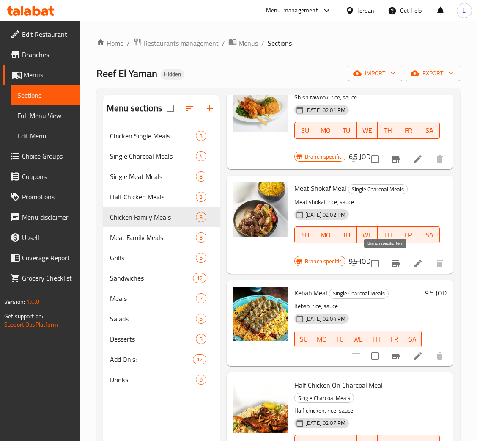
type input "meal"
click at [386, 265] on button "Branch-specific-item" at bounding box center [396, 263] width 20 height 20
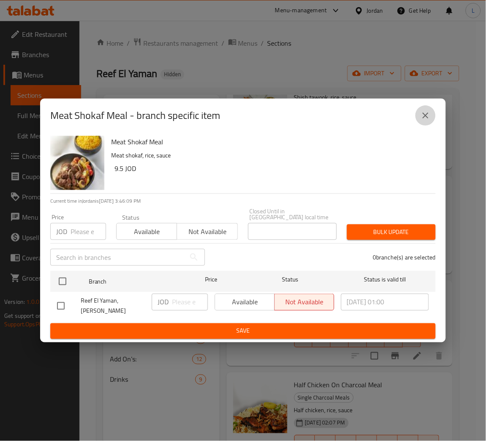
click at [428, 125] on button "close" at bounding box center [426, 115] width 20 height 20
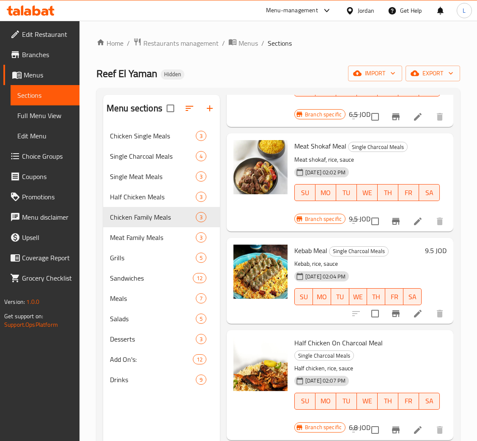
scroll to position [0, 0]
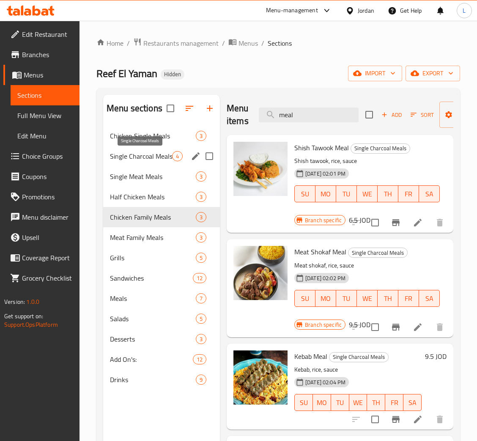
click at [132, 153] on span "Single Charcoal Meals" at bounding box center [141, 156] width 62 height 10
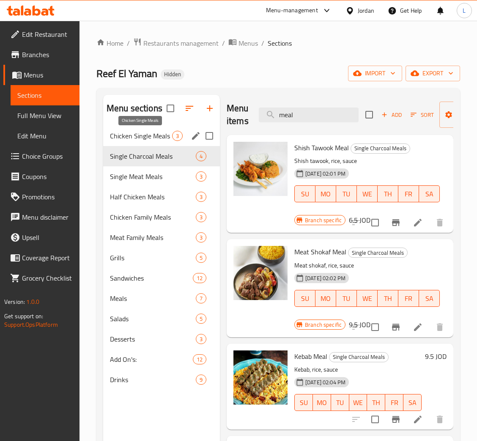
click at [132, 134] on span "Chicken Single Meals" at bounding box center [141, 136] width 62 height 10
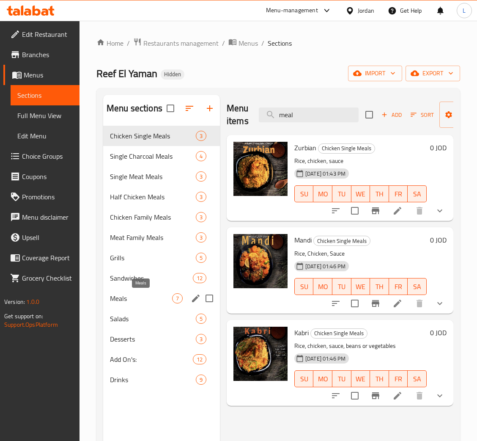
click at [137, 293] on span "Meals" at bounding box center [141, 298] width 62 height 10
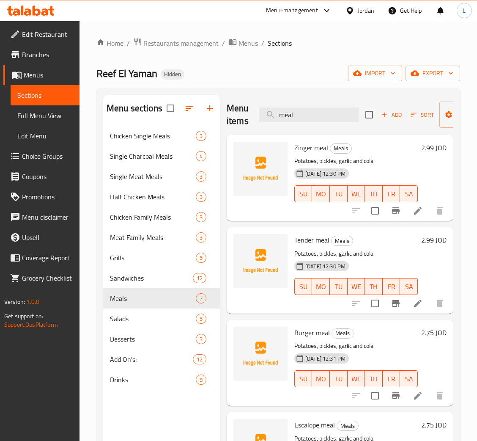
click at [311, 141] on div "Zinger meal Meals Potatoes, pickles, garlic and cola 14-10-2025 12:30 PM SU MO …" at bounding box center [356, 177] width 130 height 79
click at [314, 147] on span "Zinger meal" at bounding box center [311, 147] width 34 height 13
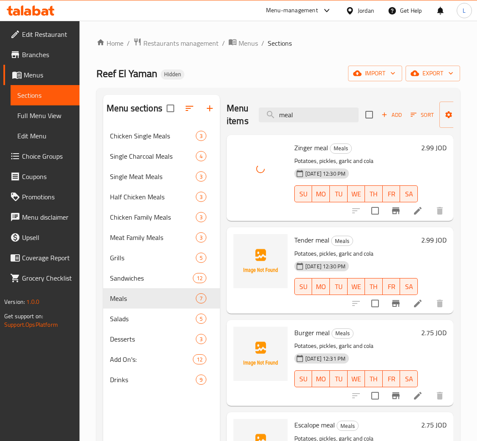
click at [309, 237] on span "Tender meal" at bounding box center [311, 239] width 35 height 13
copy h6 "Tender meal"
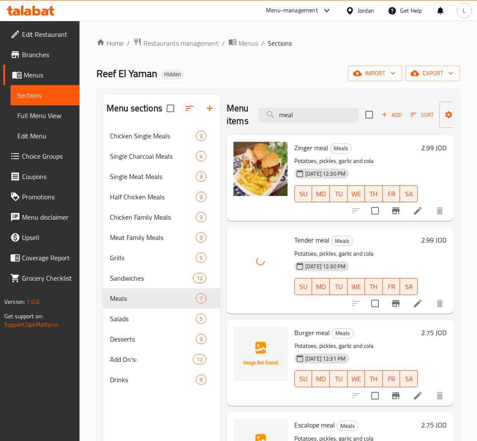
click at [313, 332] on span "Burger meal" at bounding box center [312, 332] width 36 height 13
copy h6 "Burger meal"
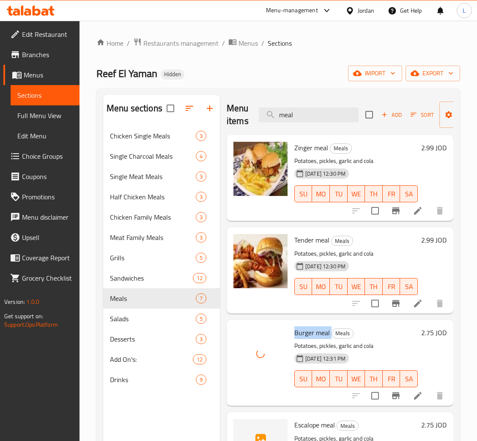
scroll to position [190, 0]
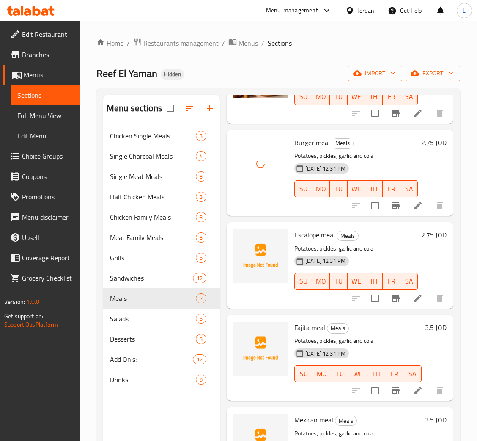
click at [312, 233] on span "Escalope meal" at bounding box center [314, 234] width 41 height 13
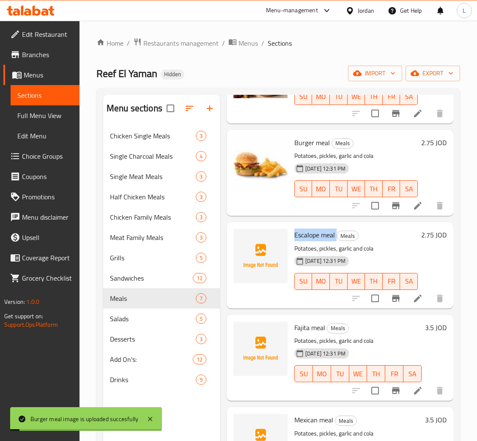
copy h6 "Escalope meal"
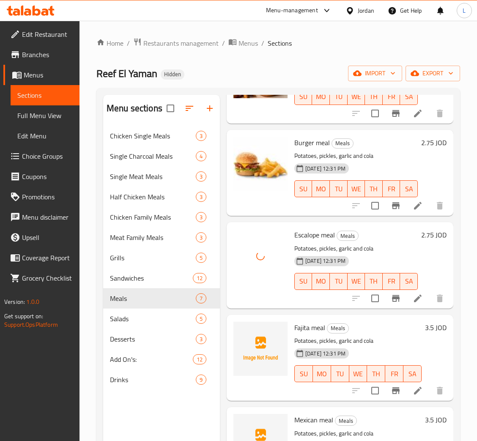
click at [310, 323] on span "Fajita meal" at bounding box center [309, 327] width 31 height 13
copy h6 "Fajita meal"
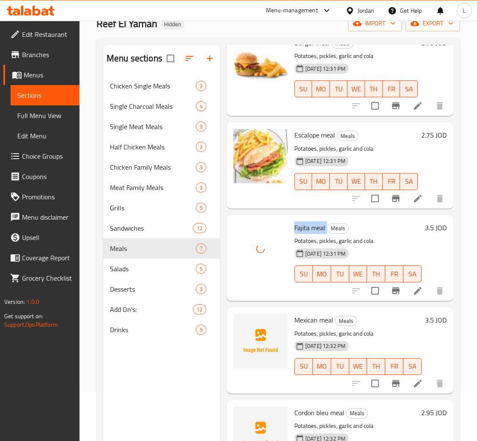
scroll to position [119, 0]
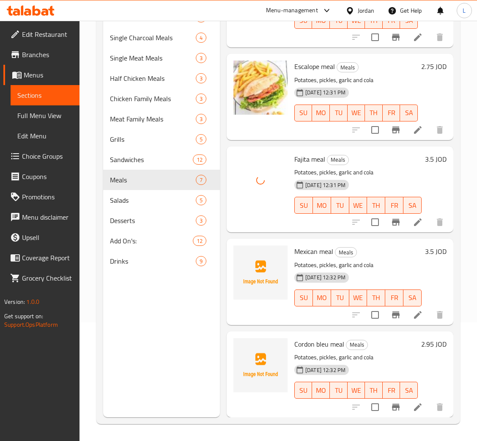
click at [309, 245] on span "Mexican meal" at bounding box center [313, 251] width 39 height 13
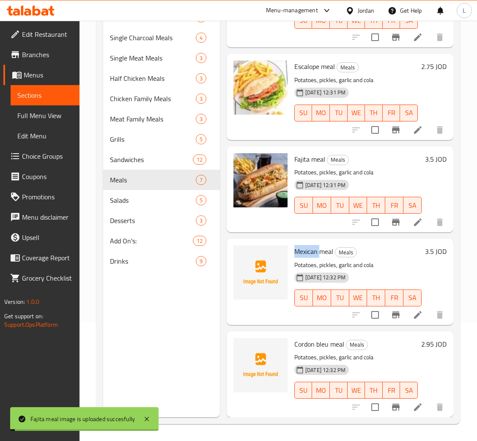
click at [309, 245] on span "Mexican meal" at bounding box center [313, 251] width 39 height 13
copy h6 "Mexican meal"
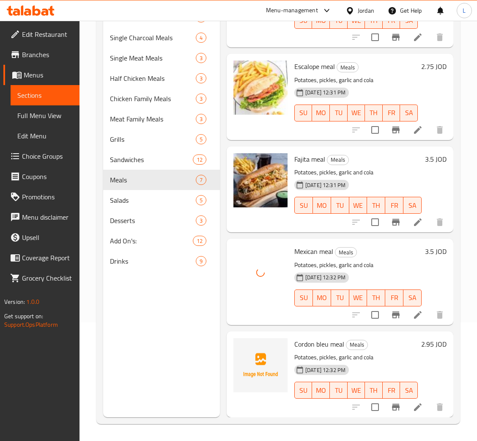
click at [328, 337] on span "Cordon bleu meal" at bounding box center [319, 343] width 50 height 13
copy h6 "Cordon bleu meal"
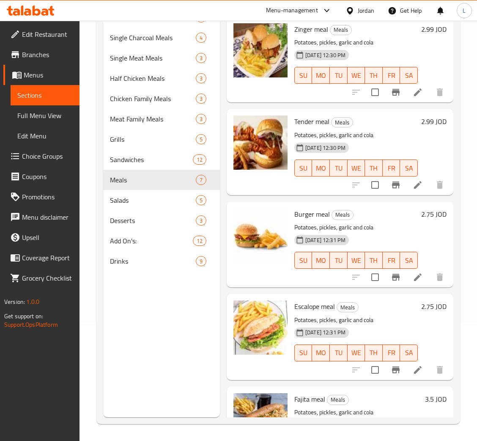
scroll to position [249, 0]
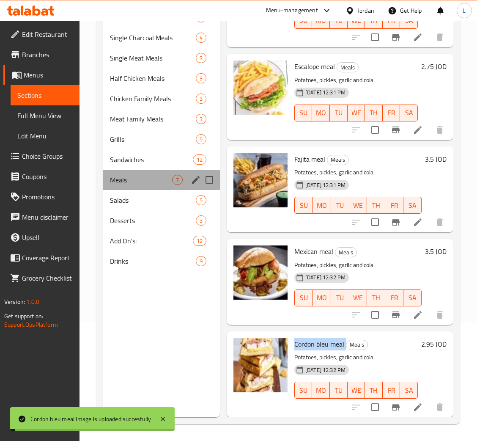
click at [152, 189] on div "Chicken Single Meals 3 Single Charcoal Meals 4 Single Meat Meals 3 Half Chicken…" at bounding box center [161, 139] width 117 height 264
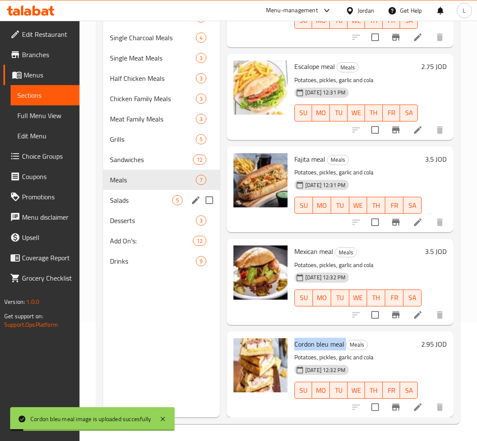
click at [149, 196] on span "Salads" at bounding box center [141, 200] width 62 height 10
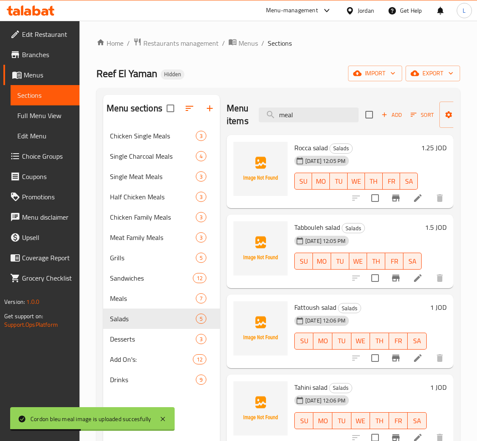
click at [302, 148] on span "Rocca salad" at bounding box center [310, 147] width 33 height 13
copy h6 "Rocca salad"
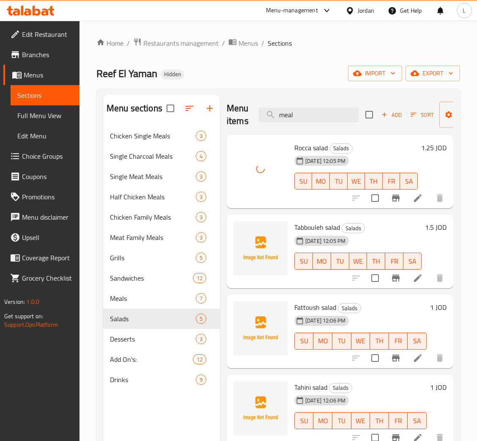
click at [313, 227] on span "Tabbouleh salad" at bounding box center [317, 227] width 46 height 13
copy h6 "Tabbouleh salad"
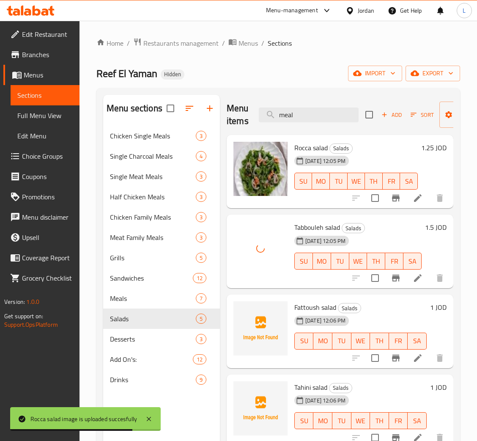
click at [319, 302] on span "Fattoush salad" at bounding box center [315, 307] width 42 height 13
click at [319, 303] on span "Fattoush salad" at bounding box center [315, 307] width 42 height 13
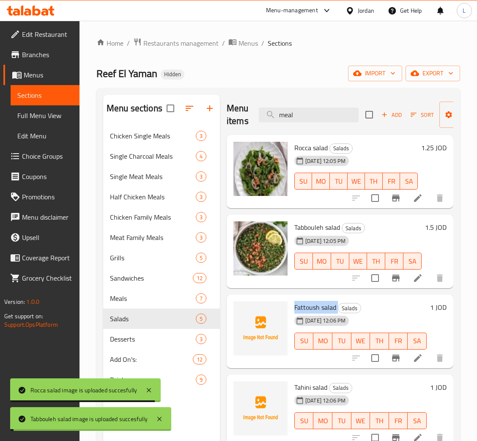
copy h6 "Fattoush salad"
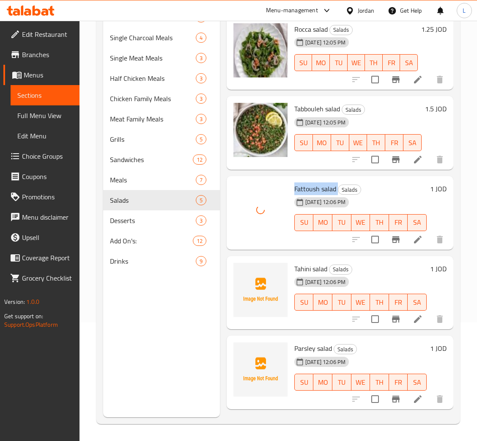
scroll to position [119, 0]
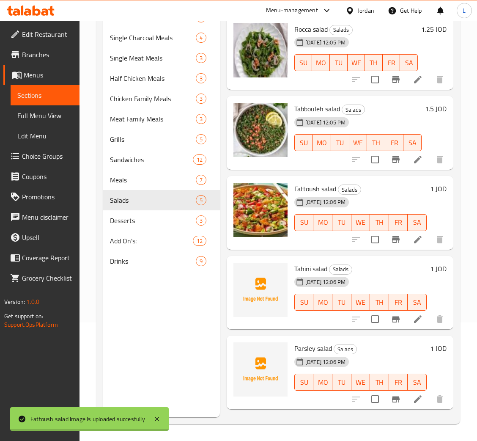
click at [314, 264] on span "Tahini salad" at bounding box center [310, 268] width 33 height 13
copy h6 "Tahini salad"
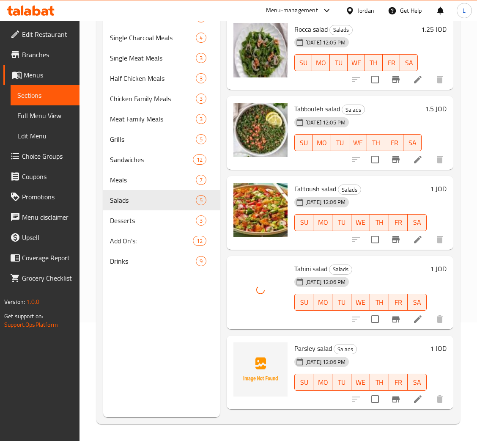
click at [300, 342] on span "Parsley salad" at bounding box center [313, 348] width 38 height 13
click at [301, 342] on span "Parsley salad" at bounding box center [313, 348] width 38 height 13
click at [307, 339] on div "Parsley salad Salads 14-10-2025 12:06 PM SU MO TU WE TH FR SA" at bounding box center [360, 372] width 139 height 67
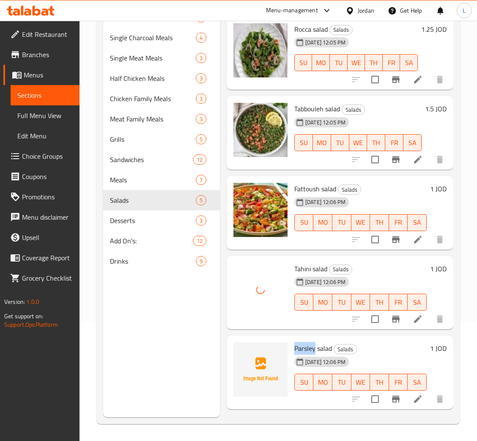
click at [310, 343] on span "Parsley salad" at bounding box center [313, 348] width 38 height 13
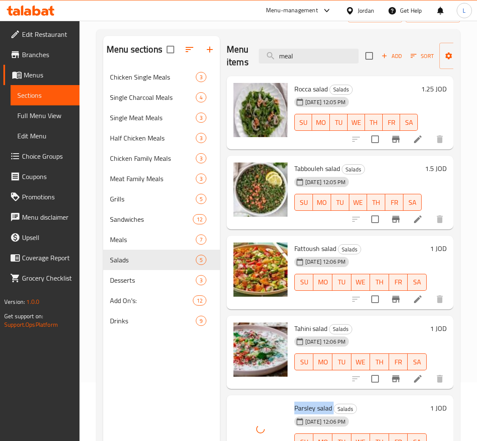
scroll to position [0, 0]
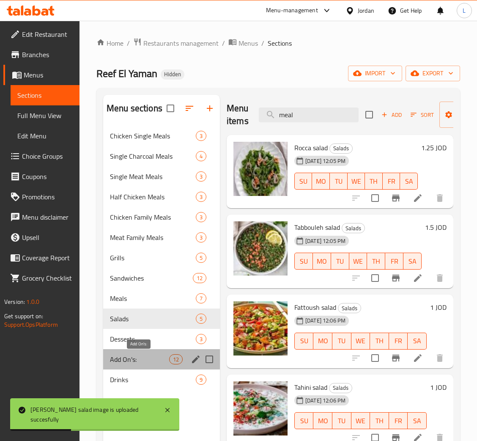
click at [143, 359] on span "Add On's:" at bounding box center [139, 359] width 59 height 10
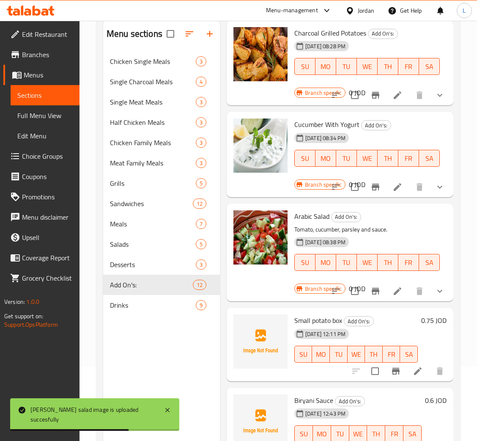
scroll to position [119, 0]
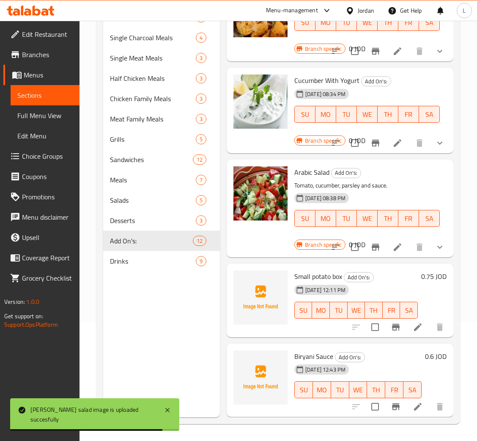
click at [316, 270] on span "Small potato box" at bounding box center [318, 276] width 48 height 13
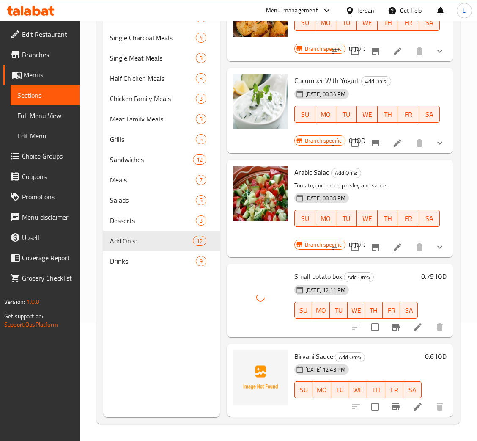
click at [318, 350] on span "Biryani Sauce" at bounding box center [313, 356] width 39 height 13
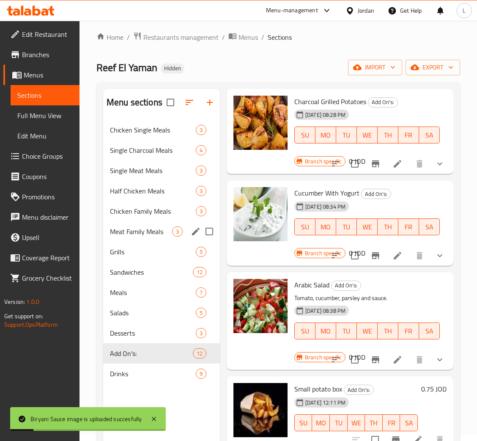
scroll to position [0, 0]
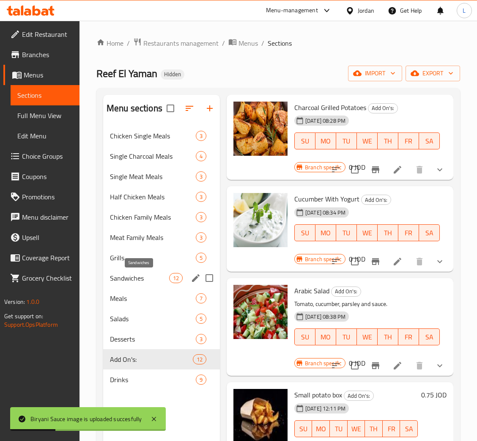
drag, startPoint x: 140, startPoint y: 281, endPoint x: 152, endPoint y: 283, distance: 12.0
click at [139, 280] on span "Sandwiches" at bounding box center [139, 278] width 59 height 10
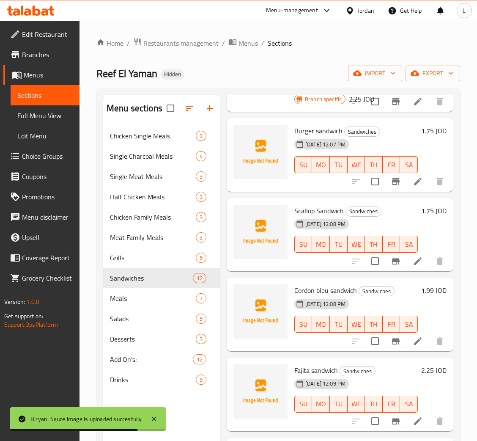
scroll to position [317, 0]
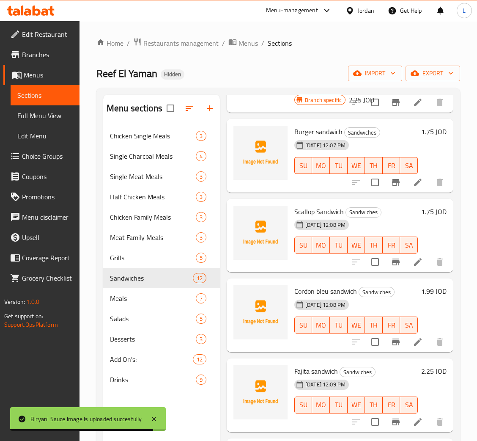
click at [316, 131] on span "Burger sandwich" at bounding box center [318, 131] width 48 height 13
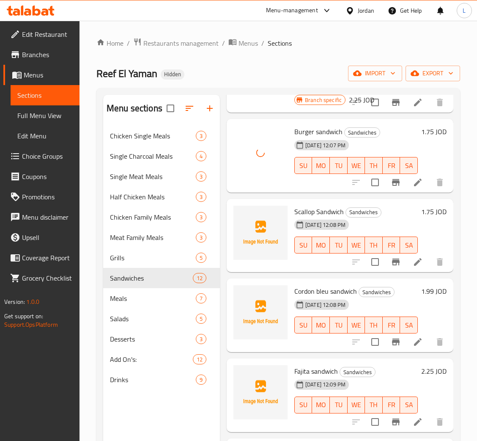
click at [312, 213] on span "Scallop Sandwich" at bounding box center [318, 211] width 49 height 13
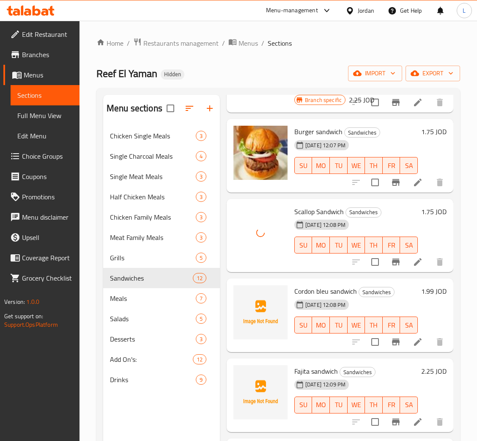
click at [331, 285] on span "Cordon bleu sandwich" at bounding box center [325, 291] width 63 height 13
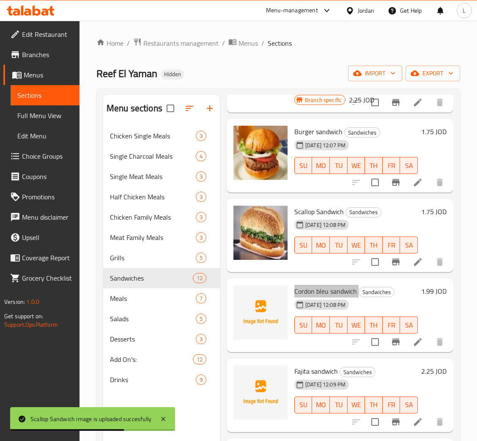
scroll to position [444, 0]
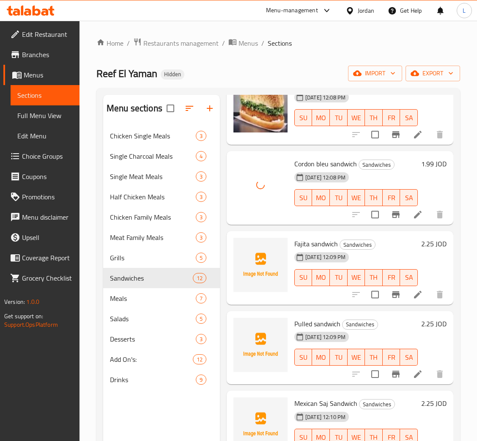
click at [312, 244] on span "Fajita sandwich" at bounding box center [316, 243] width 44 height 13
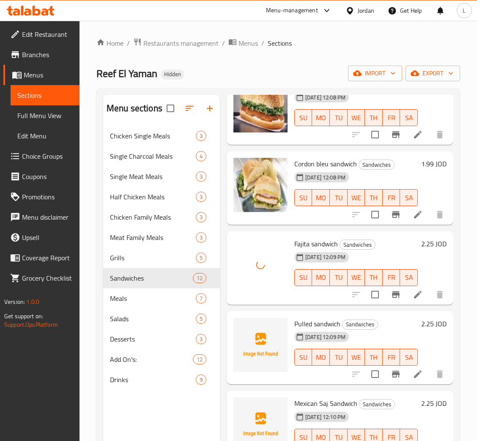
click at [310, 323] on span "Pulled sandwich" at bounding box center [317, 323] width 46 height 13
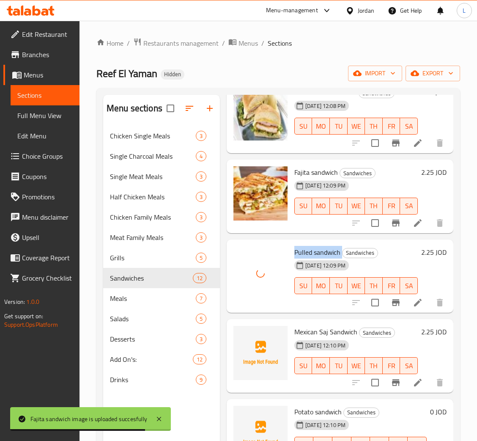
scroll to position [620, 0]
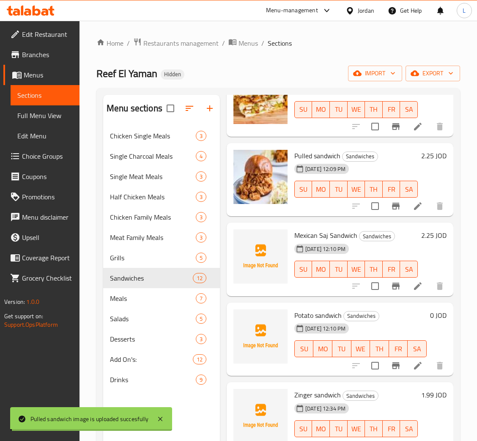
click at [323, 232] on span "Mexican Saj Sandwich" at bounding box center [325, 235] width 63 height 13
click at [323, 229] on span "Mexican Saj Sandwich" at bounding box center [325, 235] width 63 height 13
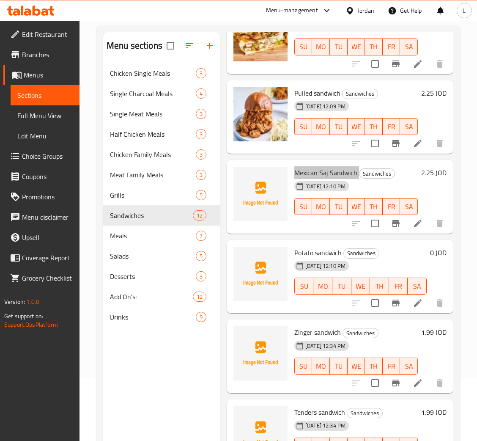
scroll to position [63, 0]
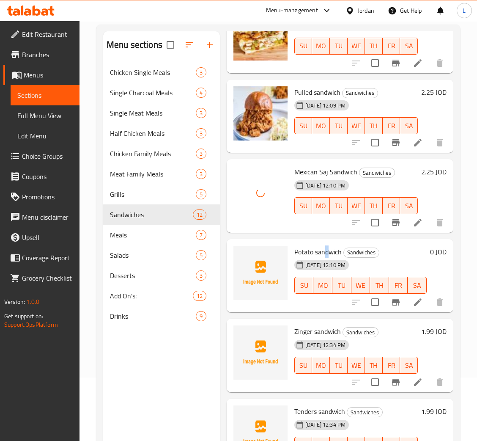
click at [327, 245] on span "Potato sandwich" at bounding box center [317, 251] width 47 height 13
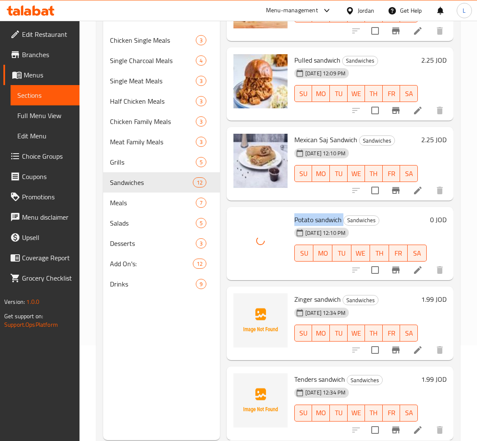
scroll to position [119, 0]
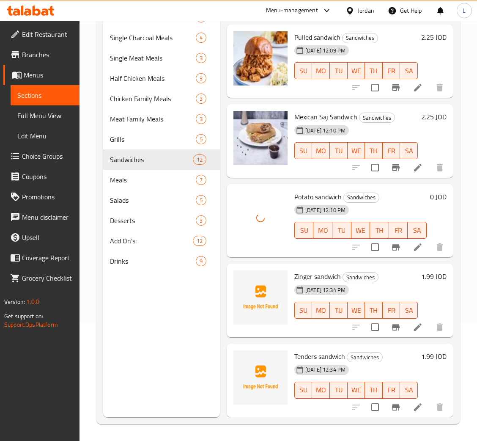
click at [321, 267] on div "Zinger sandwich Sandwiches 14-10-2025 12:34 PM SU MO TU WE TH FR SA" at bounding box center [356, 300] width 130 height 67
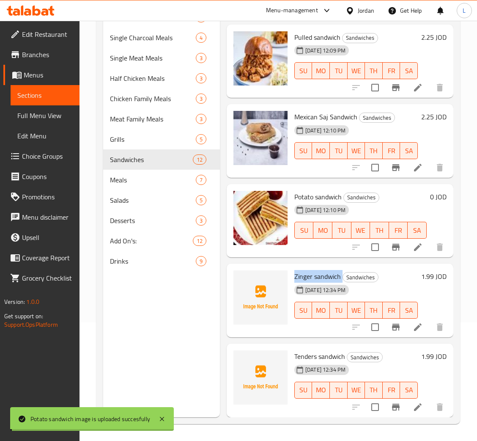
drag, startPoint x: 321, startPoint y: 259, endPoint x: 321, endPoint y: 263, distance: 4.2
click at [321, 267] on div "Zinger sandwich Sandwiches 14-10-2025 12:34 PM SU MO TU WE TH FR SA" at bounding box center [356, 300] width 130 height 67
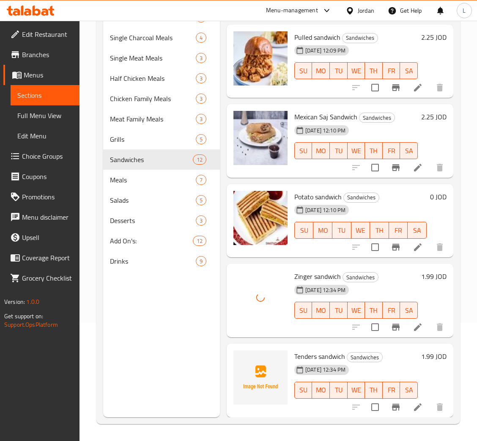
click at [326, 350] on span "Tenders sandwich" at bounding box center [319, 356] width 51 height 13
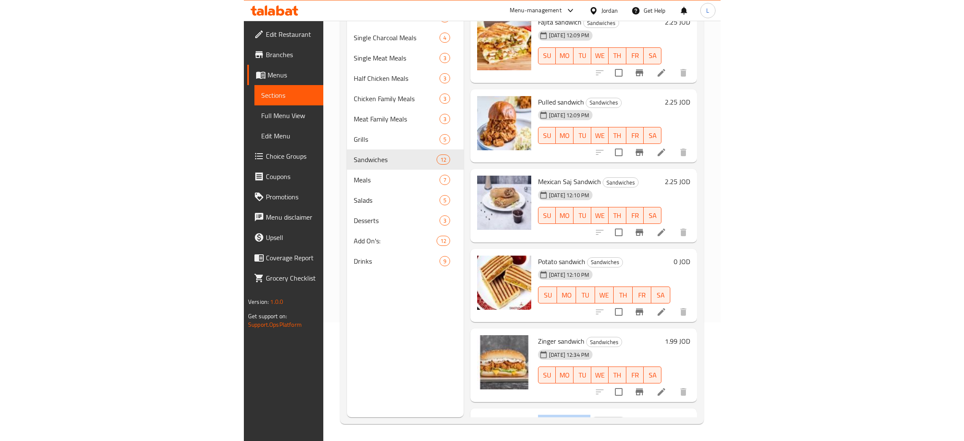
scroll to position [367, 0]
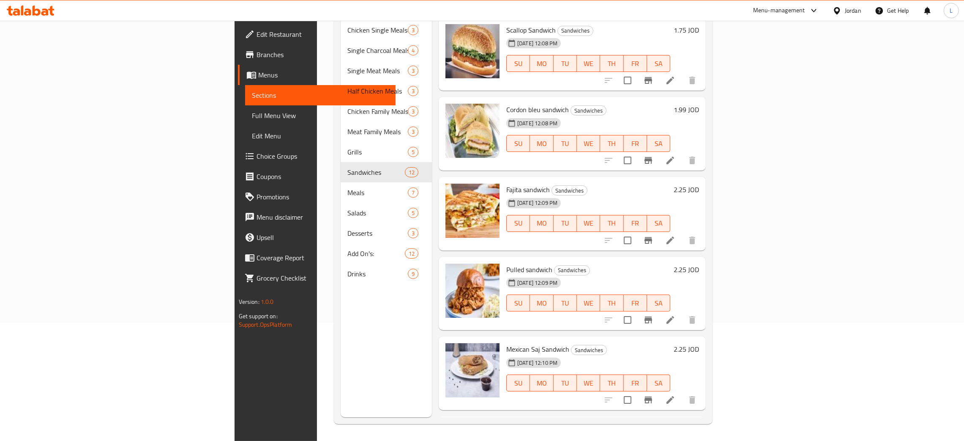
click at [29, 14] on icon at bounding box center [27, 11] width 7 height 7
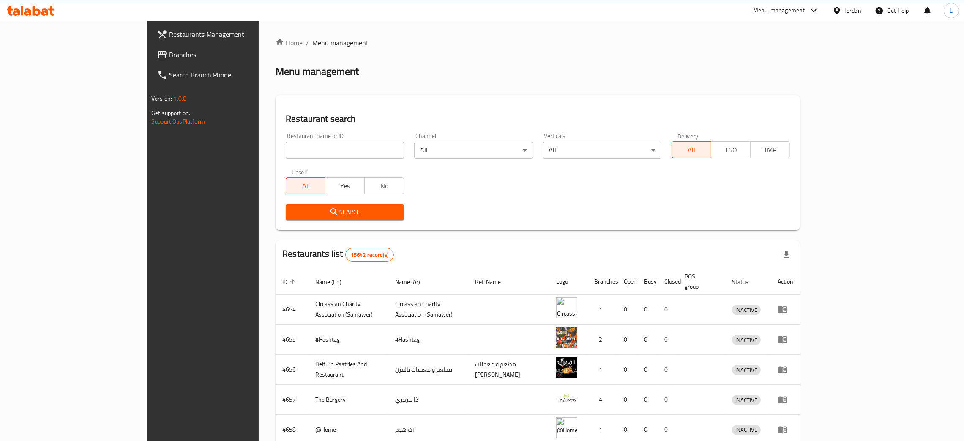
click at [286, 148] on input "search" at bounding box center [345, 150] width 118 height 17
click at [169, 54] on span "Branches" at bounding box center [235, 54] width 132 height 10
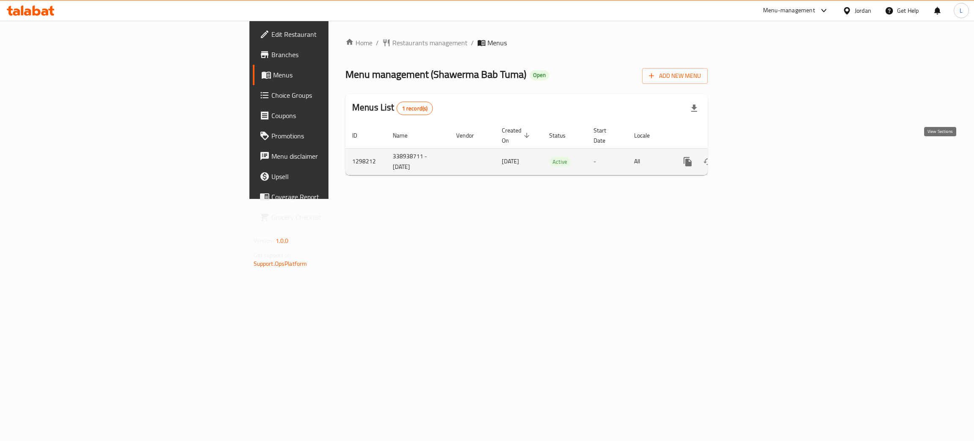
click at [754, 156] on icon "enhanced table" at bounding box center [749, 161] width 10 height 10
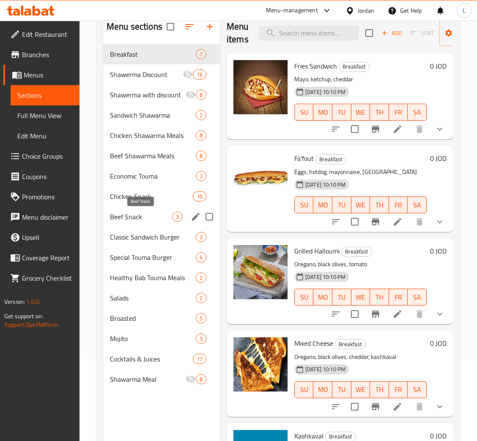
scroll to position [56, 0]
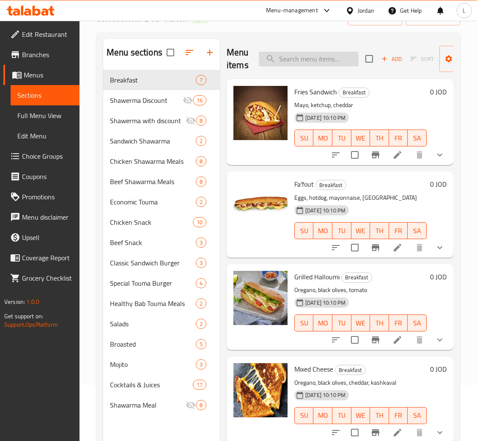
click at [317, 62] on input "search" at bounding box center [309, 59] width 100 height 15
paste input "علبة مثومة"
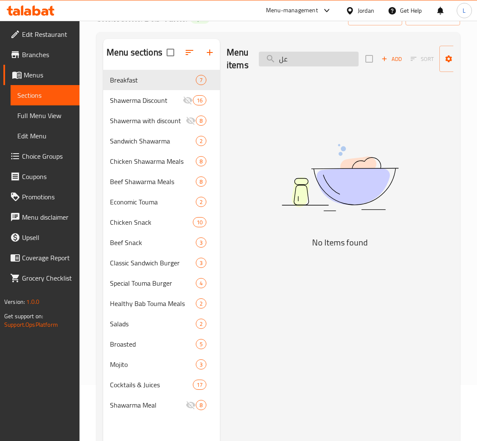
type input "ع"
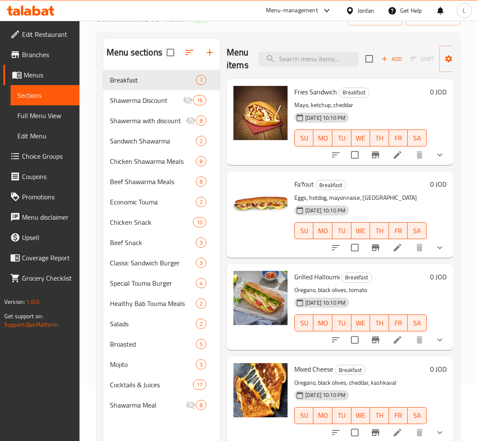
click at [23, 151] on span "Choice Groups" at bounding box center [47, 156] width 51 height 10
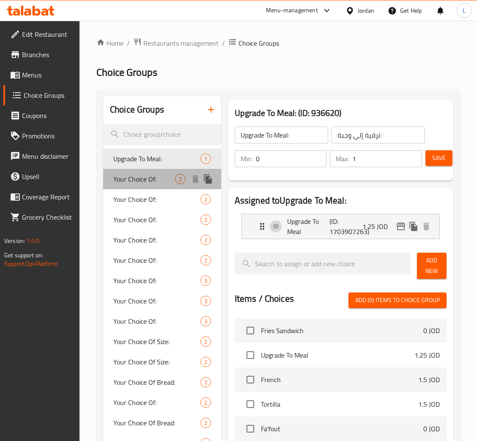
click at [154, 178] on span "Your Choice Of:" at bounding box center [144, 179] width 62 height 10
type input "Your Choice Of:"
type input "إختيارك من:"
type input "1"
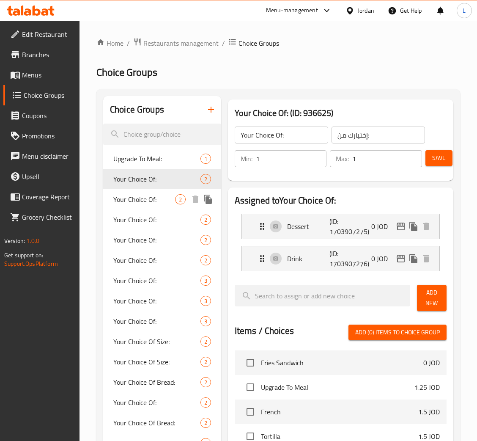
click at [151, 197] on span "Your Choice Of:" at bounding box center [144, 199] width 62 height 10
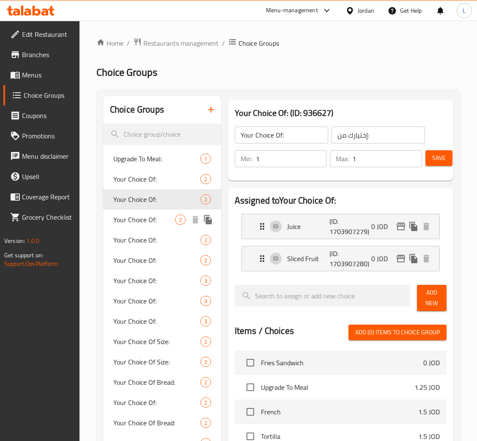
click at [135, 219] on span "Your Choice Of:" at bounding box center [144, 219] width 62 height 10
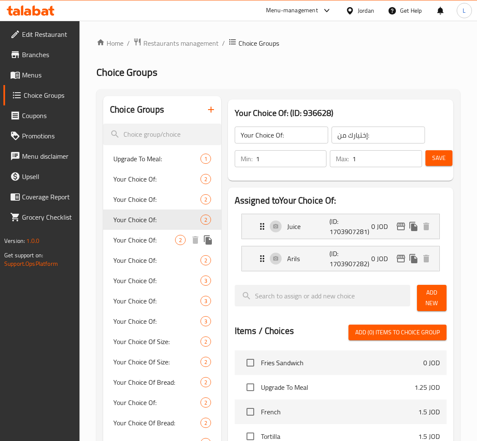
click at [141, 238] on span "Your Choice Of:" at bounding box center [144, 240] width 62 height 10
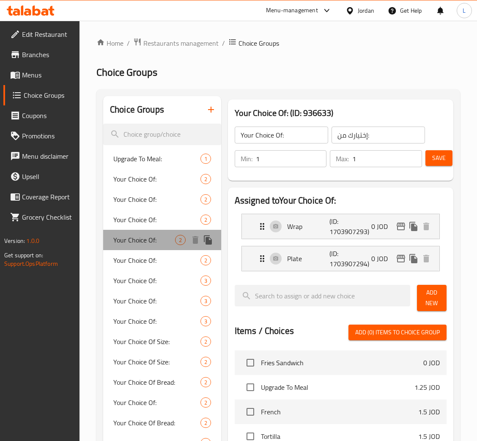
click at [142, 249] on div "Your Choice Of: 2" at bounding box center [162, 240] width 118 height 20
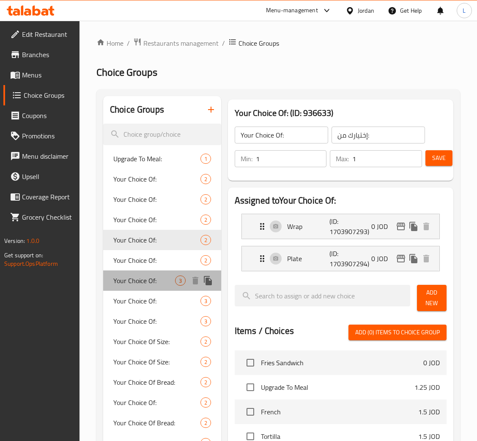
click at [144, 271] on div "Your Choice Of: 3" at bounding box center [162, 280] width 118 height 20
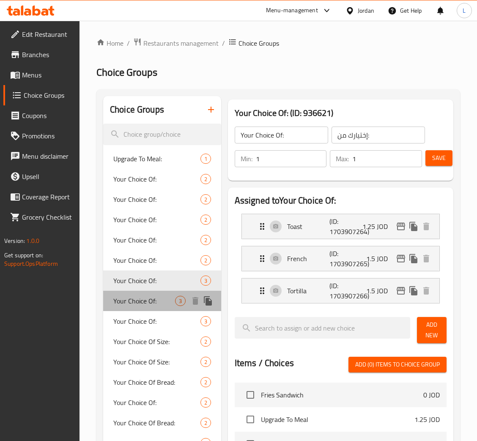
click at [151, 290] on div "Your Choice Of: 3" at bounding box center [162, 300] width 118 height 20
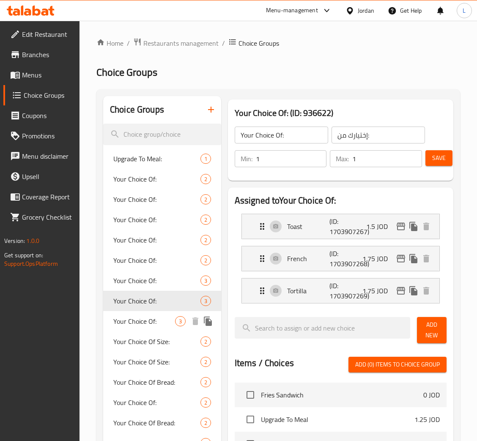
click at [139, 325] on span "Your Choice Of:" at bounding box center [144, 321] width 62 height 10
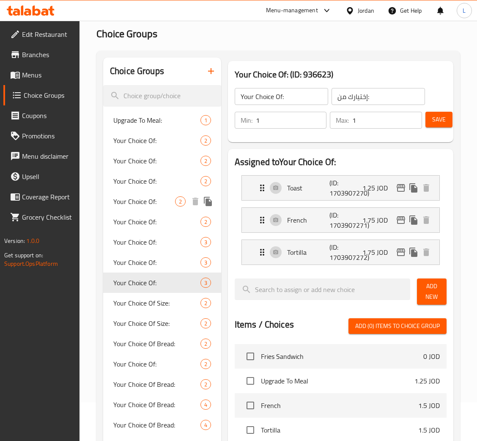
scroll to position [63, 0]
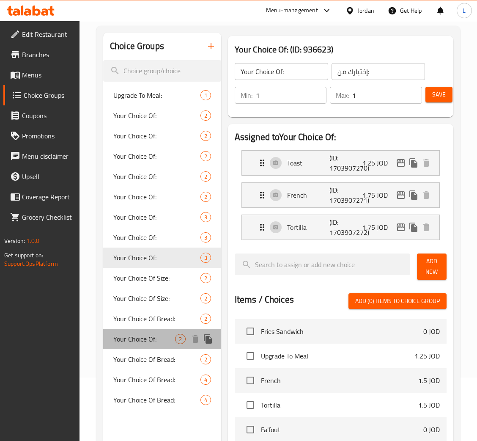
click at [166, 332] on div "Your Choice Of: 2" at bounding box center [162, 339] width 118 height 20
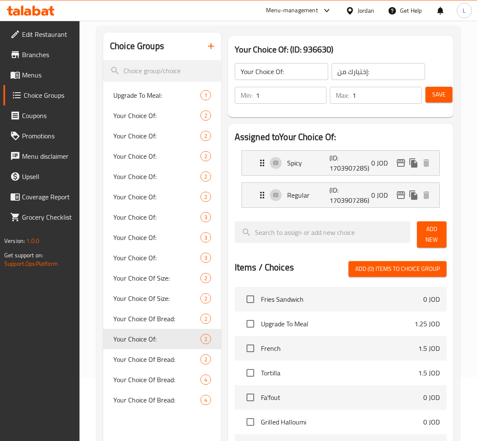
click at [21, 77] on span at bounding box center [16, 75] width 12 height 10
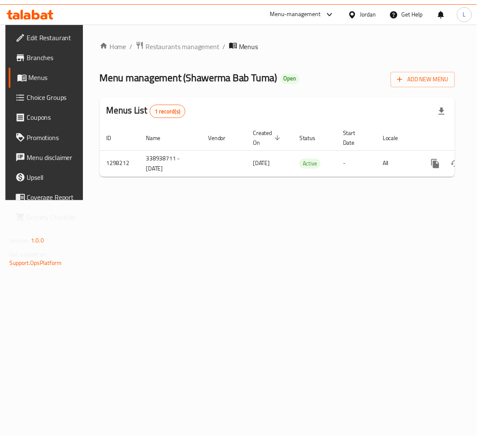
scroll to position [0, 48]
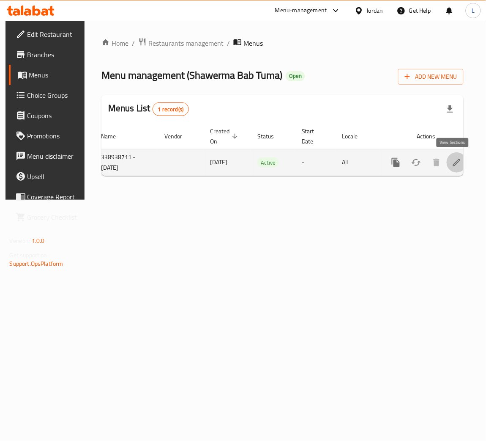
click at [455, 159] on icon "enhanced table" at bounding box center [457, 162] width 10 height 10
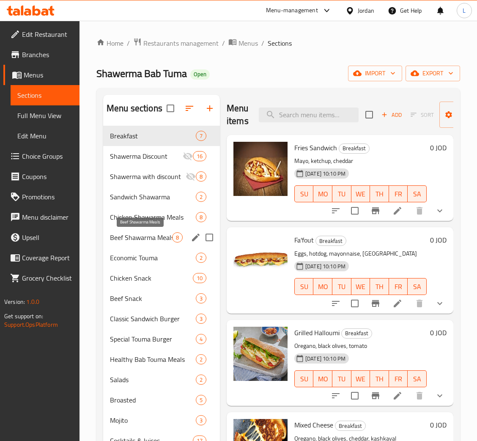
click at [154, 237] on span "Beef Shawarma Meals" at bounding box center [141, 237] width 62 height 10
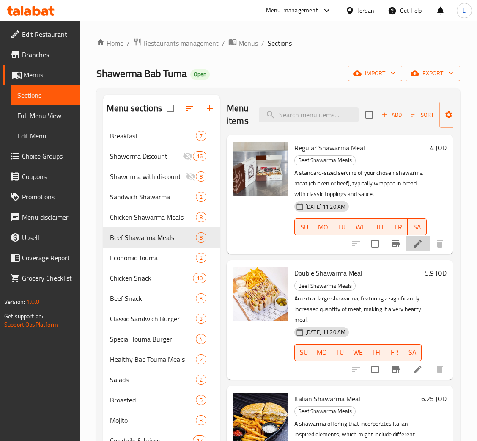
click at [406, 251] on li at bounding box center [418, 243] width 24 height 15
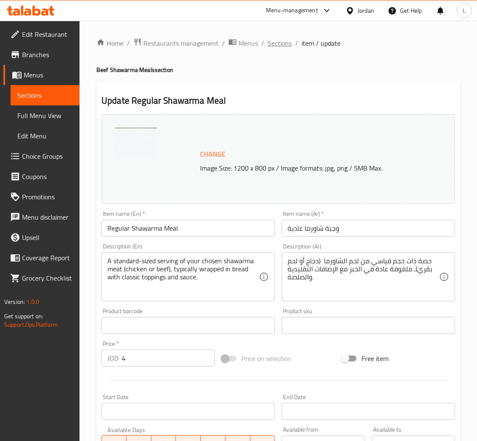
click at [283, 43] on span "Sections" at bounding box center [280, 43] width 24 height 10
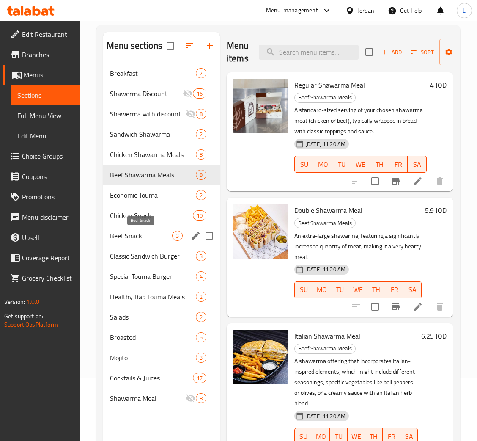
scroll to position [63, 0]
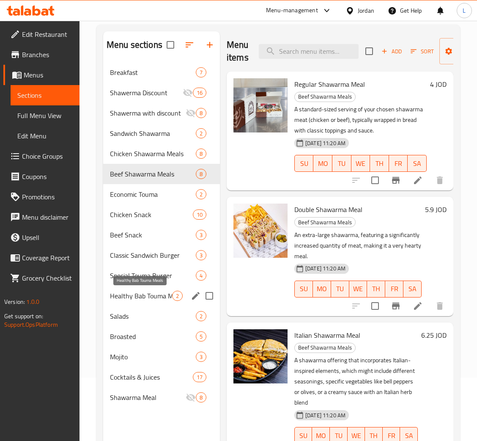
click at [147, 299] on span "Healthy Bab Touma Meals" at bounding box center [141, 295] width 62 height 10
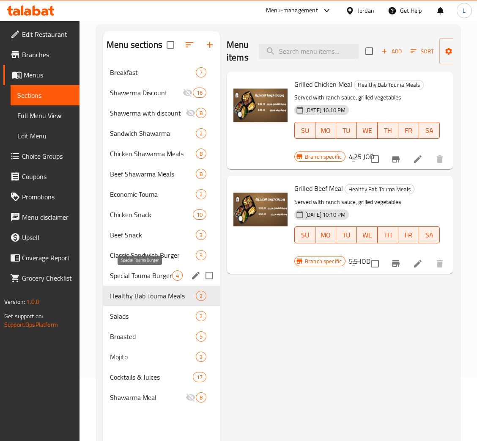
click at [143, 265] on div "Classic Sandwich Burger 3" at bounding box center [161, 255] width 117 height 20
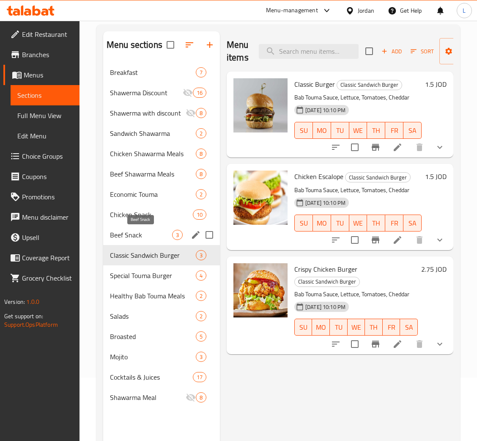
click at [140, 234] on span "Beef Snack" at bounding box center [141, 235] width 62 height 10
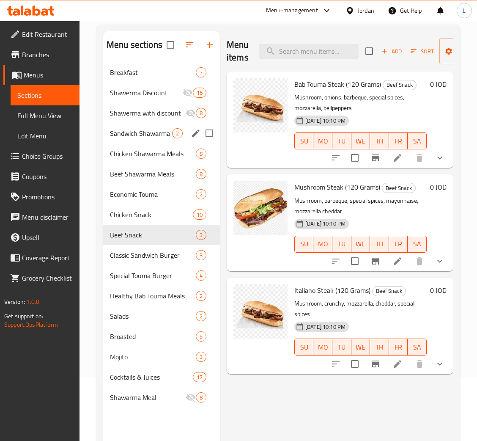
click at [136, 137] on span "Sandwich Shawarma" at bounding box center [141, 133] width 62 height 10
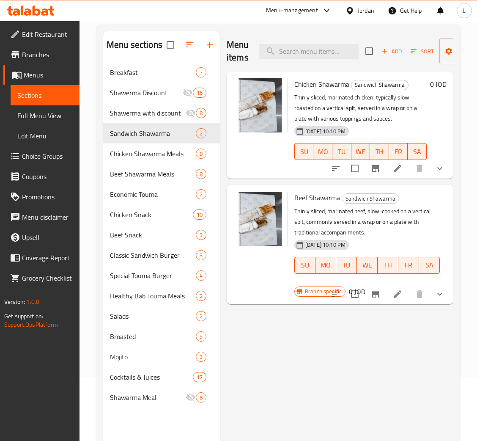
click at [430, 167] on button "show more" at bounding box center [440, 168] width 20 height 20
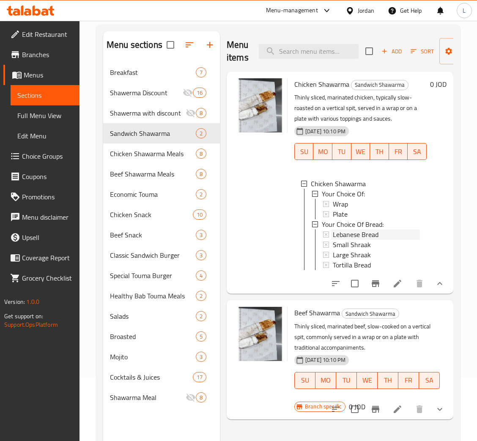
click at [381, 237] on div "Lebanese Bread" at bounding box center [376, 234] width 87 height 10
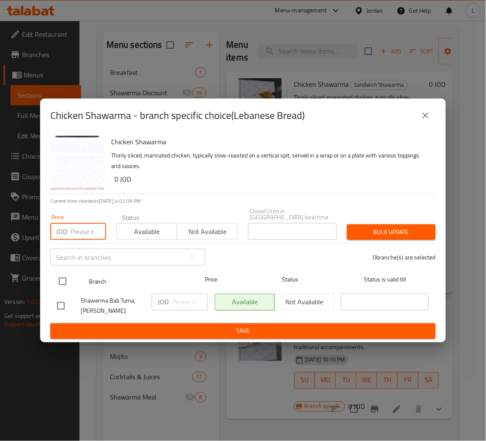
drag, startPoint x: 87, startPoint y: 225, endPoint x: 59, endPoint y: 282, distance: 63.9
click at [87, 225] on input "number" at bounding box center [89, 231] width 36 height 17
paste input "1.15"
type input "1.15"
click at [58, 277] on input "checkbox" at bounding box center [63, 281] width 18 height 18
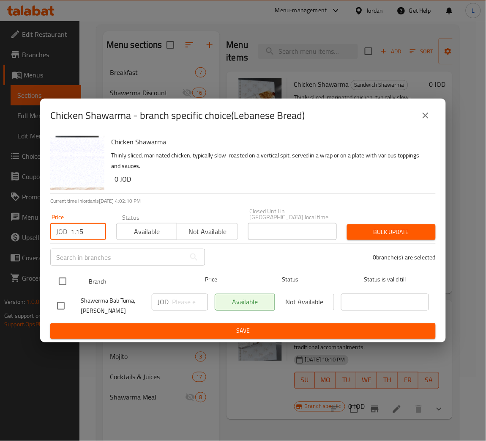
checkbox input "true"
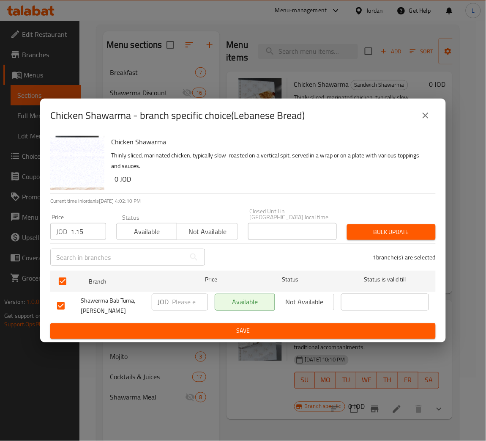
click at [364, 227] on span "Bulk update" at bounding box center [391, 232] width 75 height 11
drag, startPoint x: 428, startPoint y: 110, endPoint x: 427, endPoint y: 118, distance: 8.1
click at [428, 110] on button "close" at bounding box center [426, 115] width 20 height 20
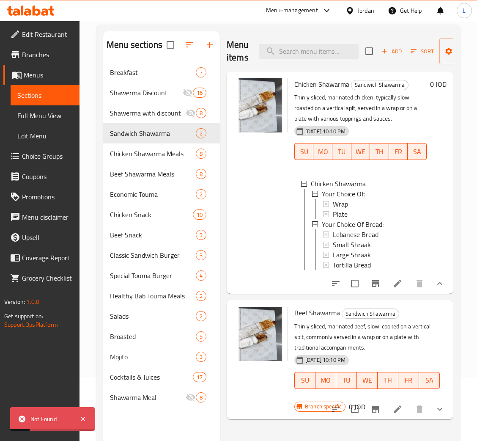
click at [390, 291] on li at bounding box center [398, 283] width 24 height 15
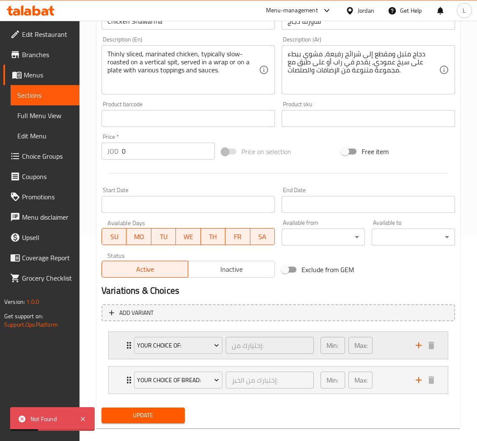
scroll to position [217, 0]
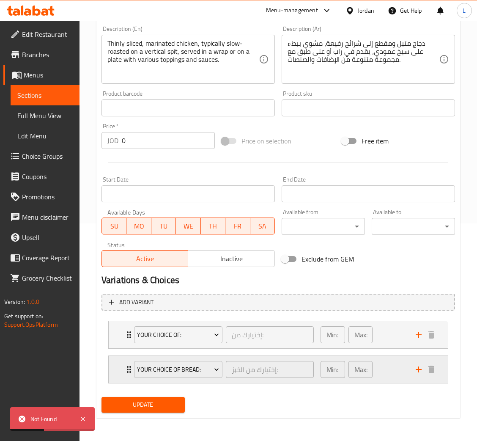
click at [121, 368] on div "Your Choice Of Bread: إختيارك من الخبز: ​ Min: 1 ​ Max: 1 ​" at bounding box center [278, 369] width 339 height 27
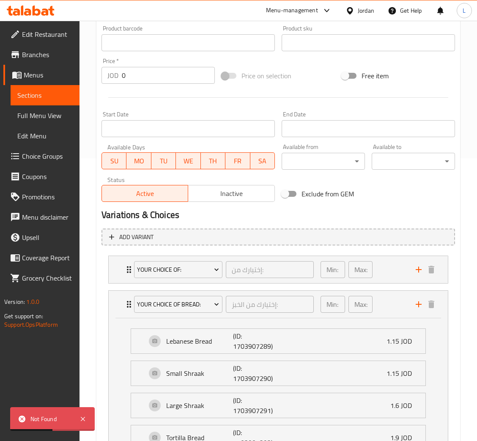
scroll to position [344, 0]
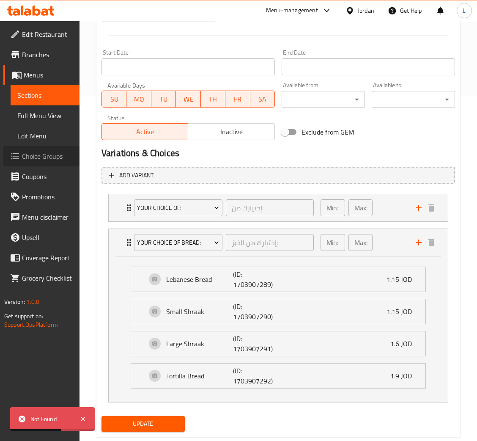
click at [44, 156] on span "Choice Groups" at bounding box center [47, 156] width 51 height 10
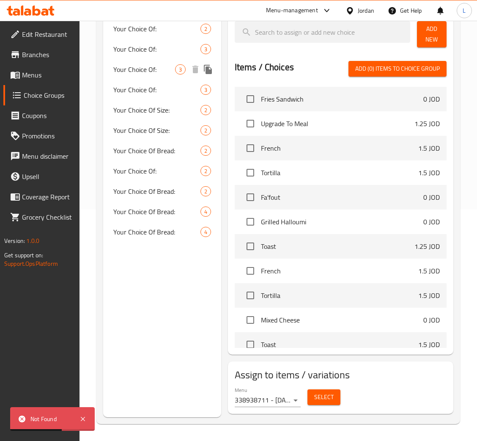
scroll to position [120, 0]
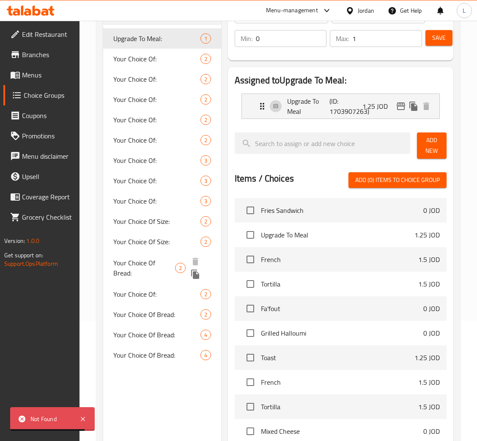
click at [150, 263] on span "Your Choice Of Bread:" at bounding box center [144, 268] width 62 height 20
type input "Your Choice Of Bread:"
type input "إختيارك من الخبز:"
type input "1"
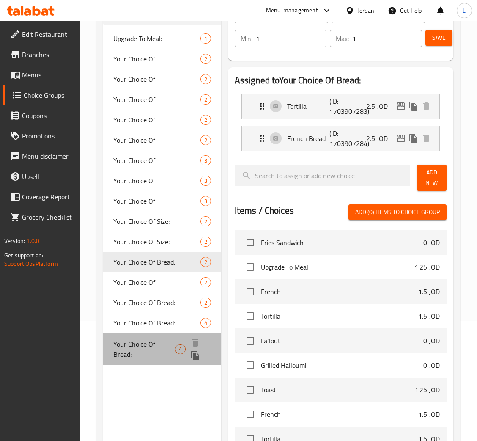
click at [161, 347] on span "Your Choice Of Bread:" at bounding box center [144, 349] width 62 height 20
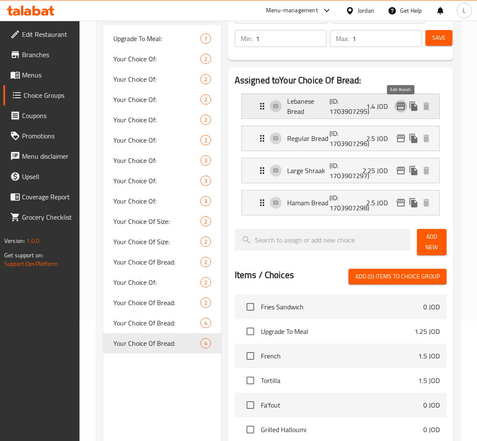
click at [402, 107] on icon "edit" at bounding box center [401, 106] width 10 height 10
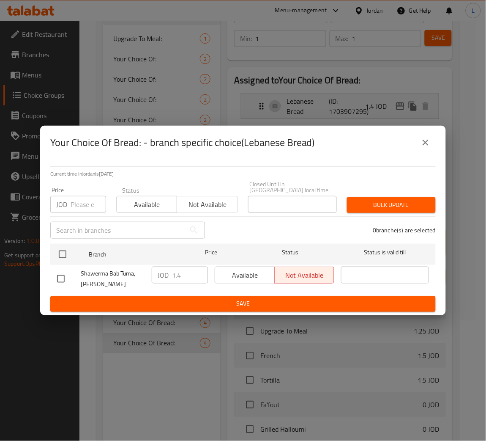
click at [90, 209] on input "number" at bounding box center [89, 204] width 36 height 17
paste input "1.15"
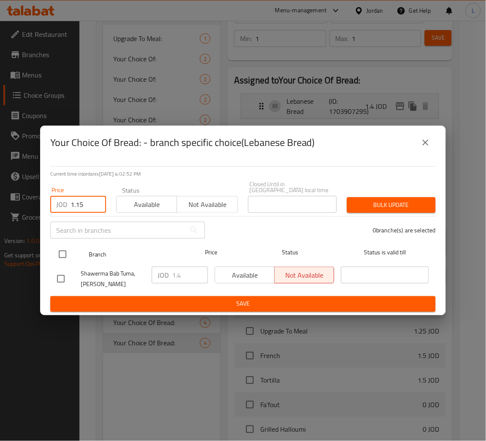
type input "1.15"
click at [57, 248] on input "checkbox" at bounding box center [63, 254] width 18 height 18
checkbox input "true"
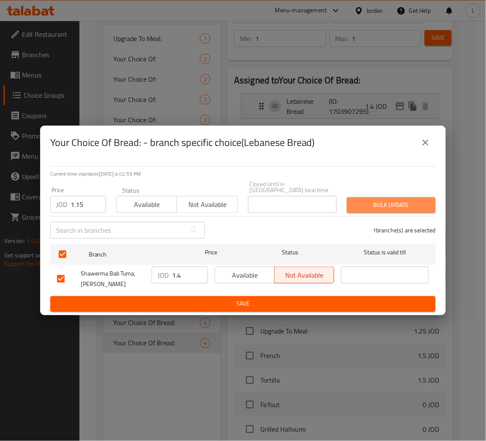
click at [400, 197] on button "Bulk update" at bounding box center [391, 205] width 89 height 16
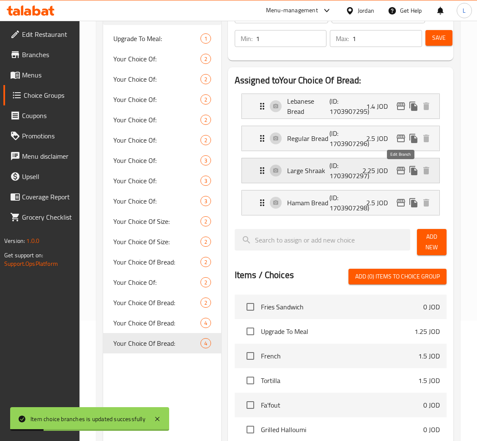
click at [399, 169] on icon "edit" at bounding box center [401, 171] width 8 height 8
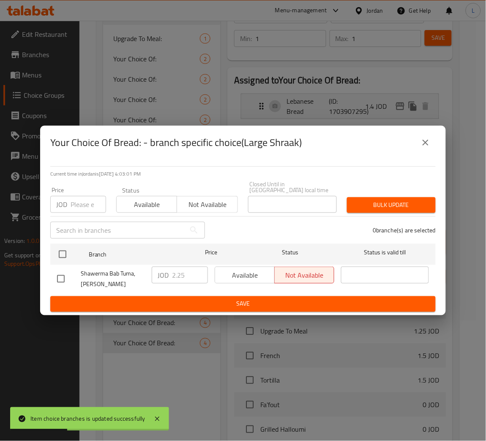
click at [73, 202] on input "number" at bounding box center [89, 204] width 36 height 17
paste input "1.9"
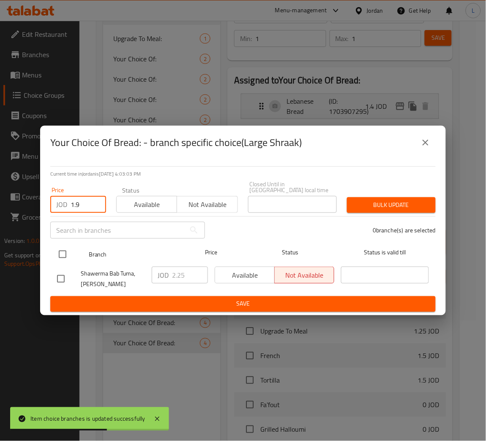
type input "1.9"
click at [68, 246] on input "checkbox" at bounding box center [63, 254] width 18 height 18
checkbox input "true"
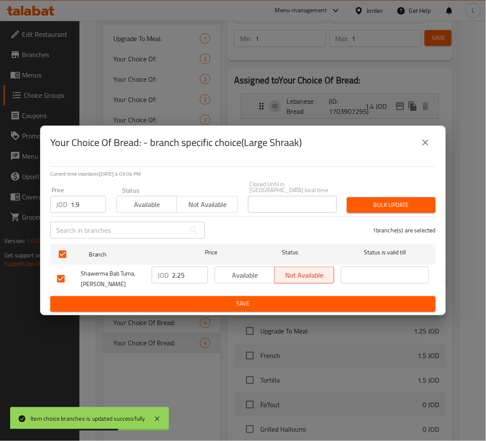
click at [402, 200] on span "Bulk update" at bounding box center [391, 205] width 75 height 11
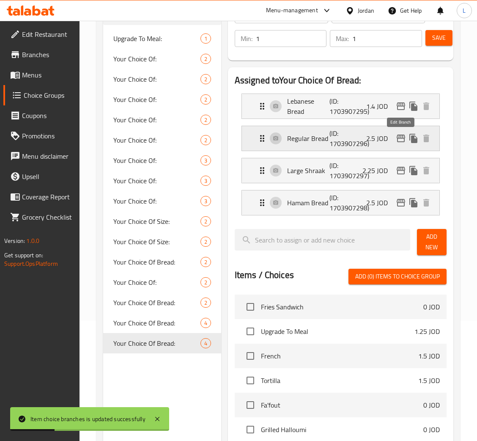
click at [400, 141] on icon "edit" at bounding box center [401, 138] width 10 height 10
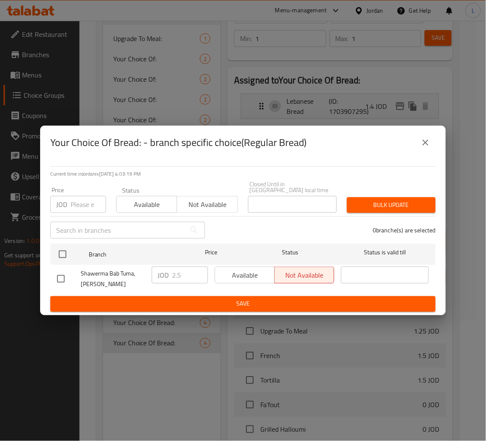
click at [428, 142] on icon "close" at bounding box center [426, 142] width 10 height 10
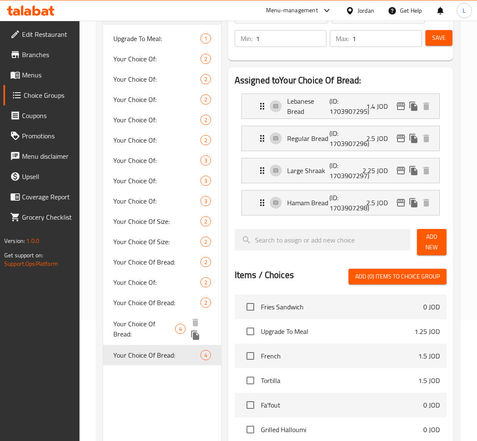
click at [140, 326] on span "Your Choice Of Bread:" at bounding box center [144, 328] width 62 height 20
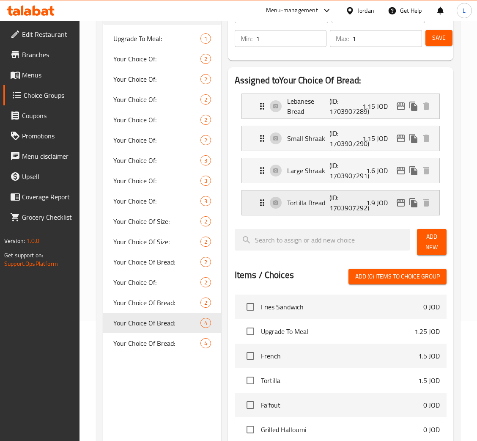
click at [397, 200] on icon "edit" at bounding box center [401, 202] width 10 height 10
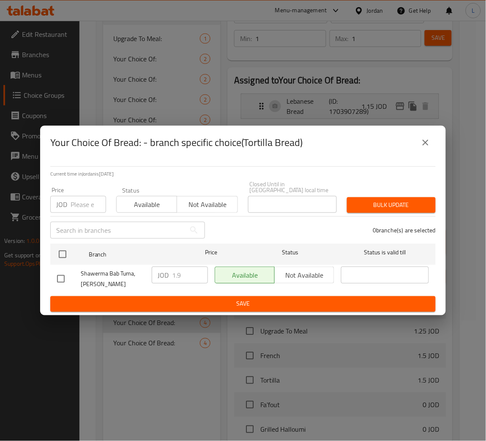
click at [82, 197] on input "number" at bounding box center [89, 204] width 36 height 17
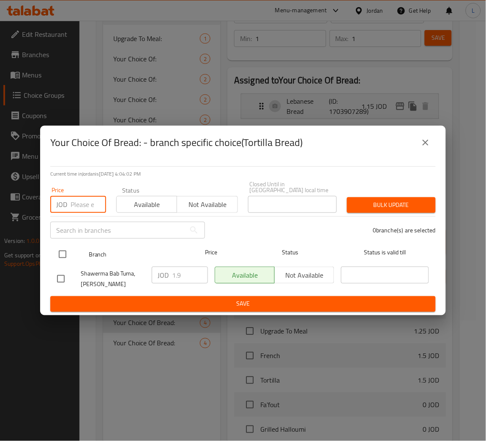
paste input "1.9"
type input "1.9"
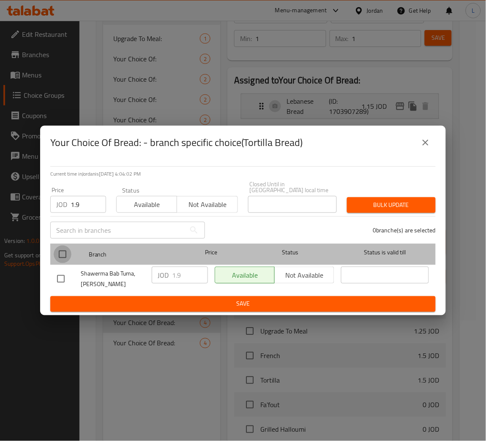
click at [63, 253] on input "checkbox" at bounding box center [63, 254] width 18 height 18
checkbox input "true"
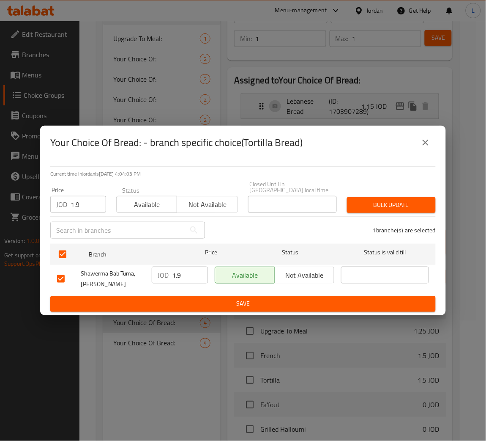
click at [372, 200] on span "Bulk update" at bounding box center [391, 205] width 75 height 11
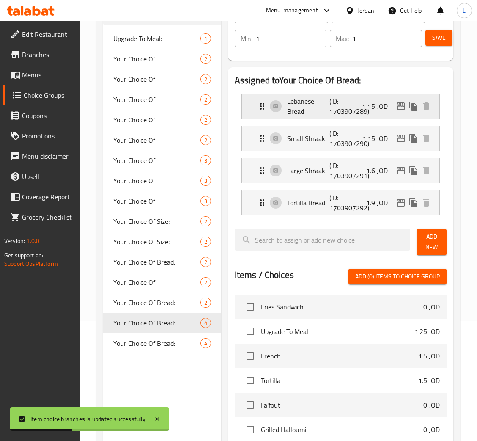
click at [268, 107] on div "Lebanese Bread (ID: 1703907289) 1.15 JOD" at bounding box center [343, 106] width 172 height 25
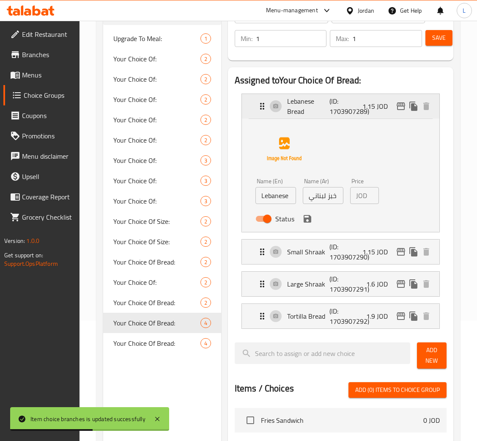
click at [278, 106] on div "Lebanese Bread (ID: 1703907289) 1.15 JOD" at bounding box center [343, 106] width 172 height 25
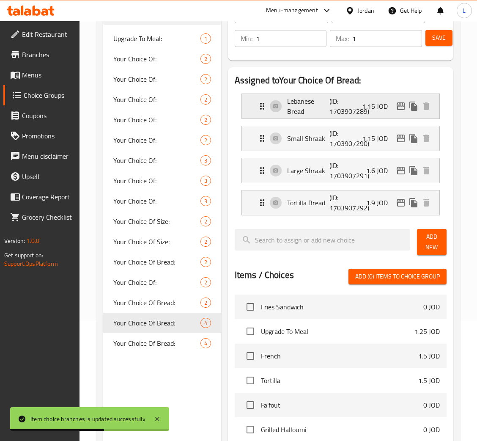
click at [394, 100] on div "1.15 JOD" at bounding box center [397, 106] width 70 height 13
click at [396, 104] on icon "edit" at bounding box center [401, 106] width 10 height 10
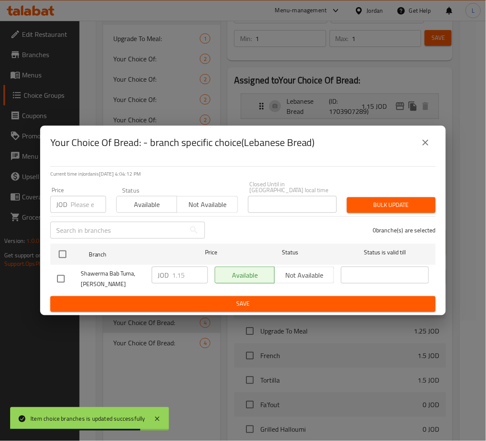
click at [77, 202] on input "number" at bounding box center [89, 204] width 36 height 17
paste input "1.15"
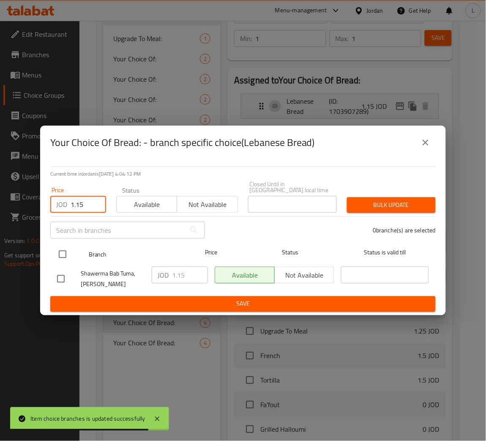
type input "1.15"
click at [72, 247] on div at bounding box center [70, 254] width 32 height 25
click at [68, 245] on input "checkbox" at bounding box center [63, 254] width 18 height 18
checkbox input "true"
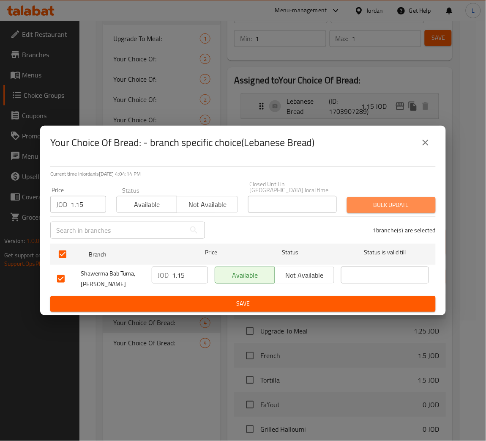
click at [404, 200] on span "Bulk update" at bounding box center [391, 205] width 75 height 11
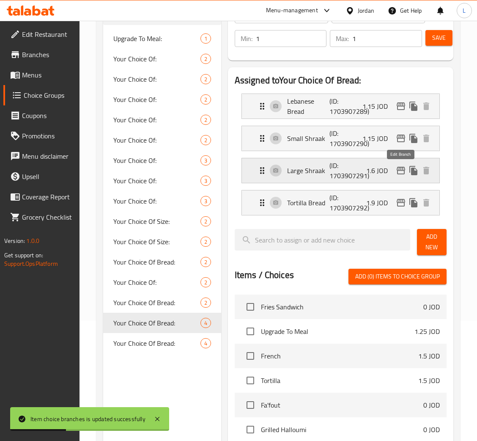
click at [396, 167] on icon "edit" at bounding box center [401, 170] width 10 height 10
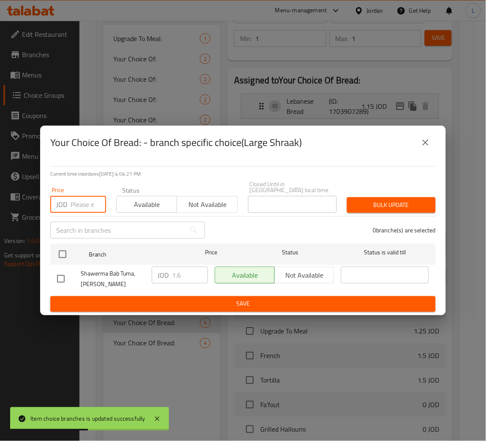
click at [80, 202] on input "number" at bounding box center [89, 204] width 36 height 17
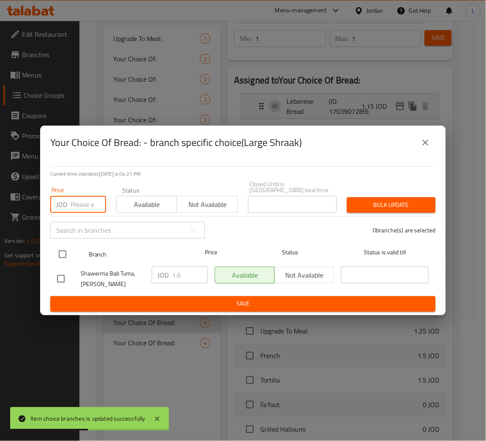
paste input "1.6"
type input "1.6"
click at [64, 255] on input "checkbox" at bounding box center [63, 254] width 18 height 18
checkbox input "true"
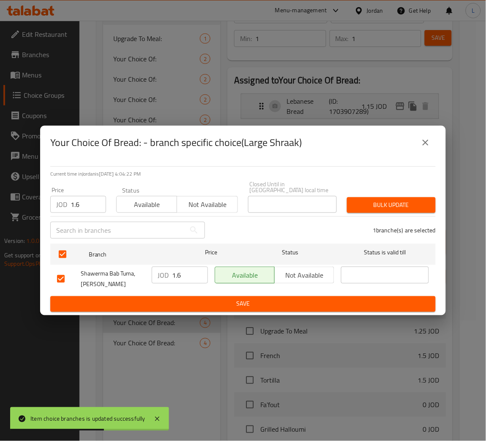
click at [377, 202] on span "Bulk update" at bounding box center [391, 205] width 75 height 11
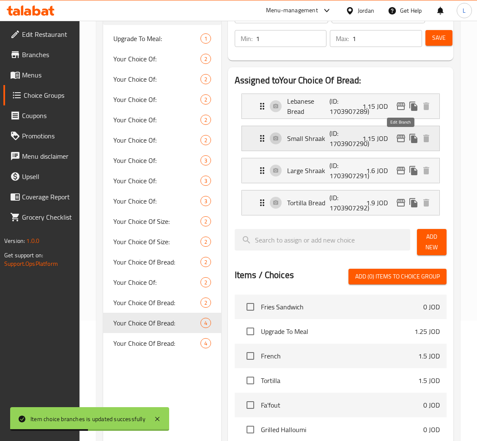
click at [404, 141] on icon "edit" at bounding box center [401, 138] width 8 height 8
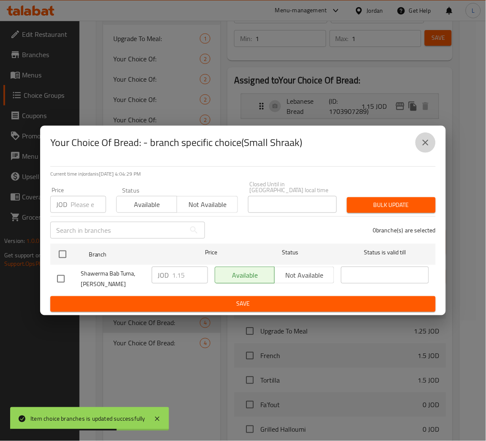
click at [423, 145] on icon "close" at bounding box center [426, 142] width 10 height 10
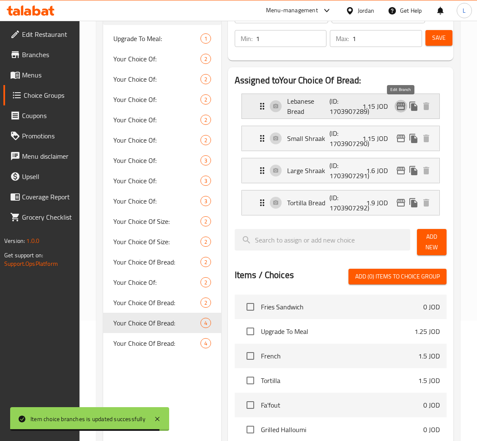
click at [399, 110] on icon "edit" at bounding box center [401, 106] width 8 height 8
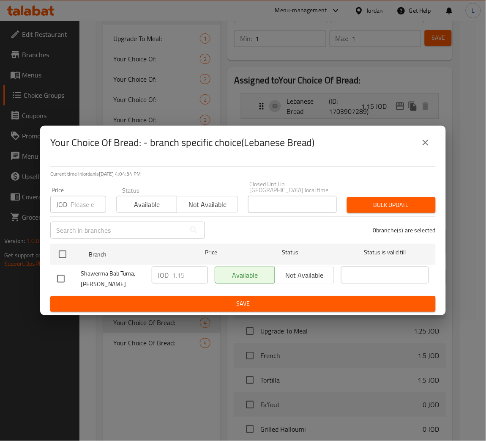
click at [427, 142] on icon "close" at bounding box center [426, 142] width 10 height 10
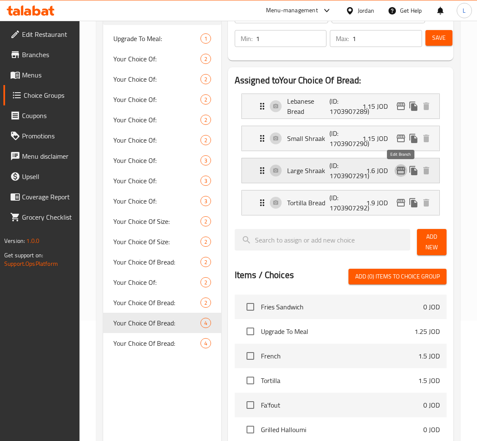
click at [404, 173] on icon "edit" at bounding box center [401, 171] width 8 height 8
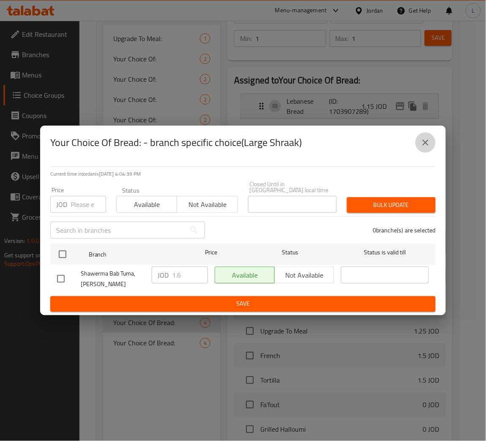
click at [427, 144] on icon "close" at bounding box center [426, 143] width 6 height 6
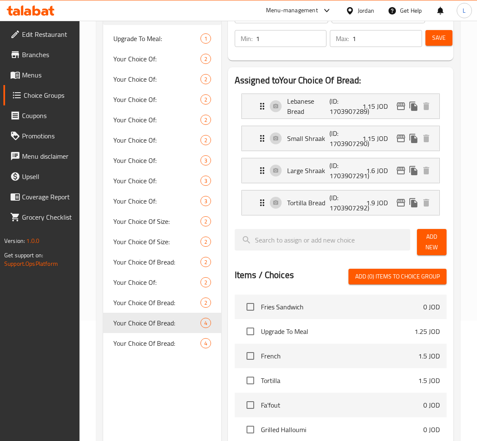
click at [435, 38] on span "Save" at bounding box center [439, 38] width 14 height 11
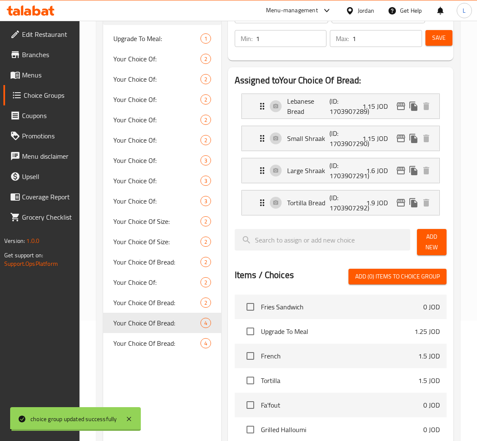
click at [159, 340] on div at bounding box center [238, 220] width 477 height 441
click at [159, 341] on span "Your Choice Of Bread:" at bounding box center [156, 343] width 87 height 10
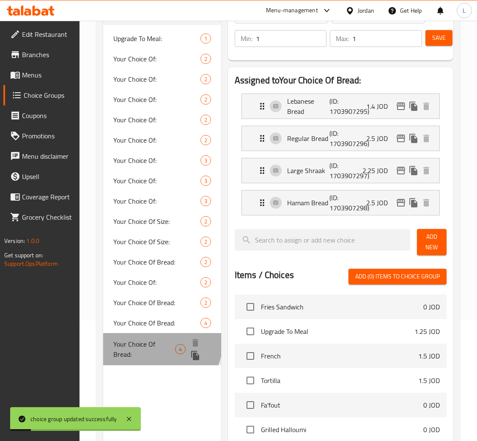
click at [159, 341] on span "Your Choice Of Bread:" at bounding box center [144, 349] width 62 height 20
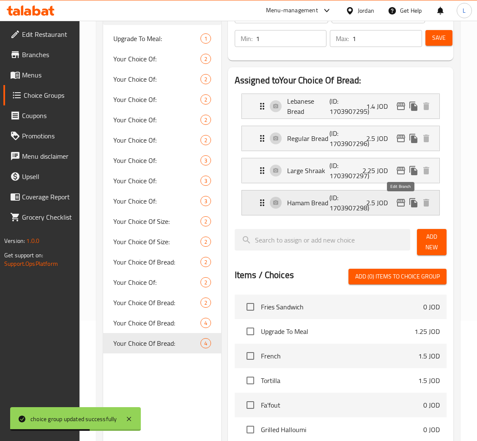
click at [397, 203] on icon "edit" at bounding box center [401, 203] width 8 height 8
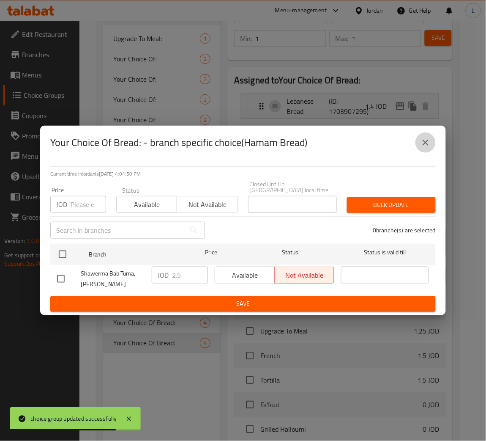
click at [429, 148] on icon "close" at bounding box center [426, 142] width 10 height 10
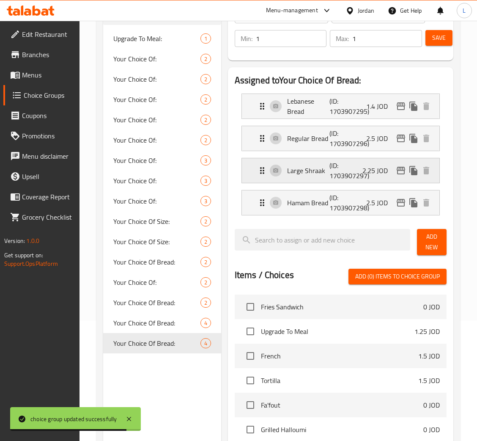
click at [399, 174] on icon "edit" at bounding box center [401, 171] width 8 height 8
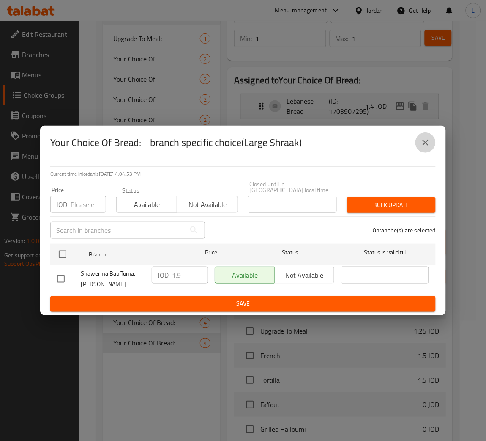
click at [422, 146] on icon "close" at bounding box center [426, 142] width 10 height 10
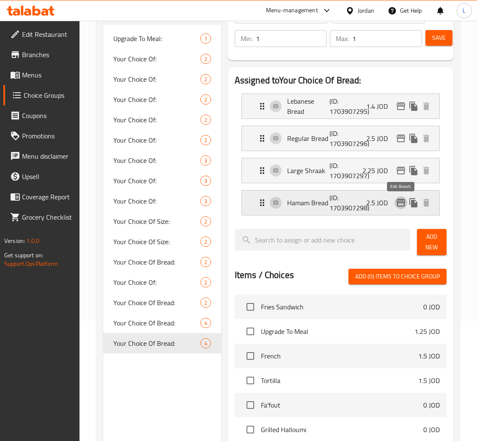
click at [397, 204] on icon "edit" at bounding box center [401, 203] width 8 height 8
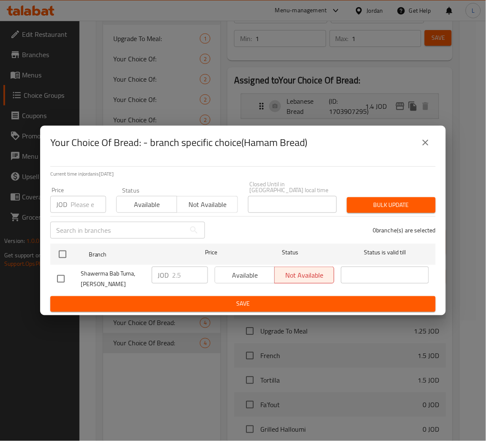
click at [129, 200] on span "Available" at bounding box center [147, 204] width 54 height 12
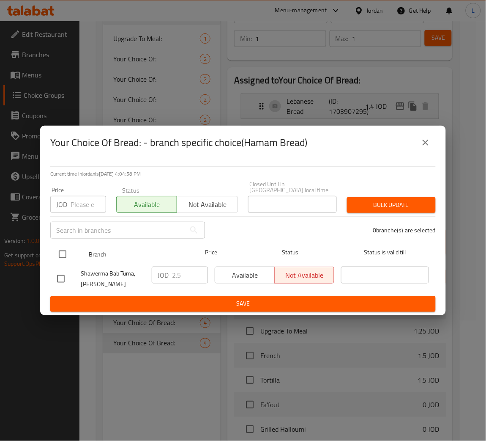
click at [71, 250] on input "checkbox" at bounding box center [63, 254] width 18 height 18
checkbox input "true"
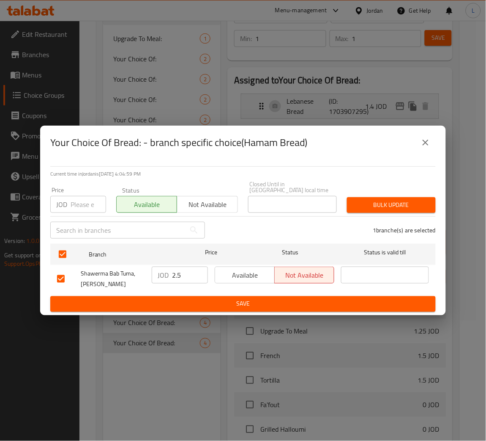
click at [383, 202] on span "Bulk update" at bounding box center [391, 205] width 75 height 11
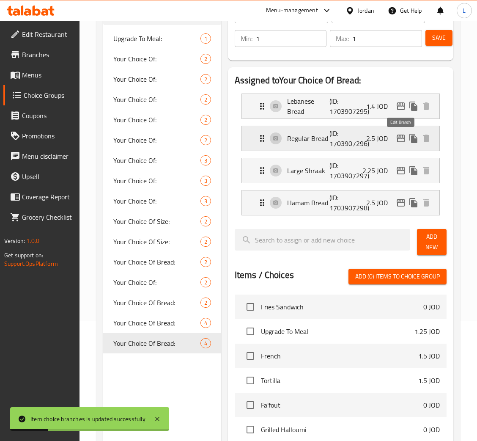
click at [404, 139] on icon "edit" at bounding box center [401, 138] width 8 height 8
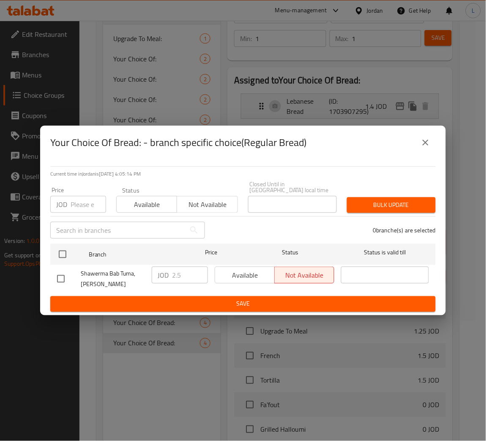
click at [421, 148] on icon "close" at bounding box center [426, 142] width 10 height 10
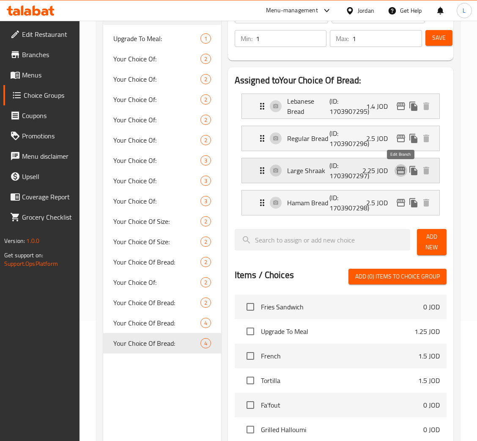
click at [402, 167] on icon "edit" at bounding box center [401, 171] width 8 height 8
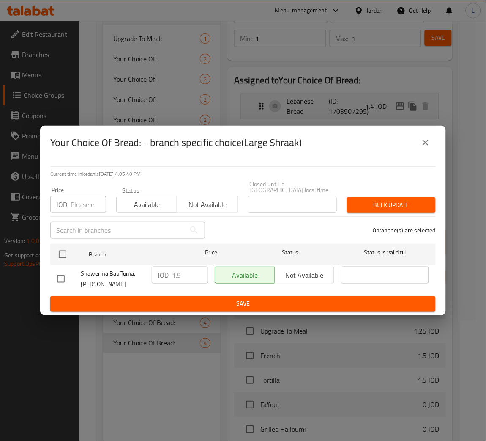
click at [74, 205] on input "number" at bounding box center [89, 204] width 36 height 17
paste input "2.25"
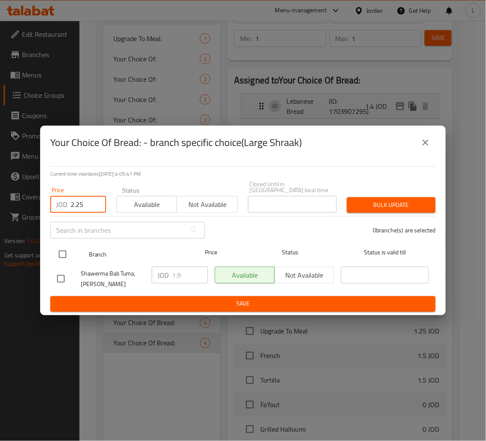
type input "2.25"
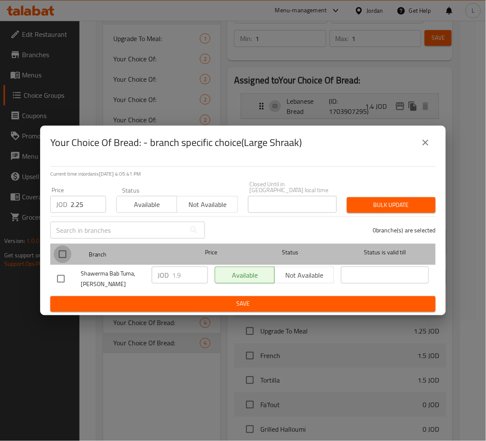
click at [61, 251] on input "checkbox" at bounding box center [63, 254] width 18 height 18
checkbox input "true"
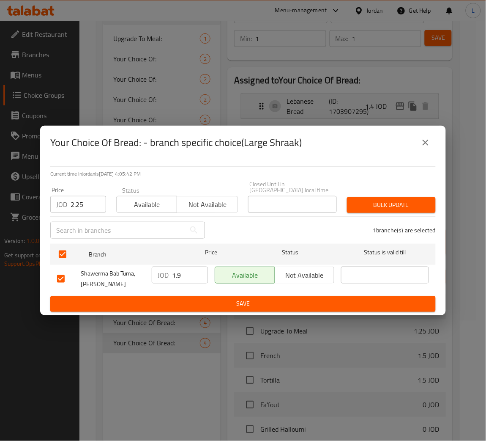
click at [416, 203] on span "Bulk update" at bounding box center [391, 205] width 75 height 11
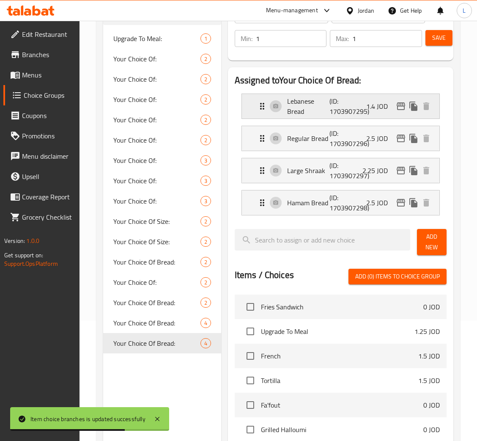
click at [397, 109] on icon "edit" at bounding box center [401, 106] width 8 height 8
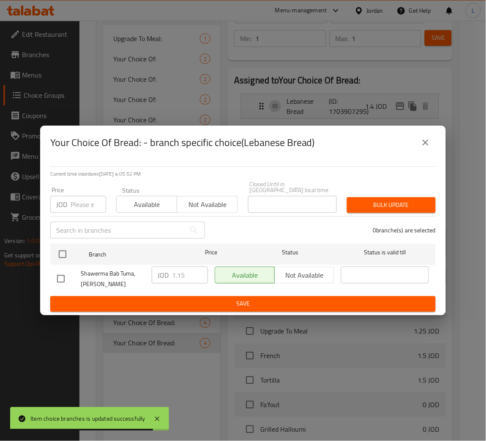
click at [85, 199] on input "number" at bounding box center [89, 204] width 36 height 17
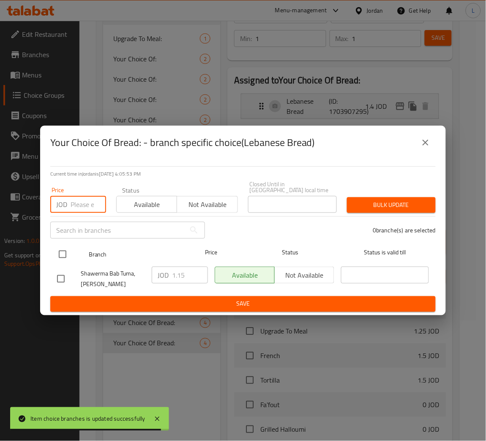
paste input "1.4"
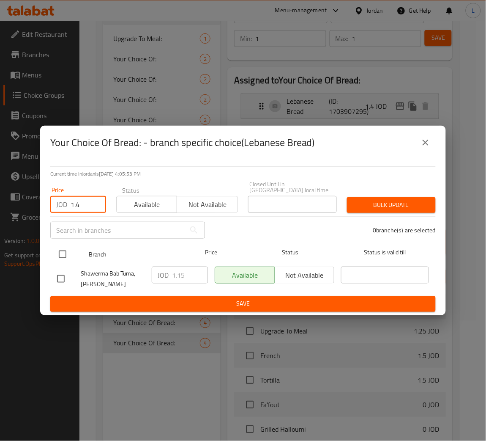
type input "1.4"
click at [65, 249] on input "checkbox" at bounding box center [63, 254] width 18 height 18
checkbox input "true"
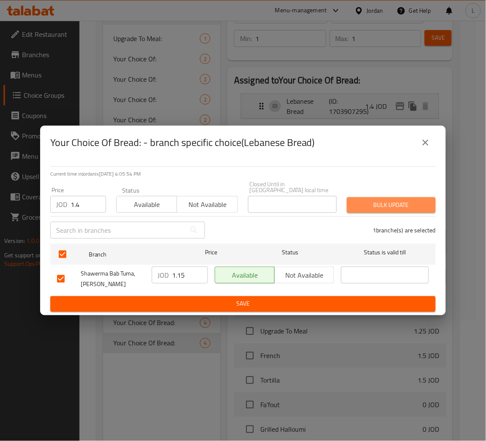
click at [400, 200] on span "Bulk update" at bounding box center [391, 205] width 75 height 11
